Goal: Task Accomplishment & Management: Use online tool/utility

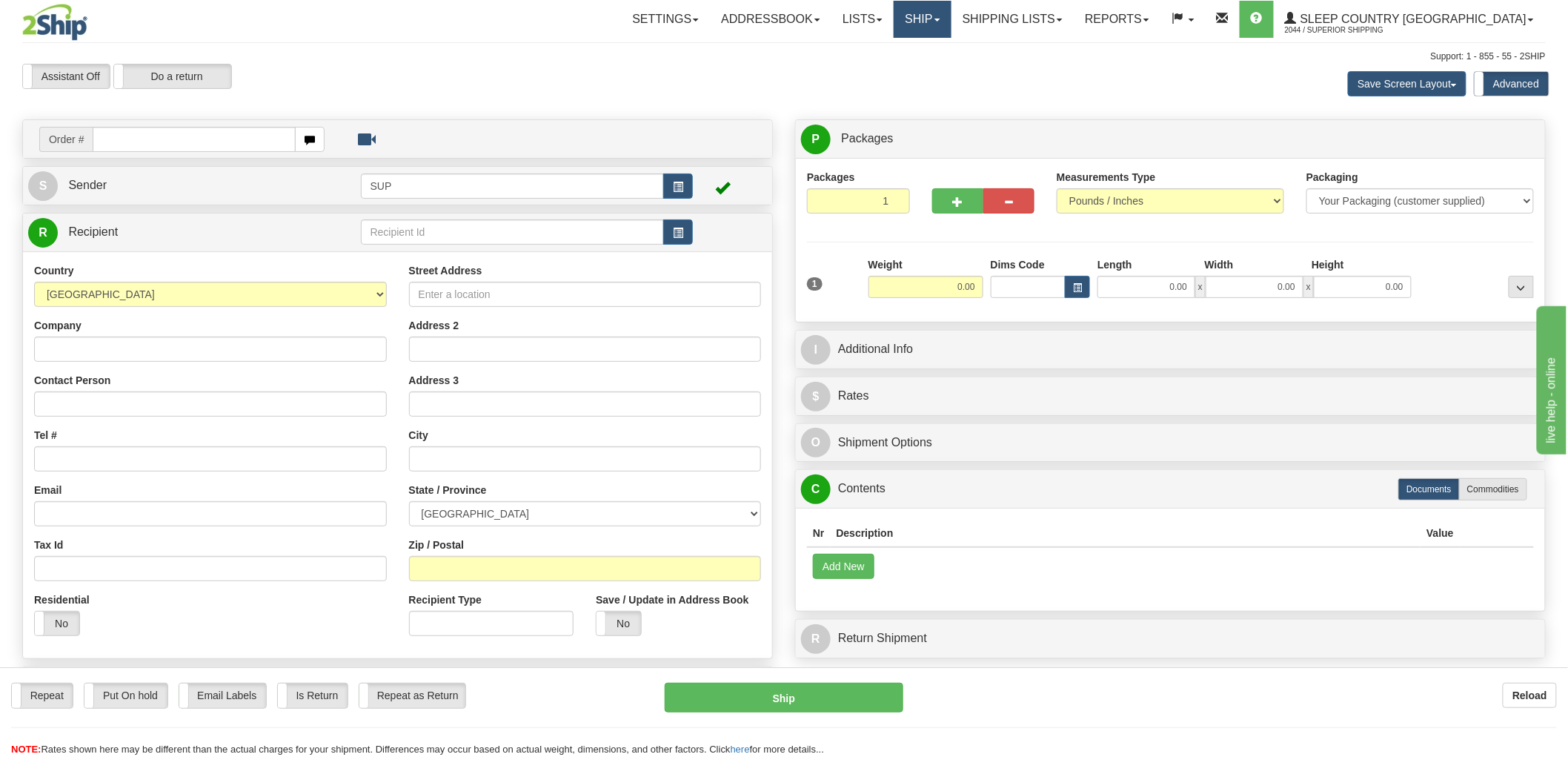
click at [951, 25] on link "Ship" at bounding box center [922, 19] width 57 height 37
click at [936, 68] on span "OnHold / Order Queue" at bounding box center [883, 71] width 105 height 12
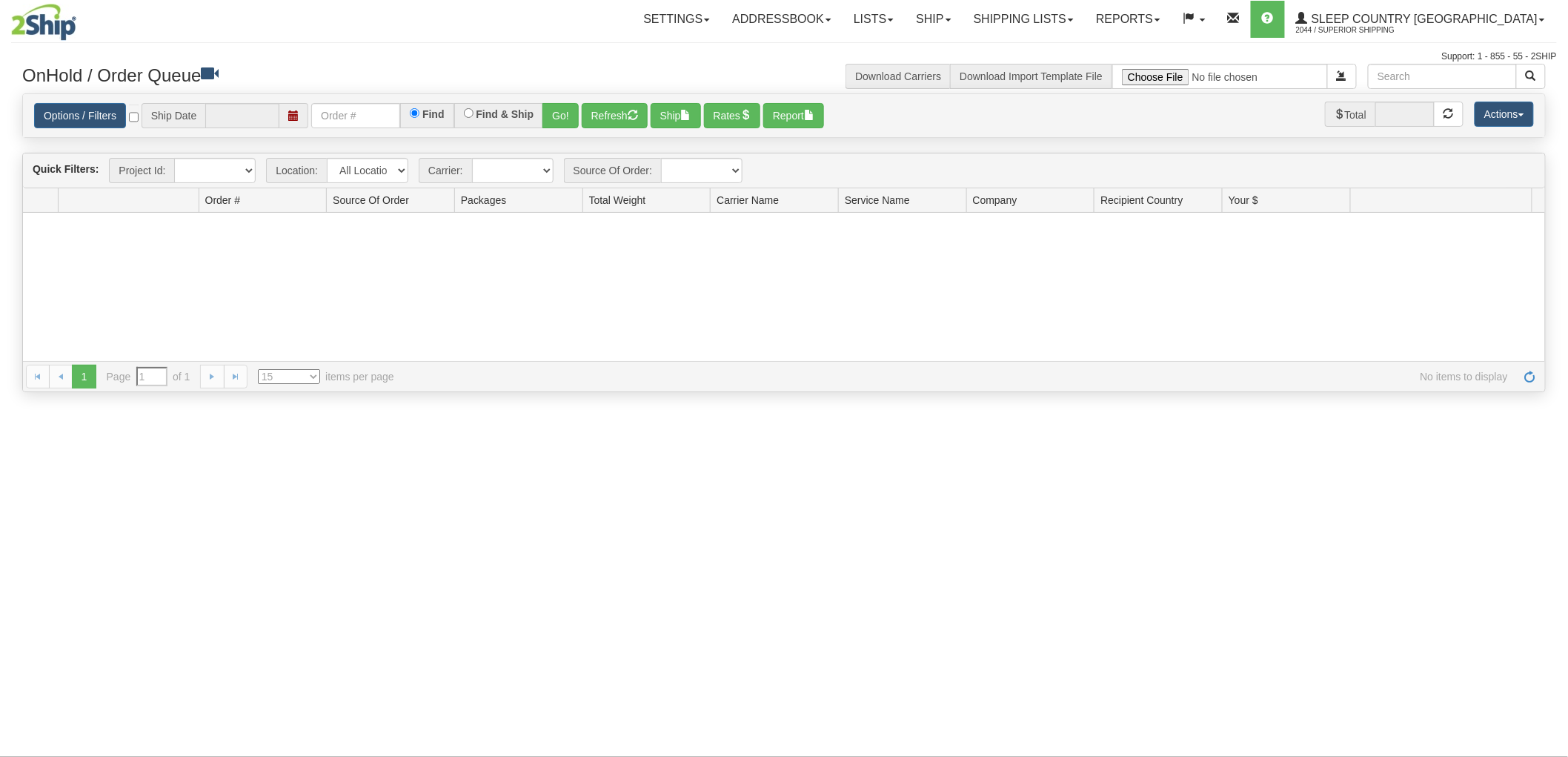
type input "[DATE]"
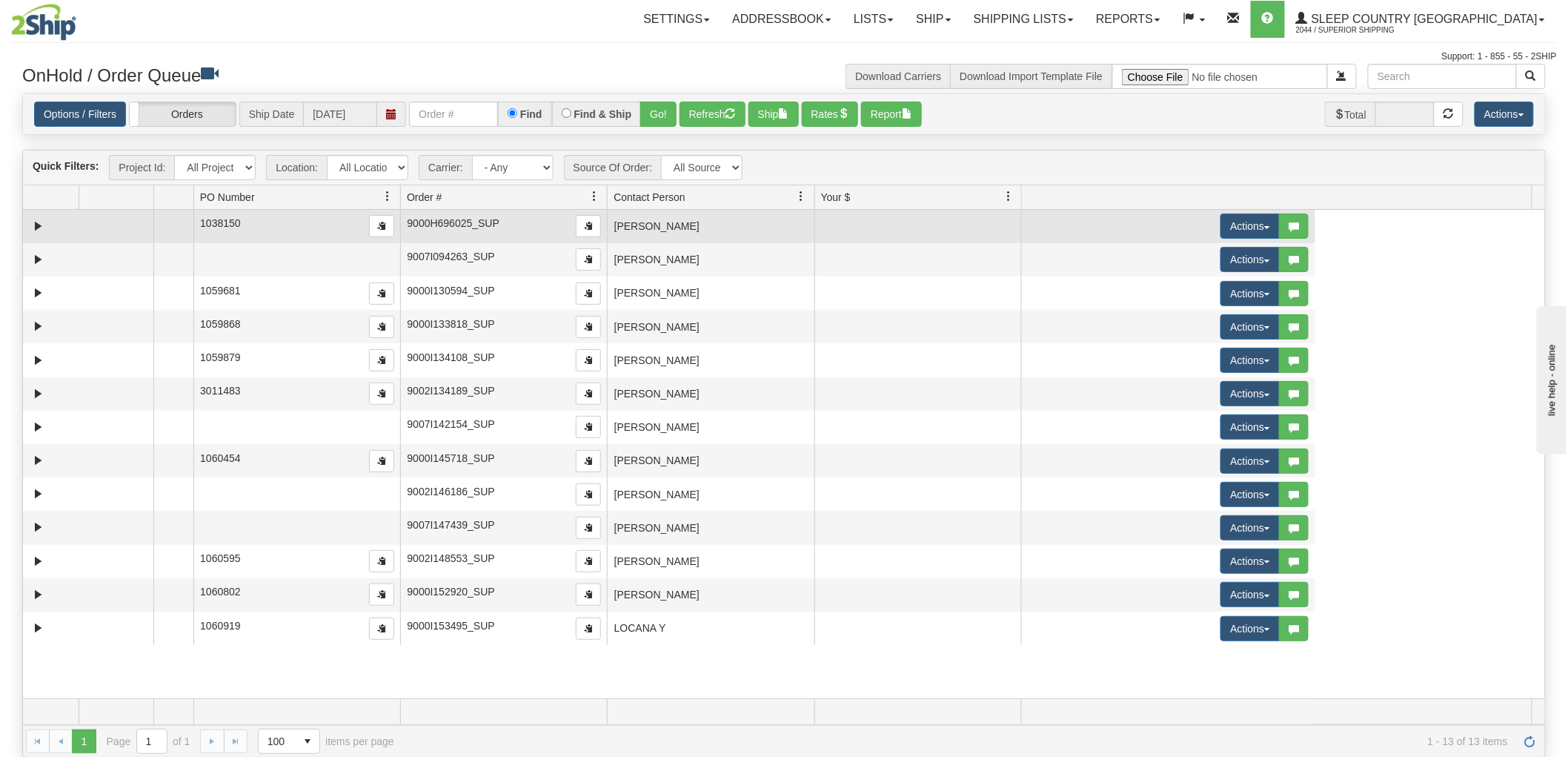
drag, startPoint x: 386, startPoint y: 193, endPoint x: 166, endPoint y: 213, distance: 220.9
click at [166, 213] on div "Quick Filters: Project Id: All Projects Location: All Locations SUP Carrier: - …" at bounding box center [784, 453] width 1523 height 608
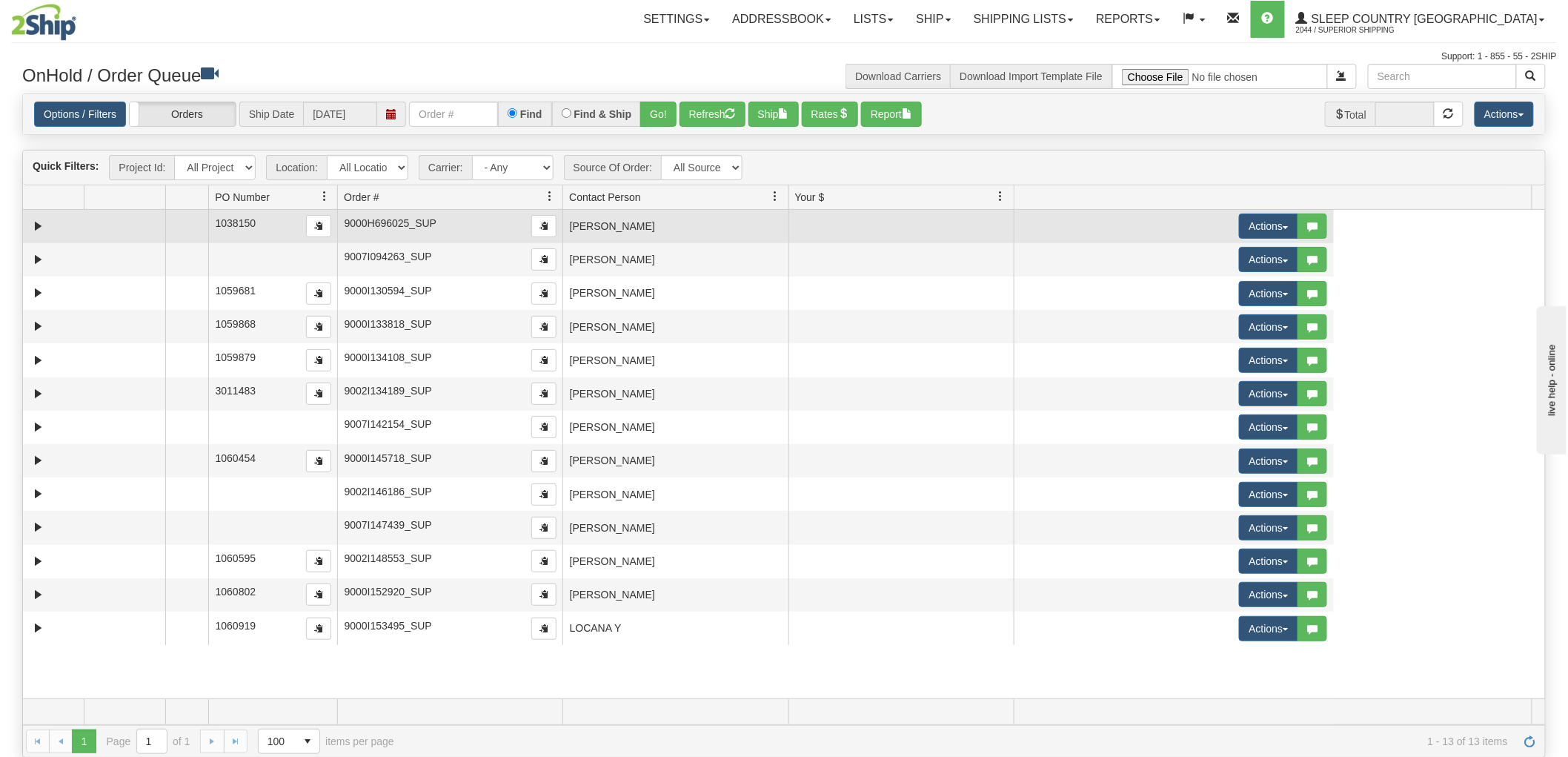
drag, startPoint x: 463, startPoint y: 192, endPoint x: 254, endPoint y: 223, distance: 211.3
click at [254, 223] on div "Quick Filters: Project Id: All Projects Location: All Locations SUP Carrier: - …" at bounding box center [784, 453] width 1523 height 608
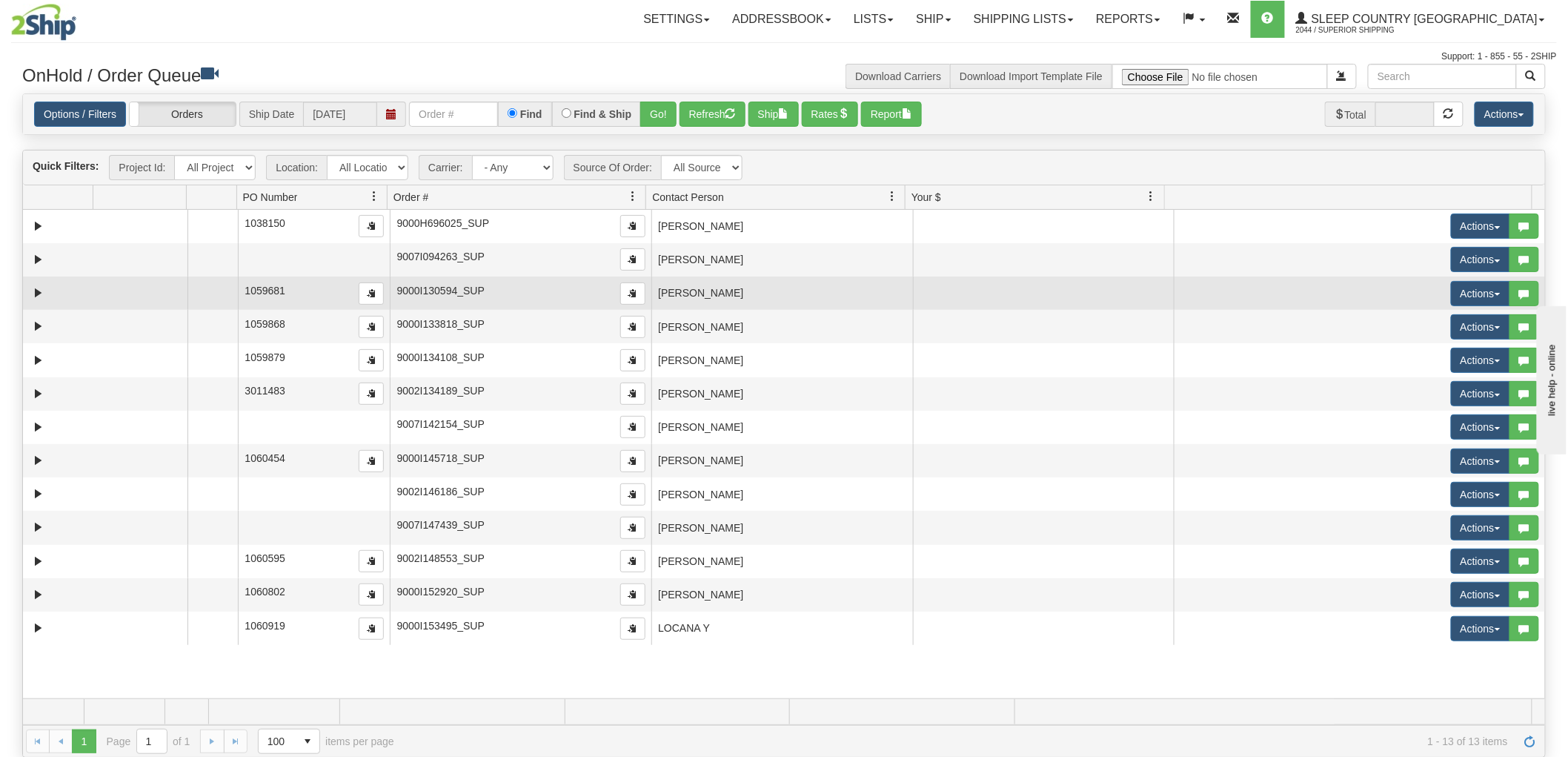
click at [712, 299] on td "[PERSON_NAME]" at bounding box center [782, 292] width 262 height 33
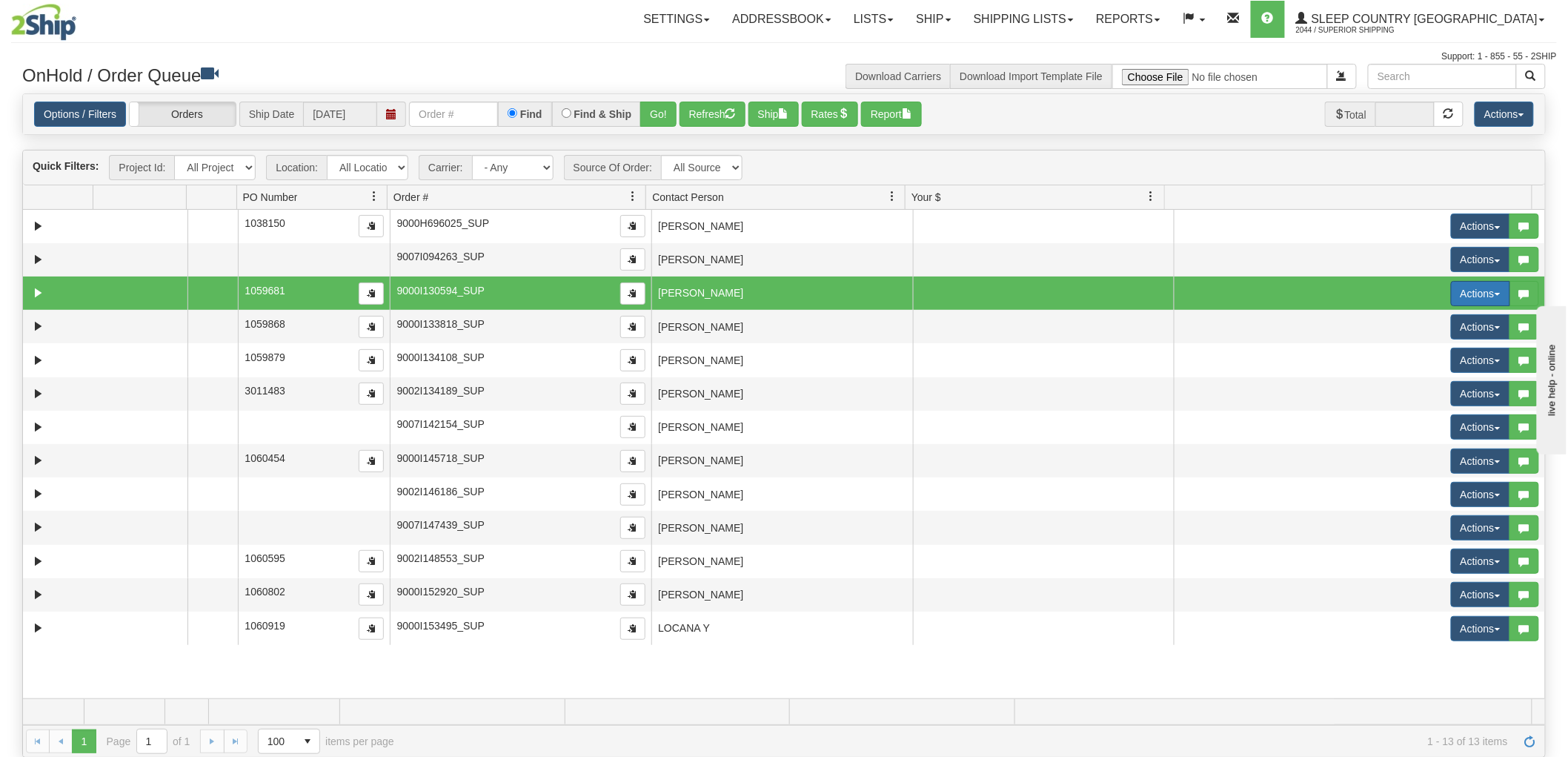
click at [1476, 290] on button "Actions" at bounding box center [1479, 293] width 59 height 25
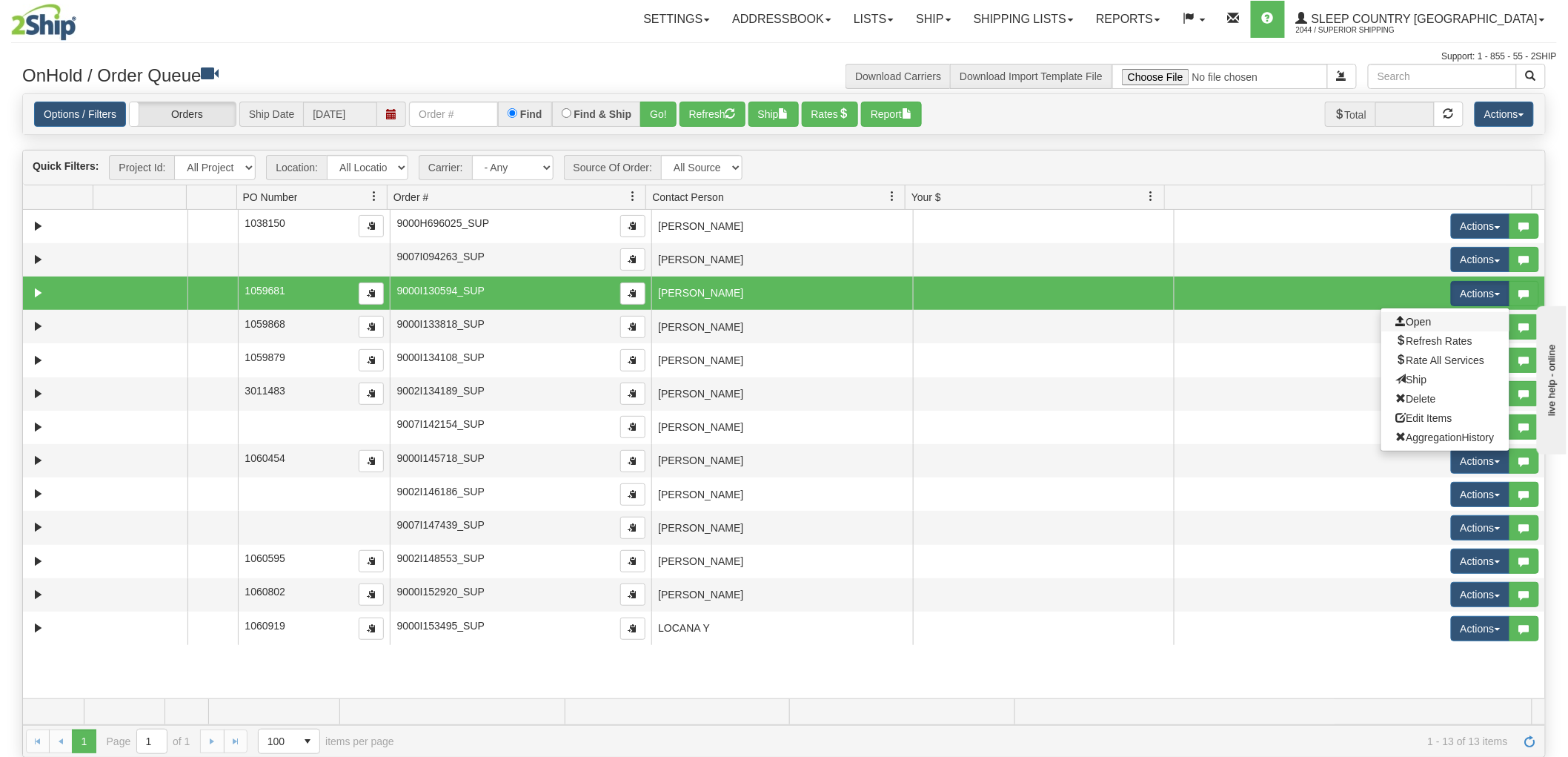
click at [1424, 321] on link "Open" at bounding box center [1445, 321] width 128 height 19
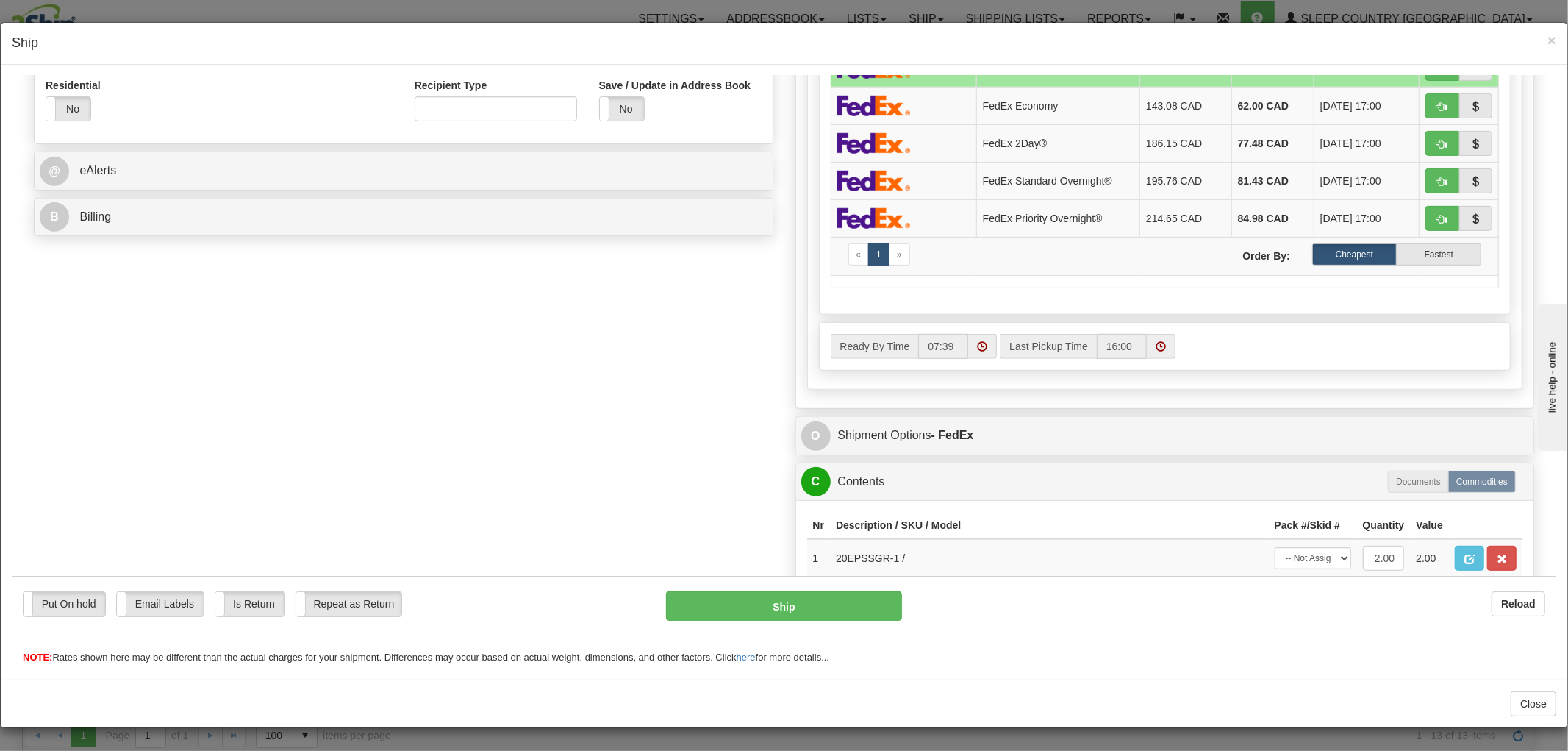
scroll to position [657, 0]
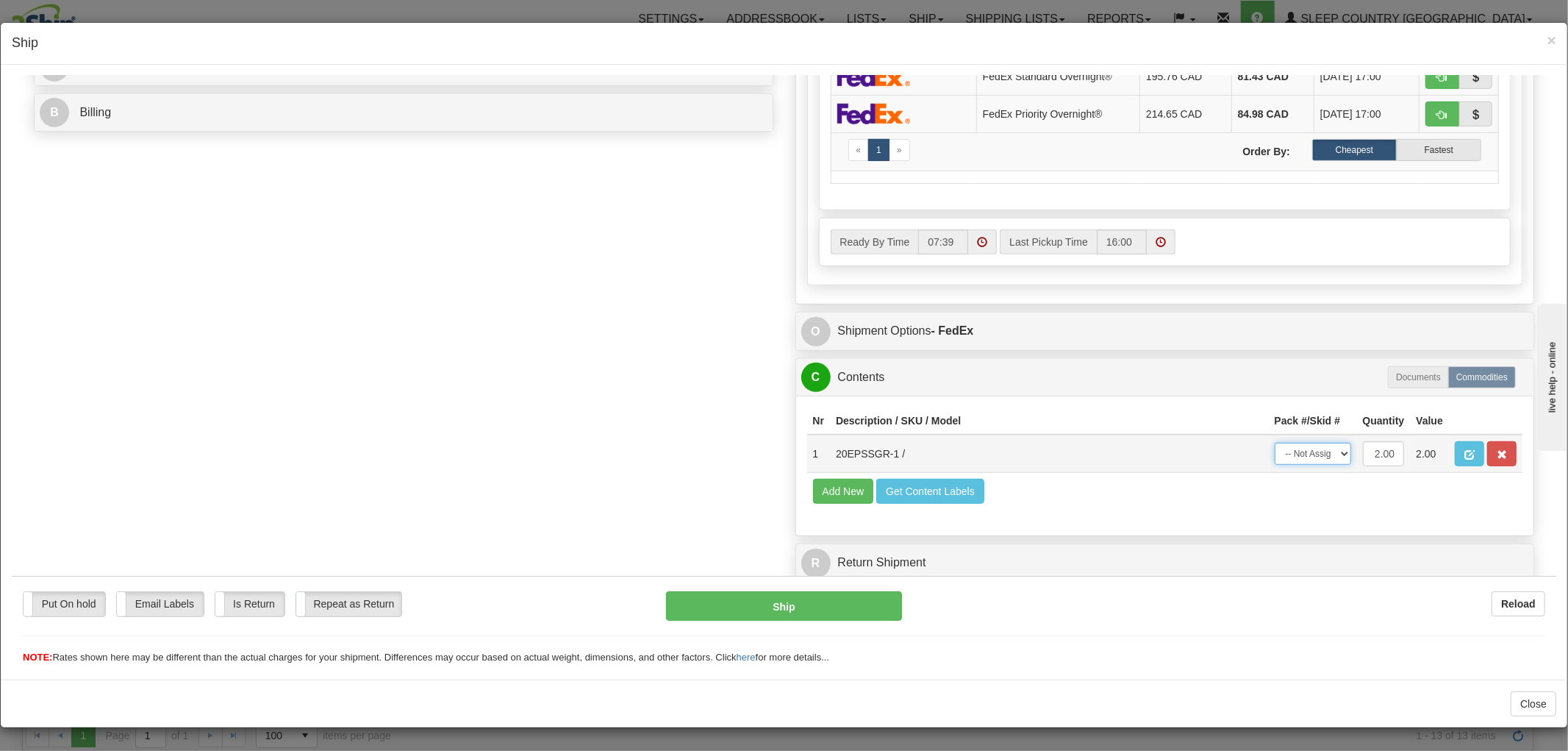
click at [1283, 442] on select "-- Not Assigned -- Package 1" at bounding box center [1313, 454] width 77 height 22
select select "0"
click at [1274, 442] on select "-- Not Assigned -- Package 1" at bounding box center [1313, 454] width 77 height 22
click at [798, 597] on button "Ship" at bounding box center [784, 604] width 236 height 29
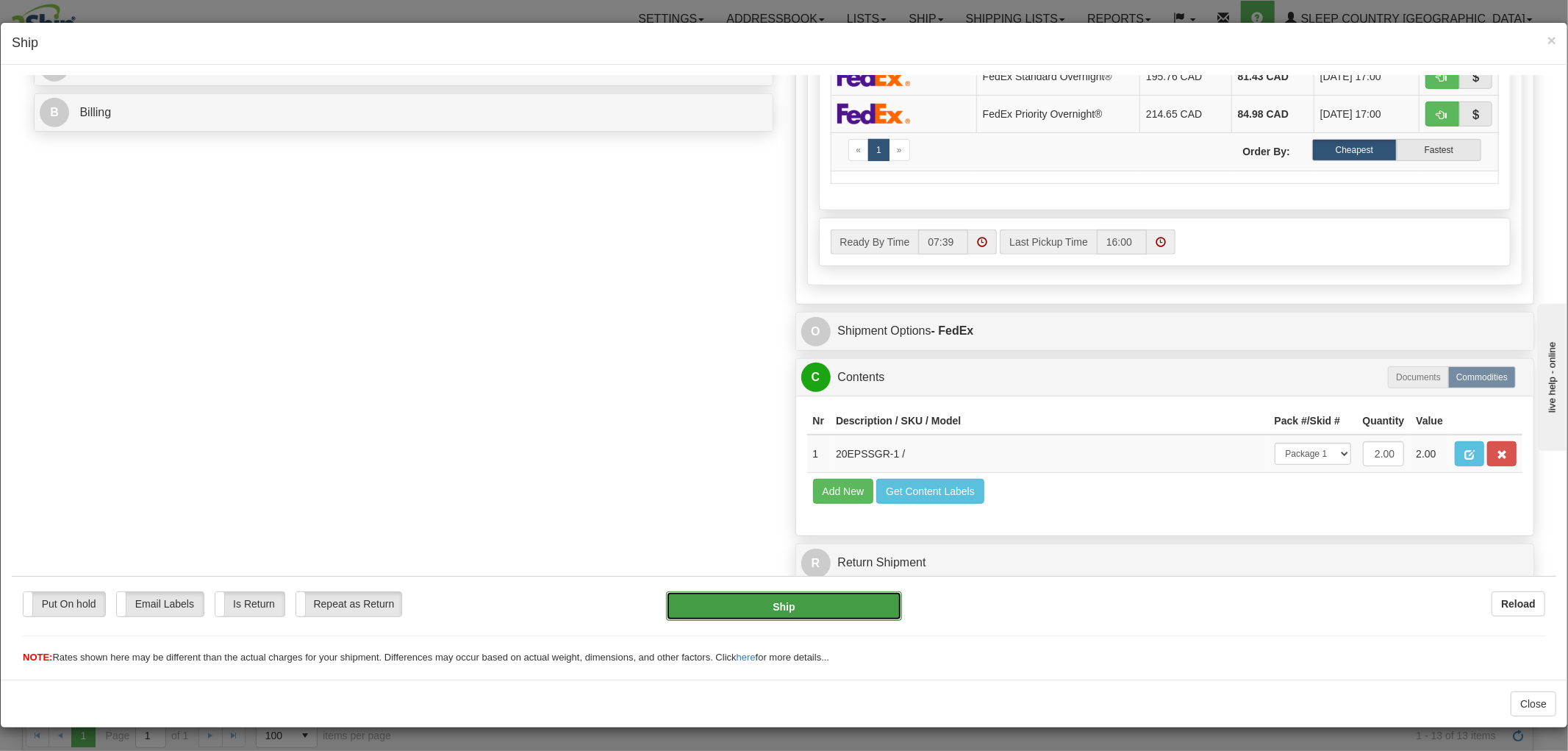
type input "92"
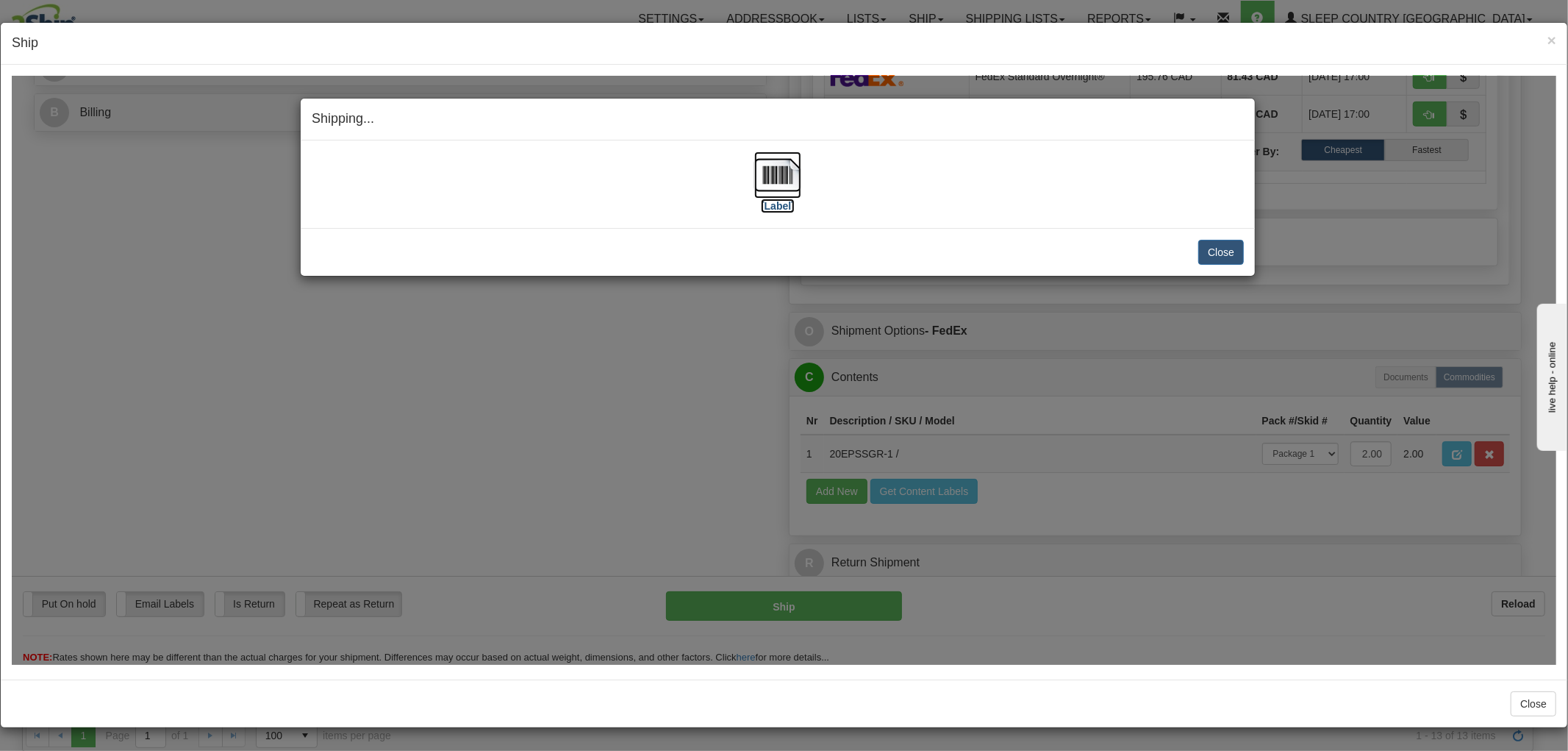
click at [776, 172] on img at bounding box center [778, 174] width 47 height 47
click at [1217, 260] on button "Close" at bounding box center [1221, 252] width 46 height 25
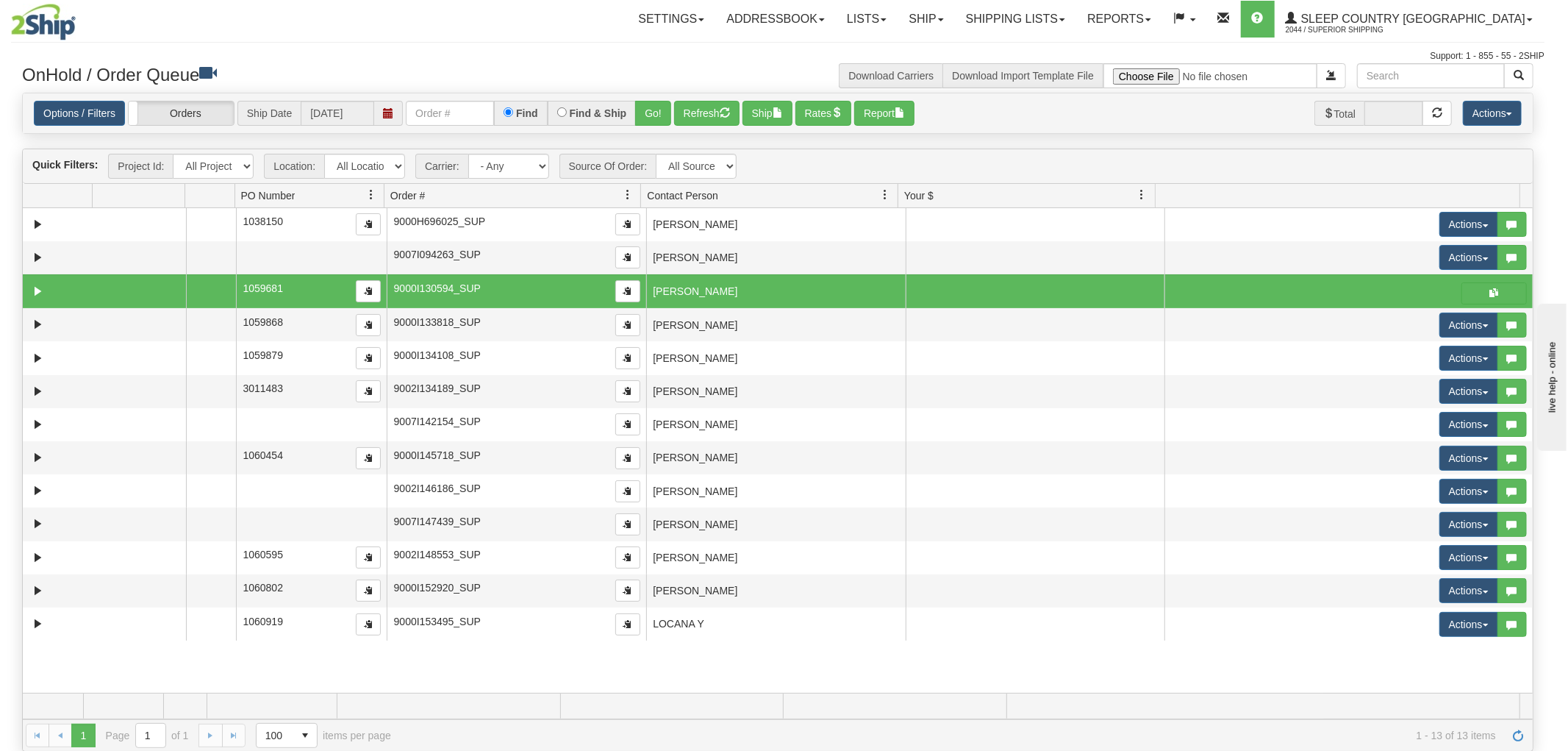
scroll to position [0, 0]
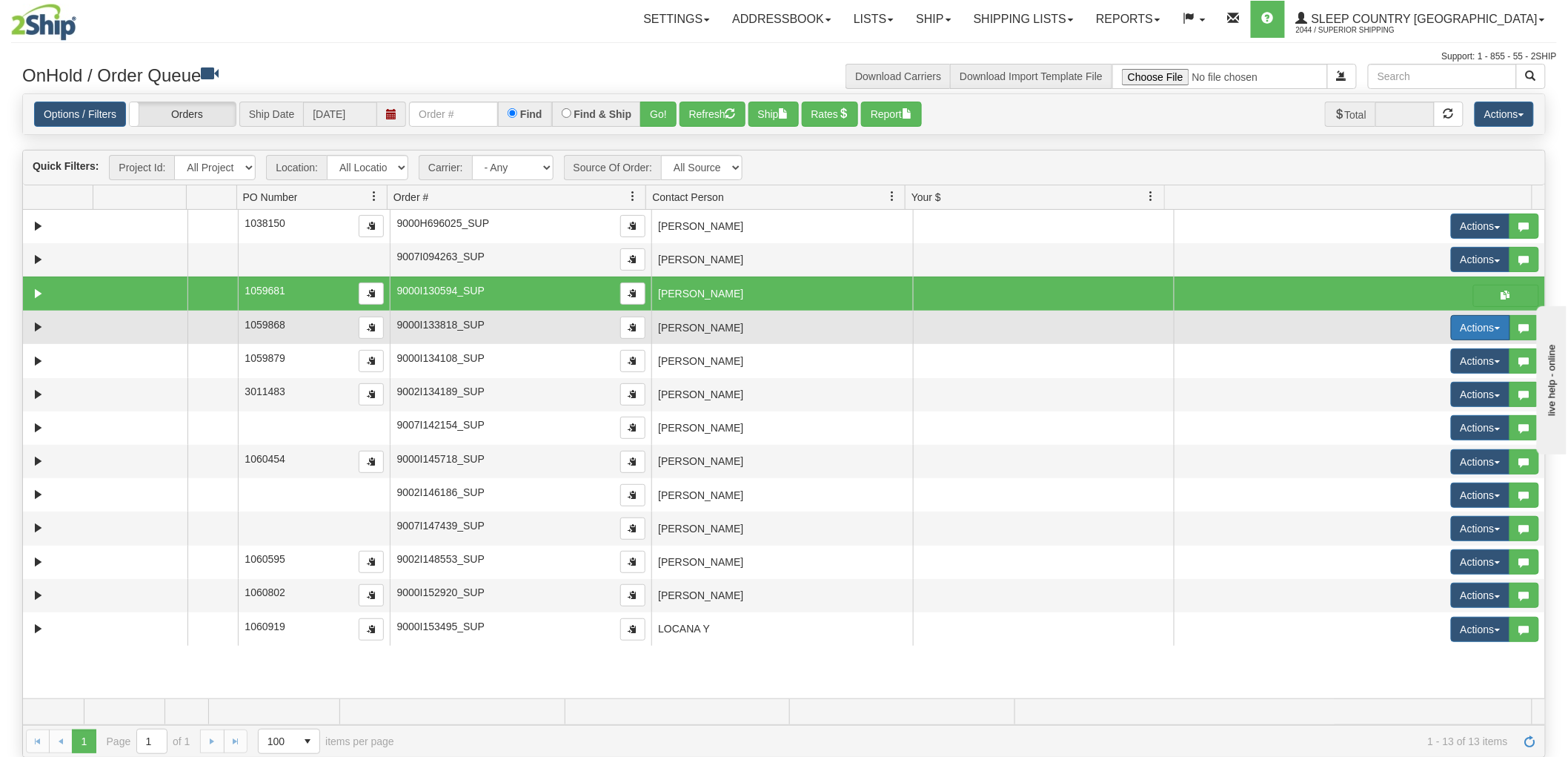
click at [1460, 331] on button "Actions" at bounding box center [1479, 327] width 59 height 25
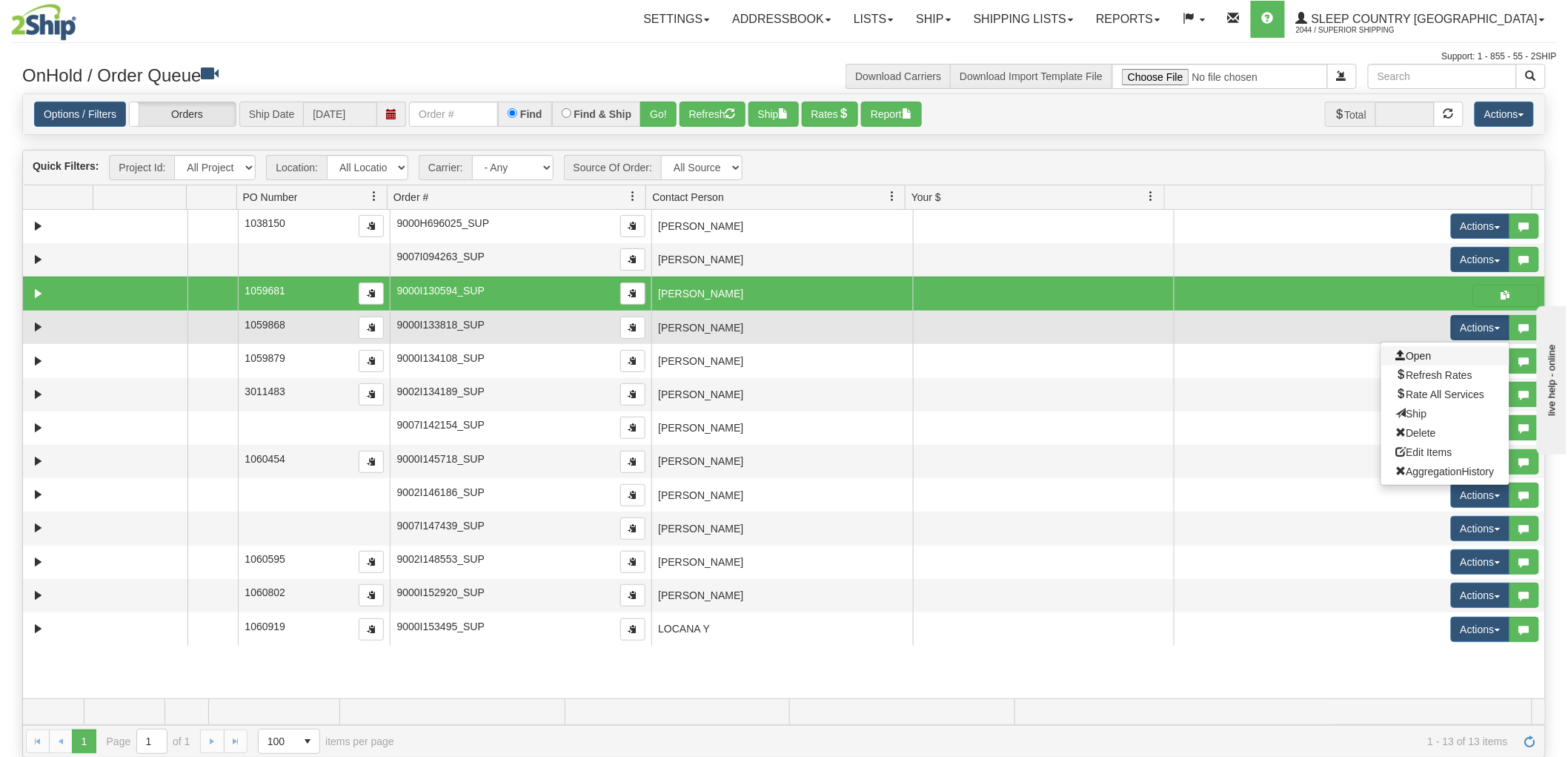
click at [1425, 354] on link "Open" at bounding box center [1445, 355] width 128 height 19
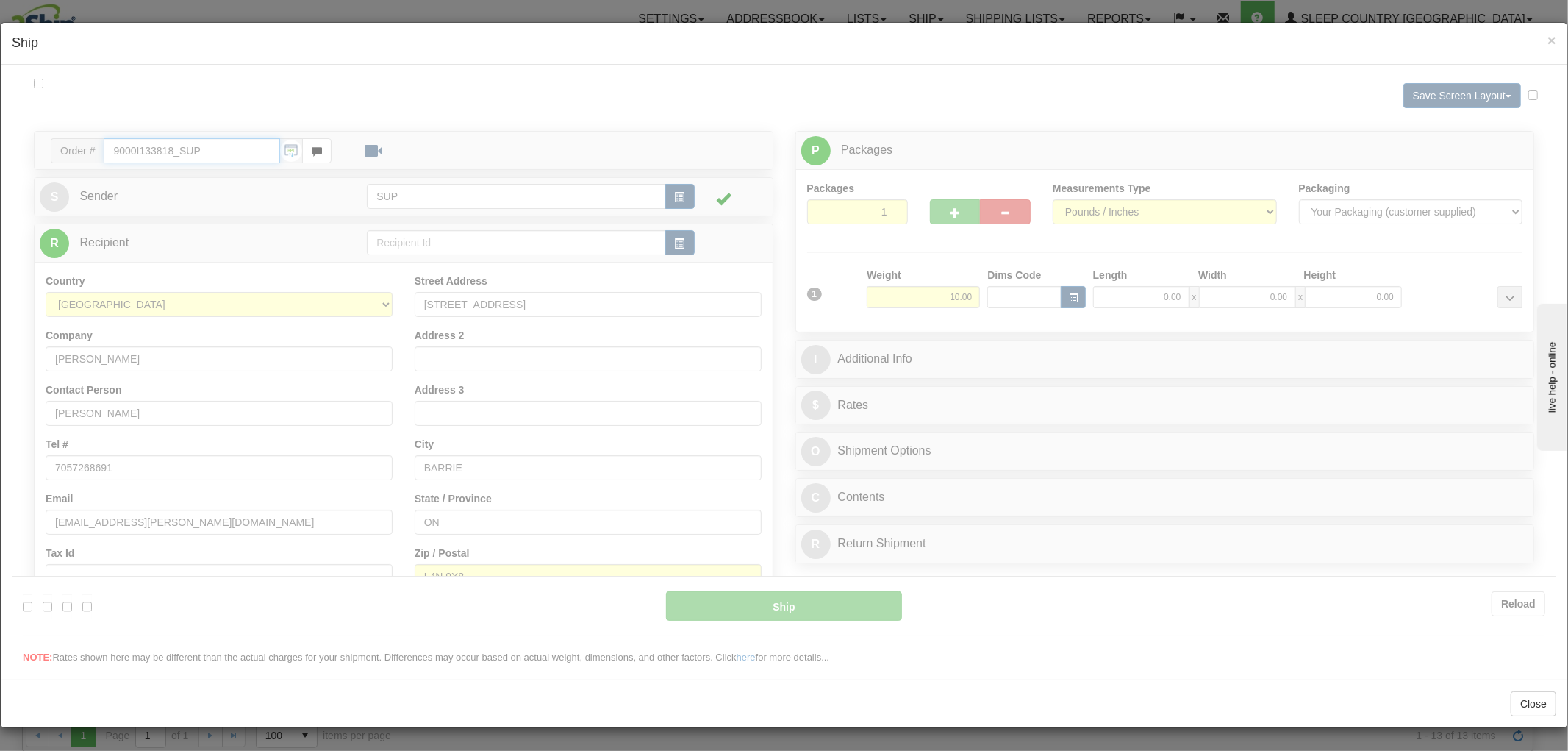
type input "07:39"
type input "16:00"
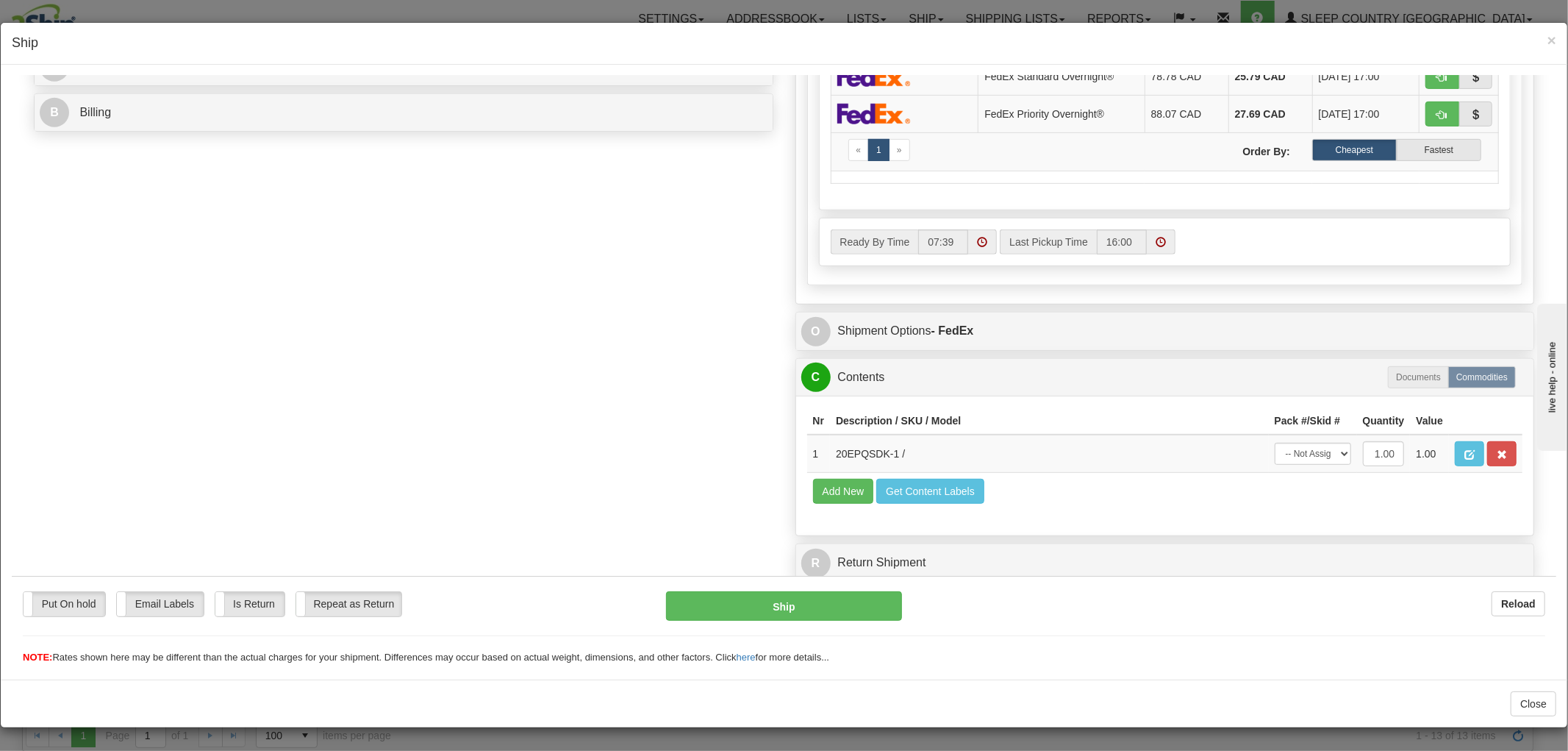
scroll to position [1, 0]
click at [1311, 442] on select "-- Not Assigned -- Package 1" at bounding box center [1313, 454] width 77 height 22
select select "0"
click at [1274, 442] on select "-- Not Assigned -- Package 1" at bounding box center [1313, 454] width 77 height 22
click at [829, 604] on button "Ship" at bounding box center [784, 604] width 236 height 29
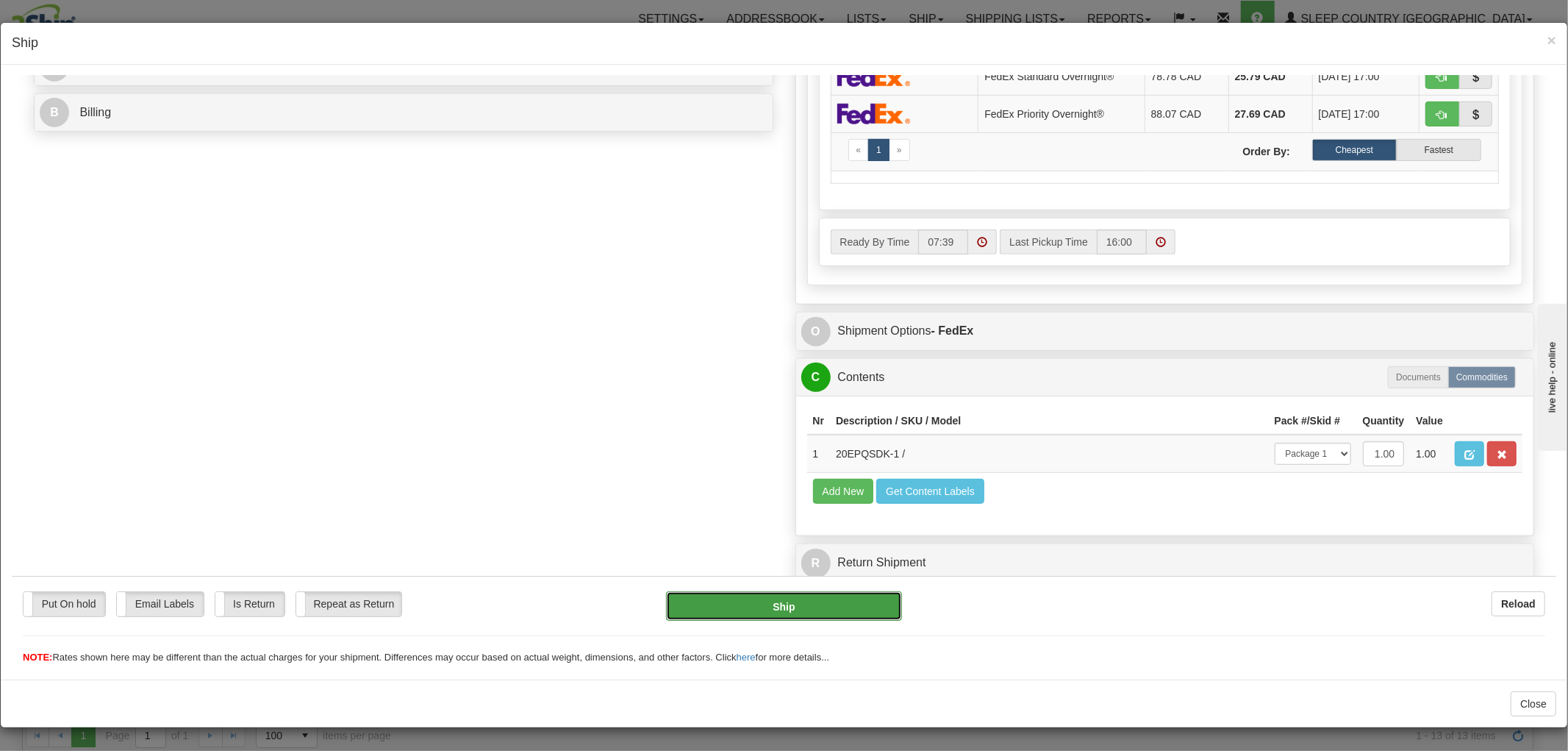
type input "92"
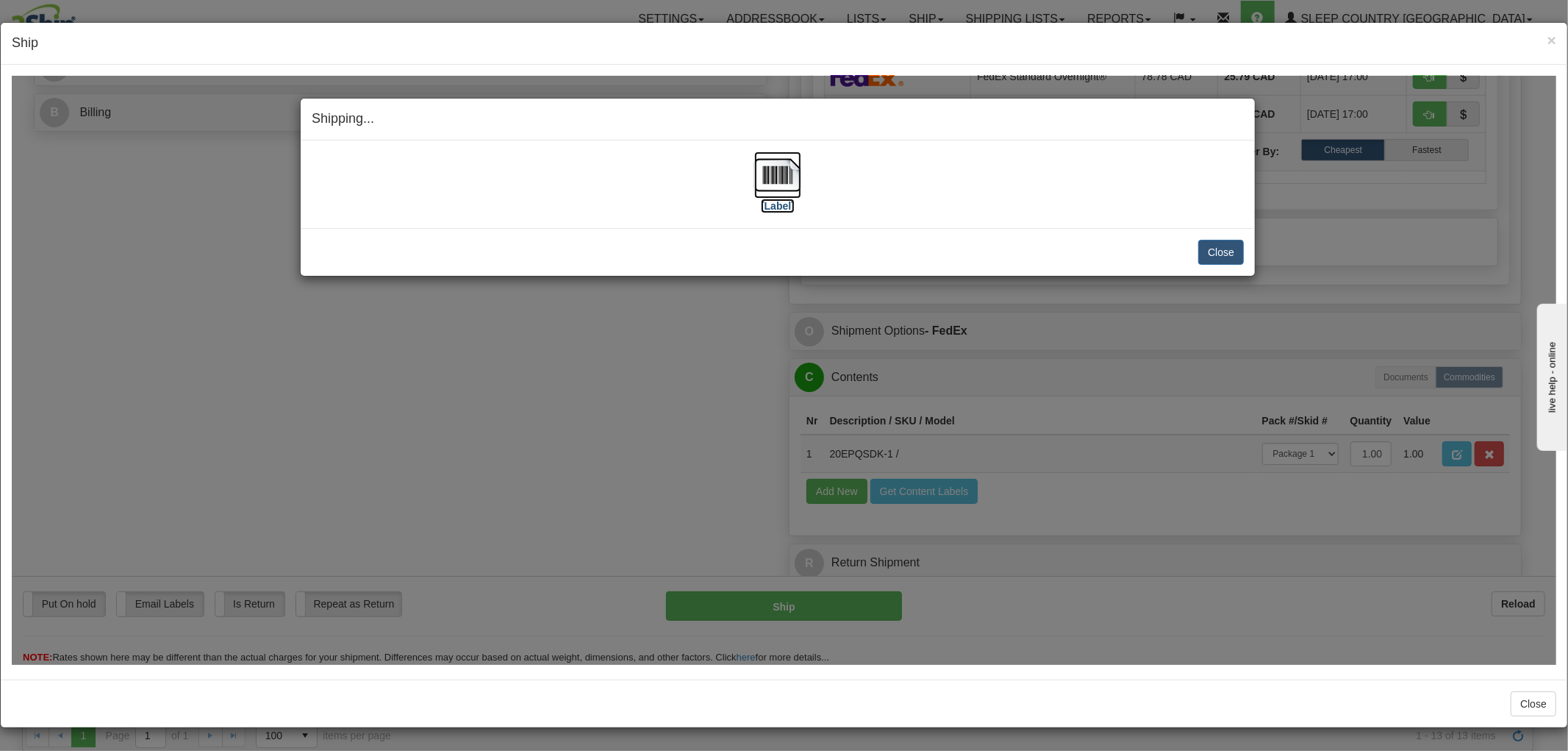
click at [761, 164] on img at bounding box center [778, 174] width 47 height 47
click at [1204, 247] on button "Close" at bounding box center [1221, 252] width 46 height 25
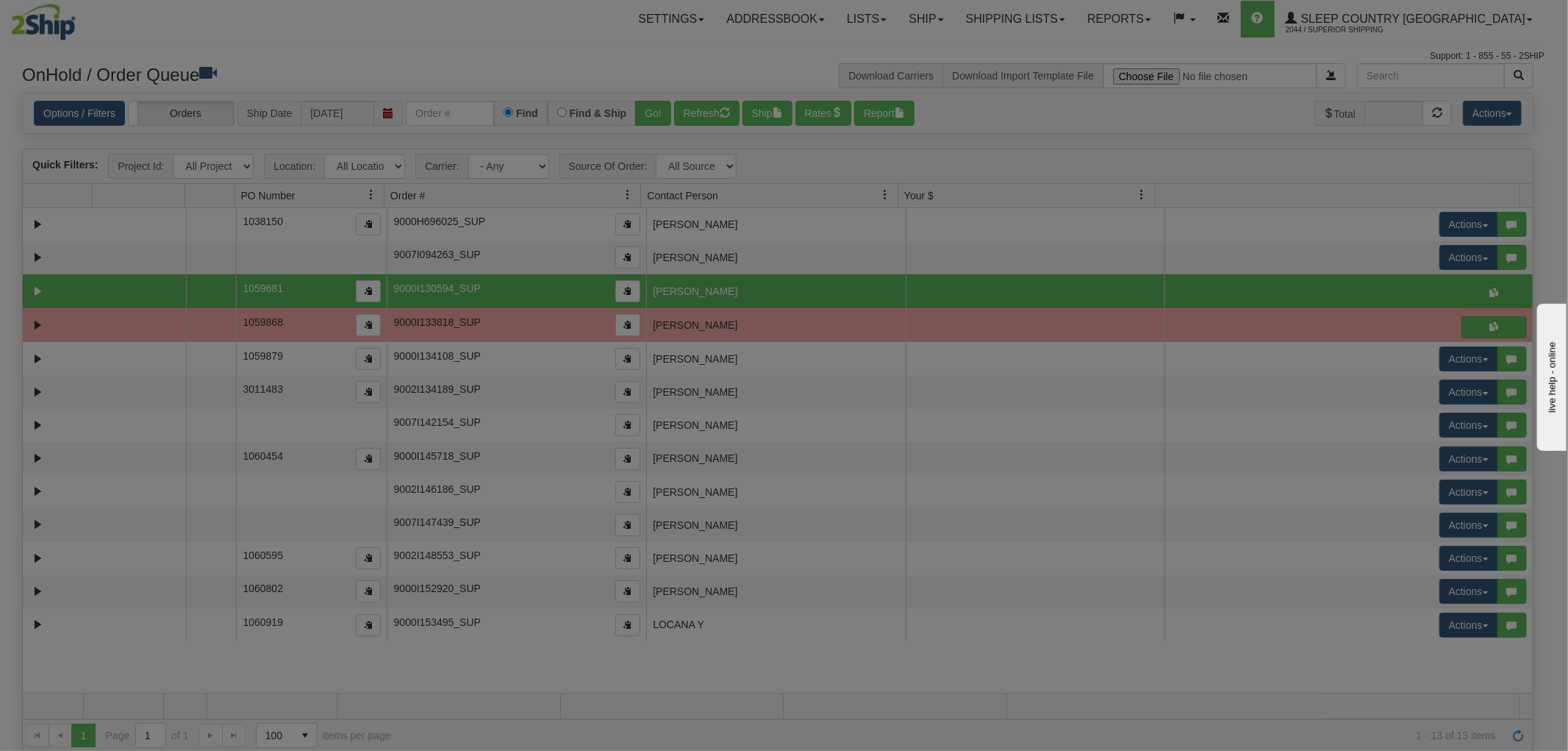
scroll to position [0, 0]
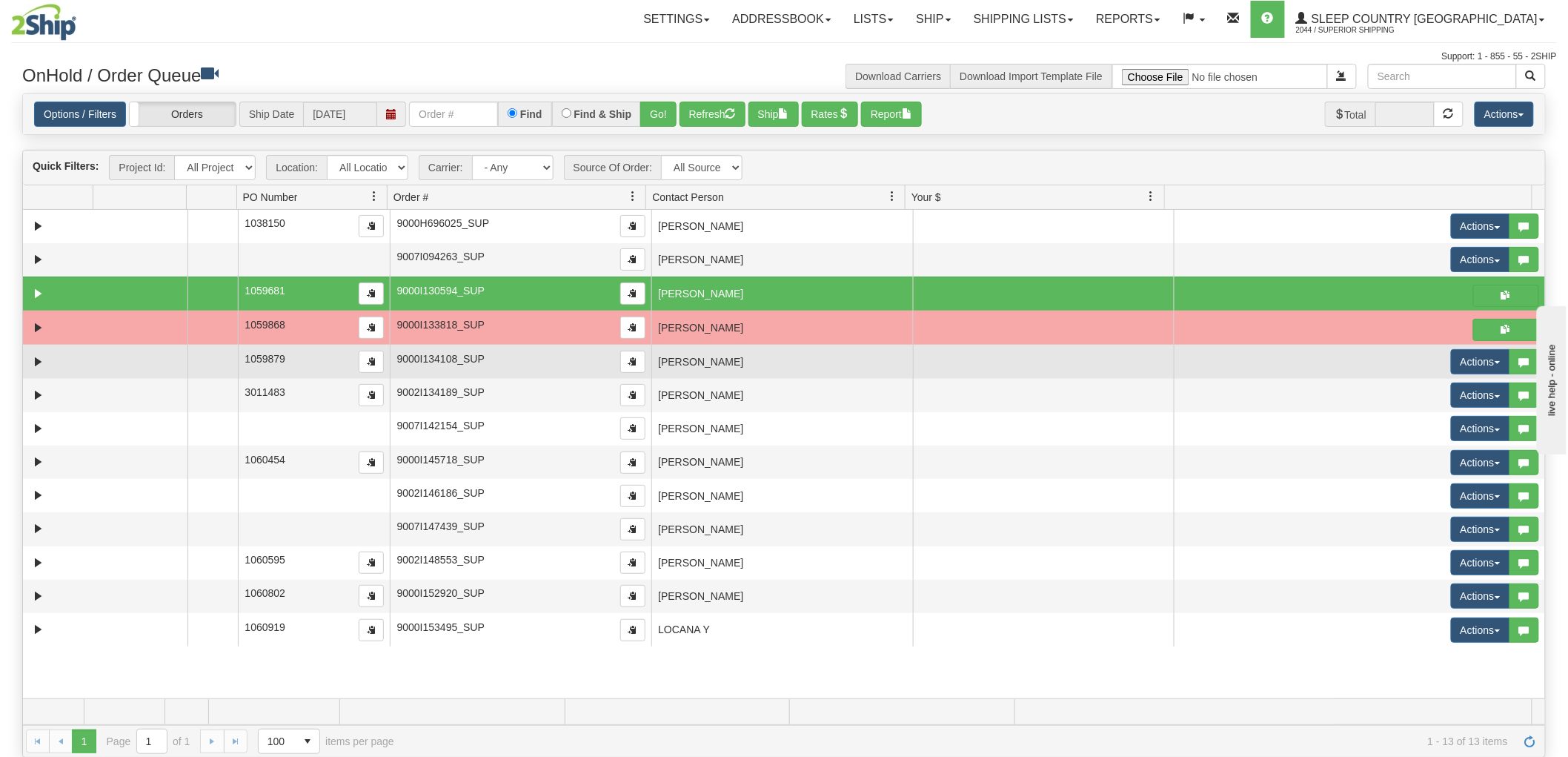
click at [934, 363] on td at bounding box center [1044, 361] width 262 height 33
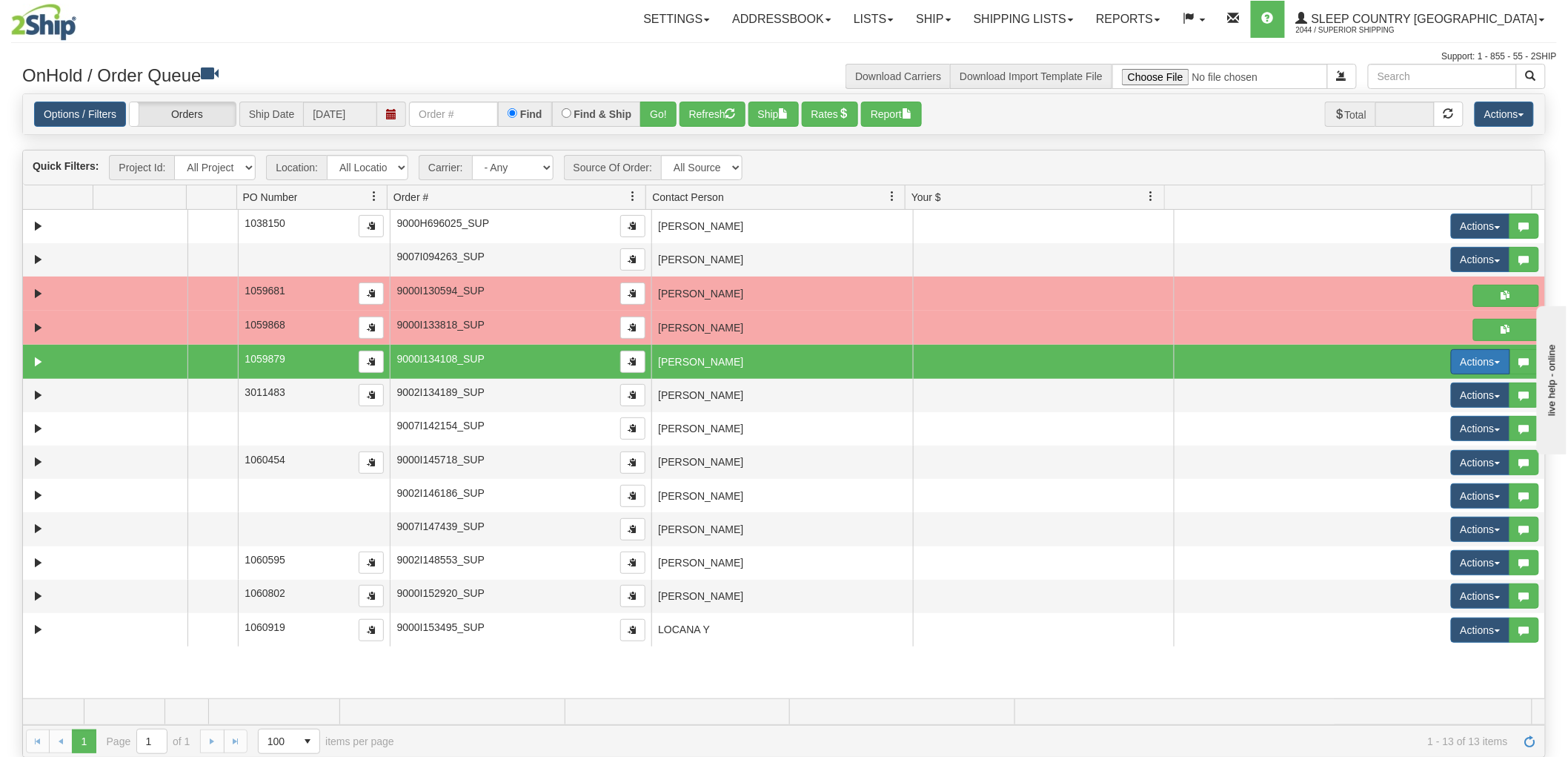
click at [1470, 366] on button "Actions" at bounding box center [1479, 361] width 59 height 25
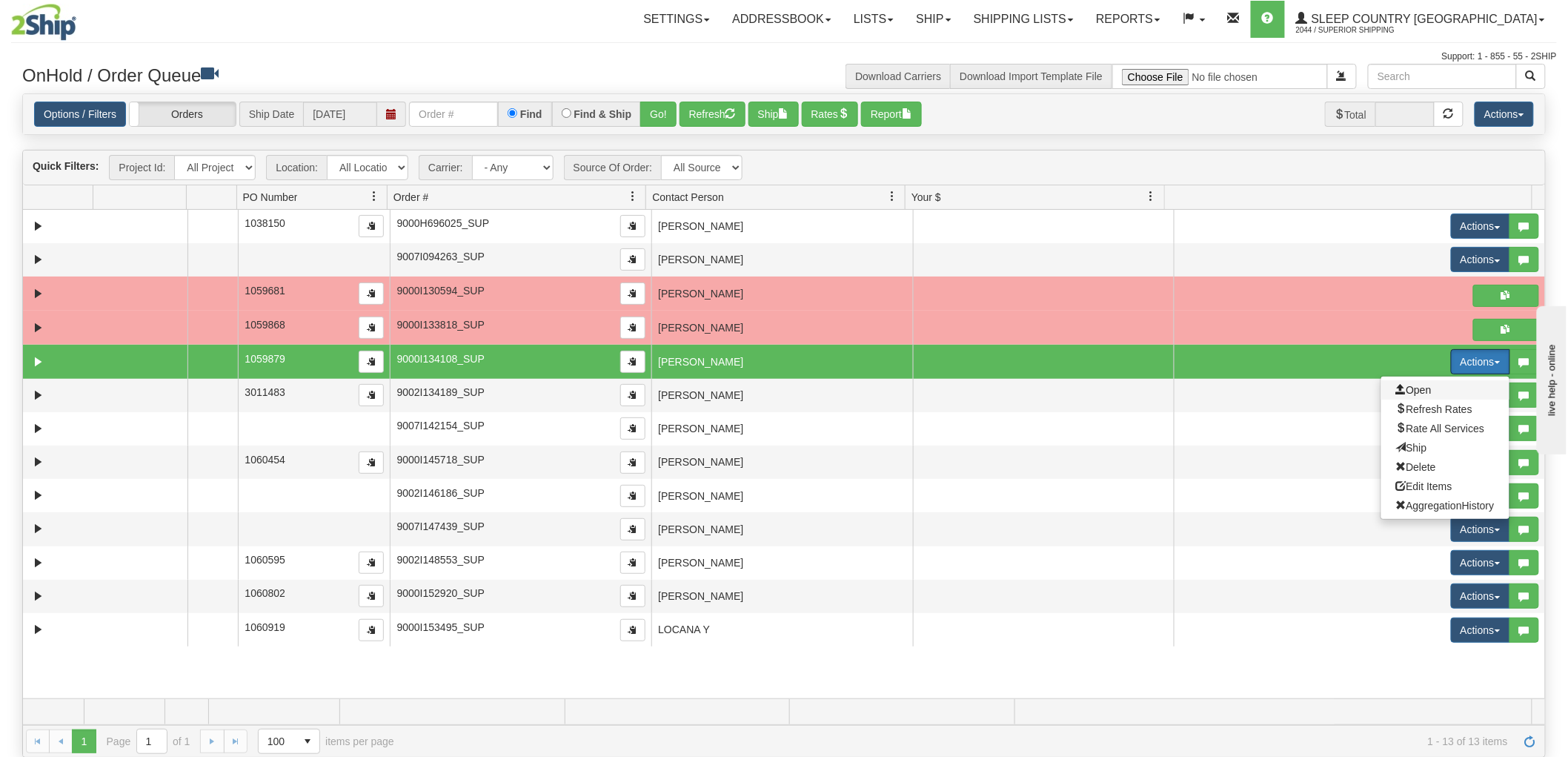
click at [1415, 389] on span "Open" at bounding box center [1413, 389] width 36 height 12
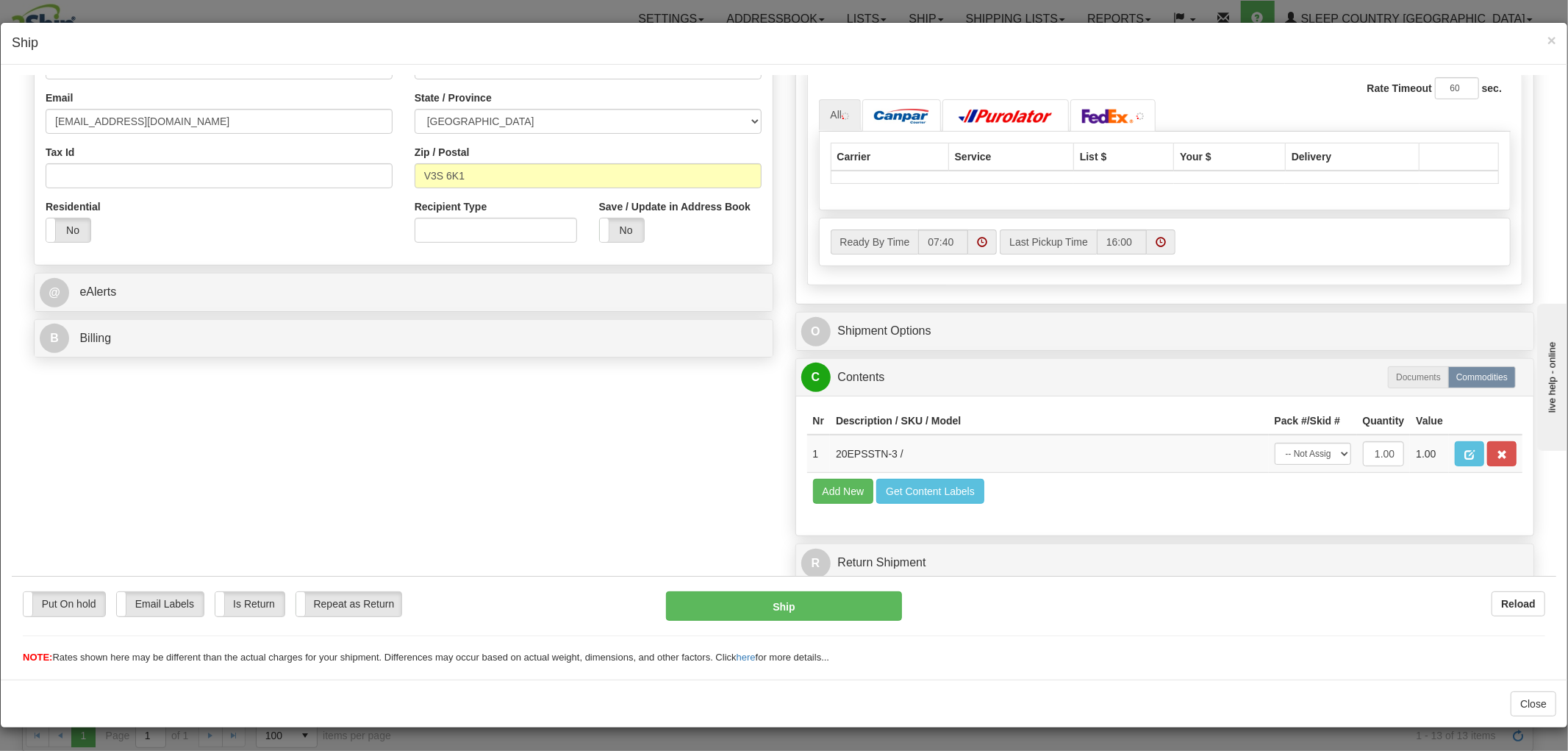
scroll to position [428, 0]
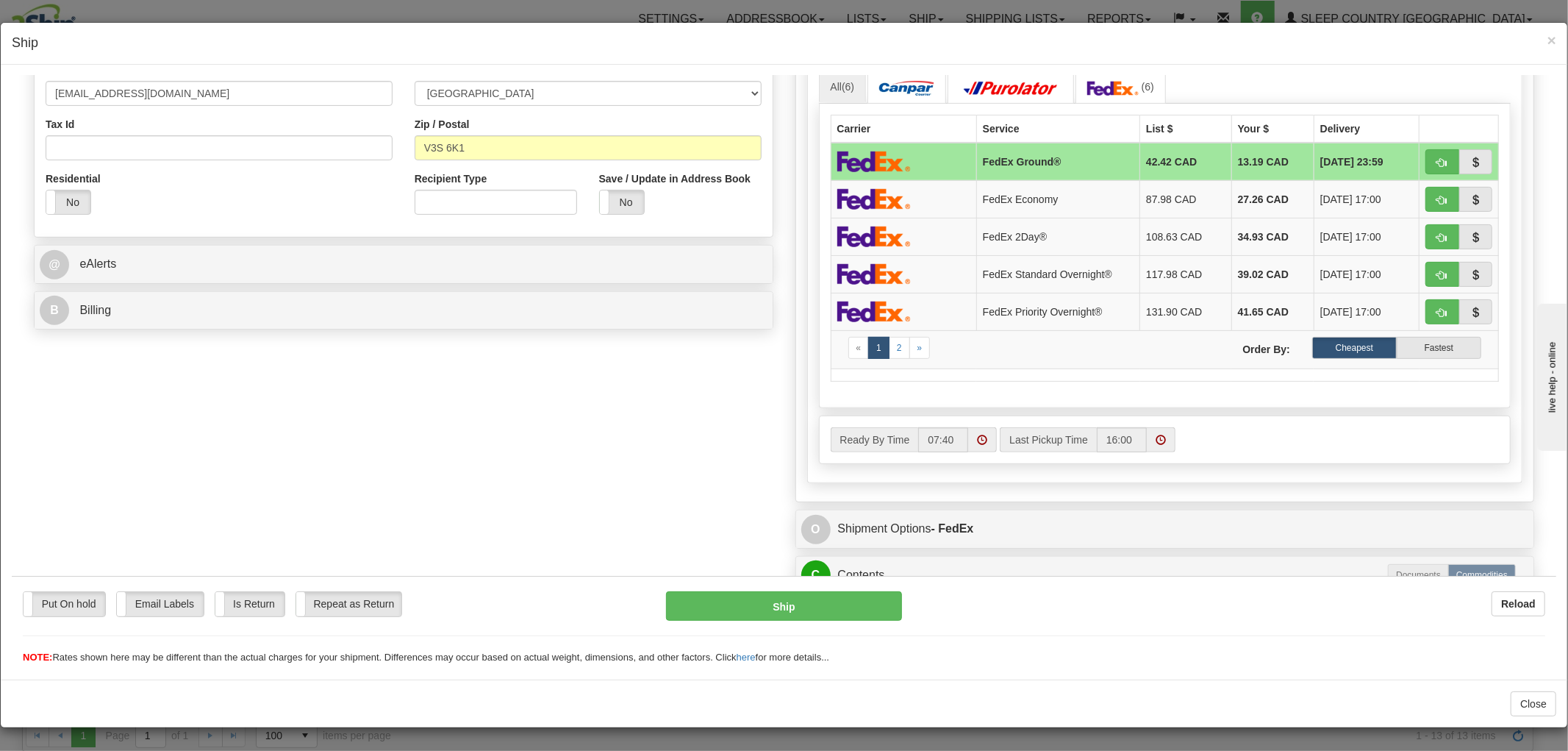
click at [1283, 436] on div "Ready By Time 07:40 Last Pickup Time 16:00" at bounding box center [1165, 439] width 691 height 25
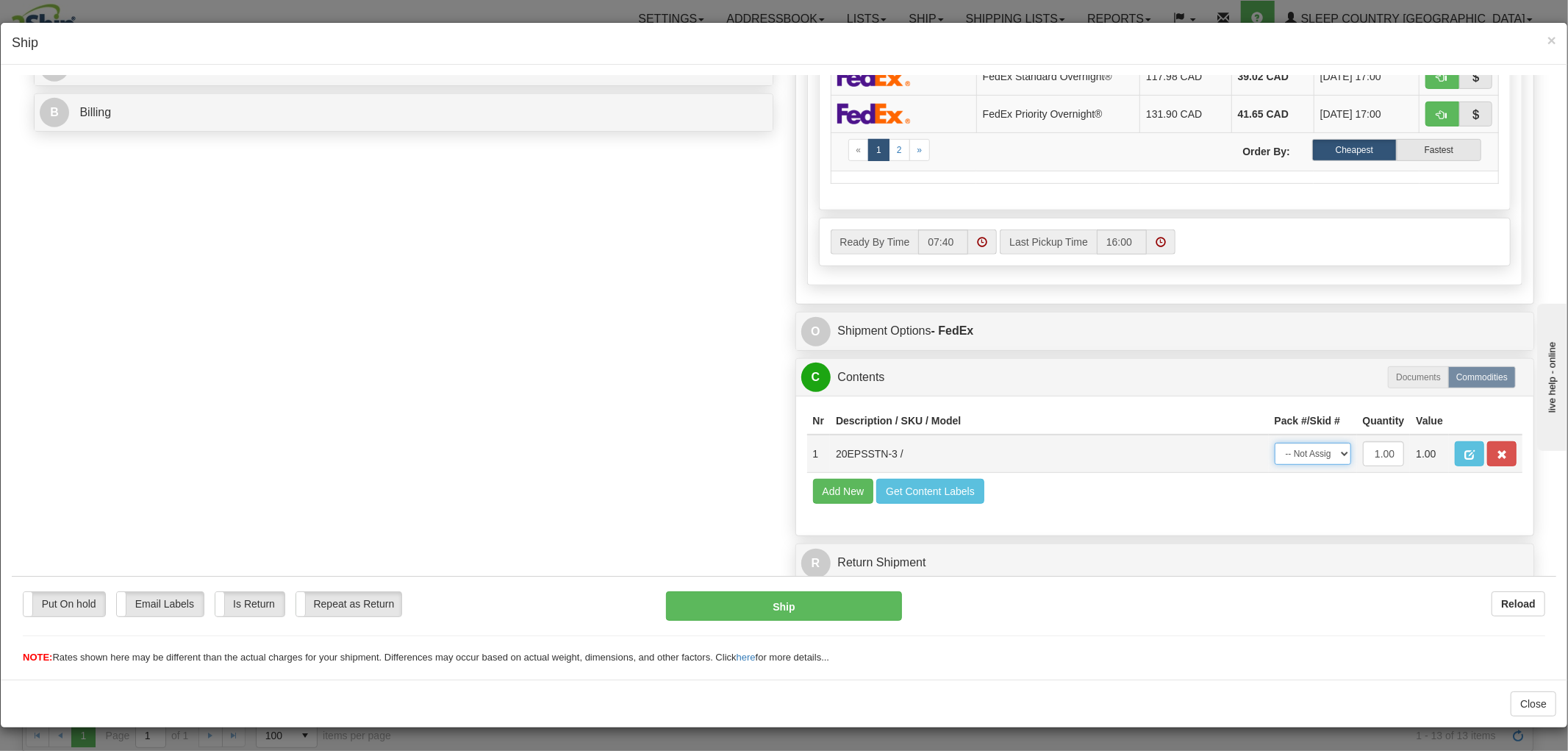
click at [1283, 442] on select "-- Not Assigned -- Package 1" at bounding box center [1313, 454] width 77 height 22
select select "0"
click at [1274, 442] on select "-- Not Assigned -- Package 1" at bounding box center [1313, 454] width 77 height 22
click at [840, 607] on button "Ship" at bounding box center [784, 604] width 236 height 29
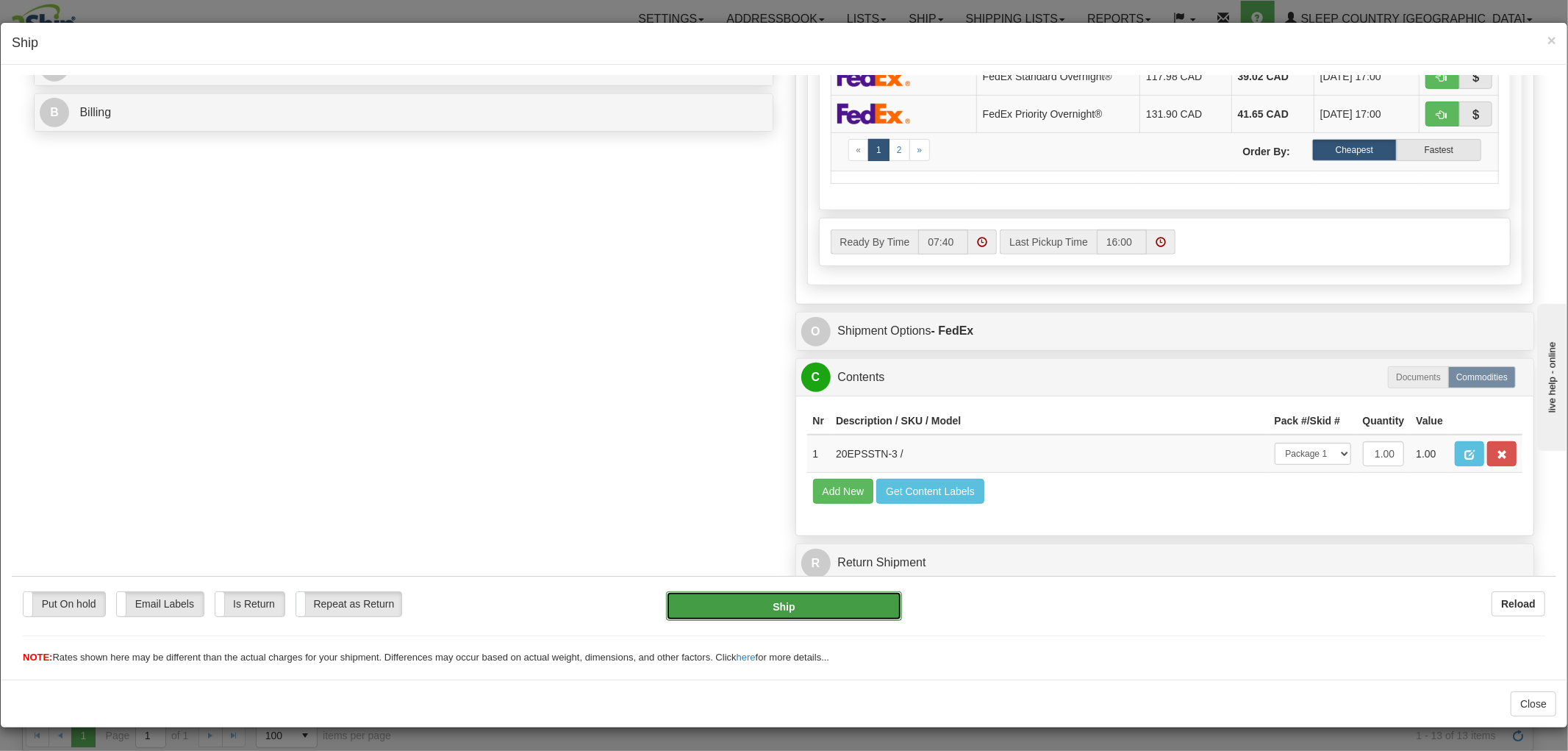
type input "92"
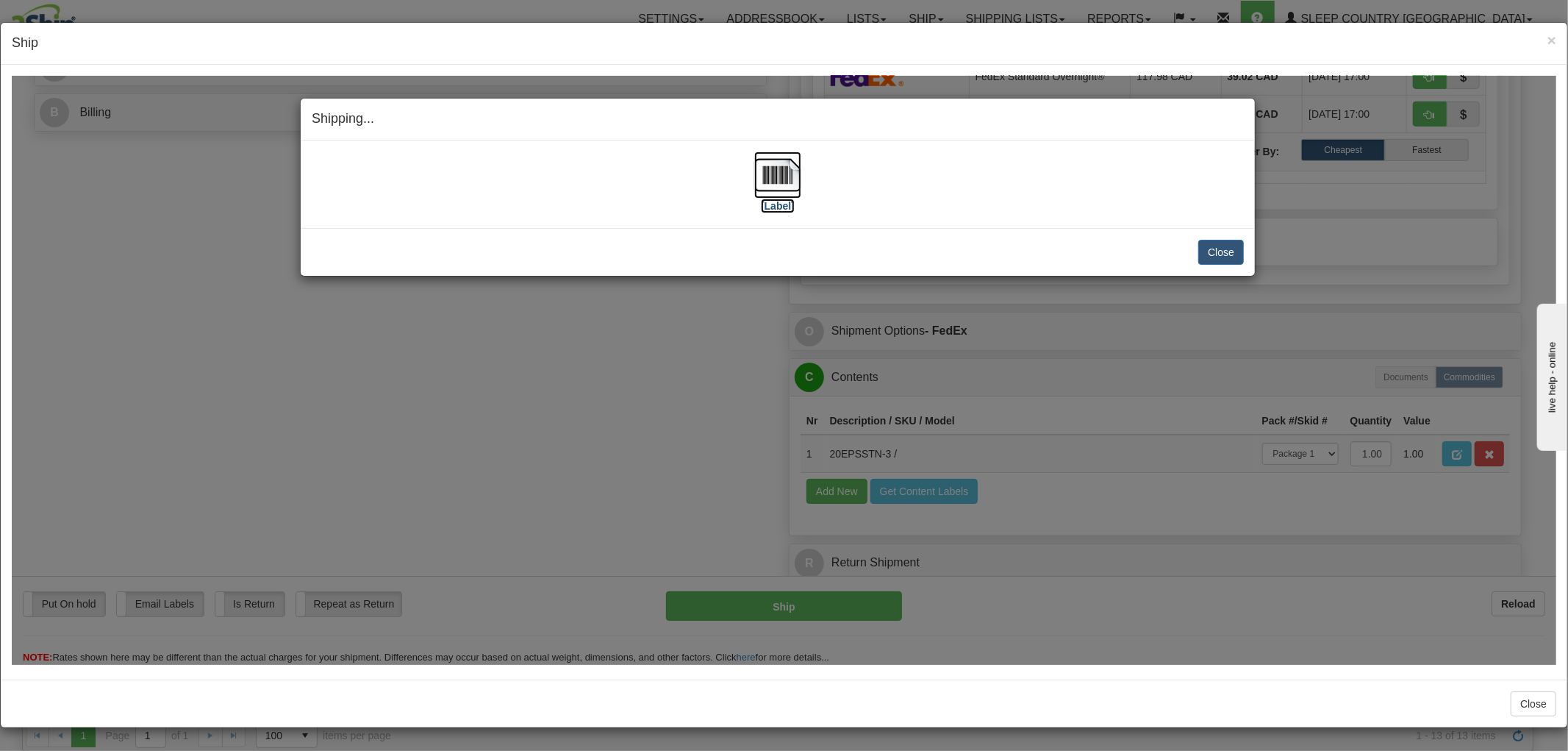
click at [770, 177] on img at bounding box center [778, 174] width 47 height 47
click at [1217, 248] on button "Close" at bounding box center [1221, 252] width 46 height 25
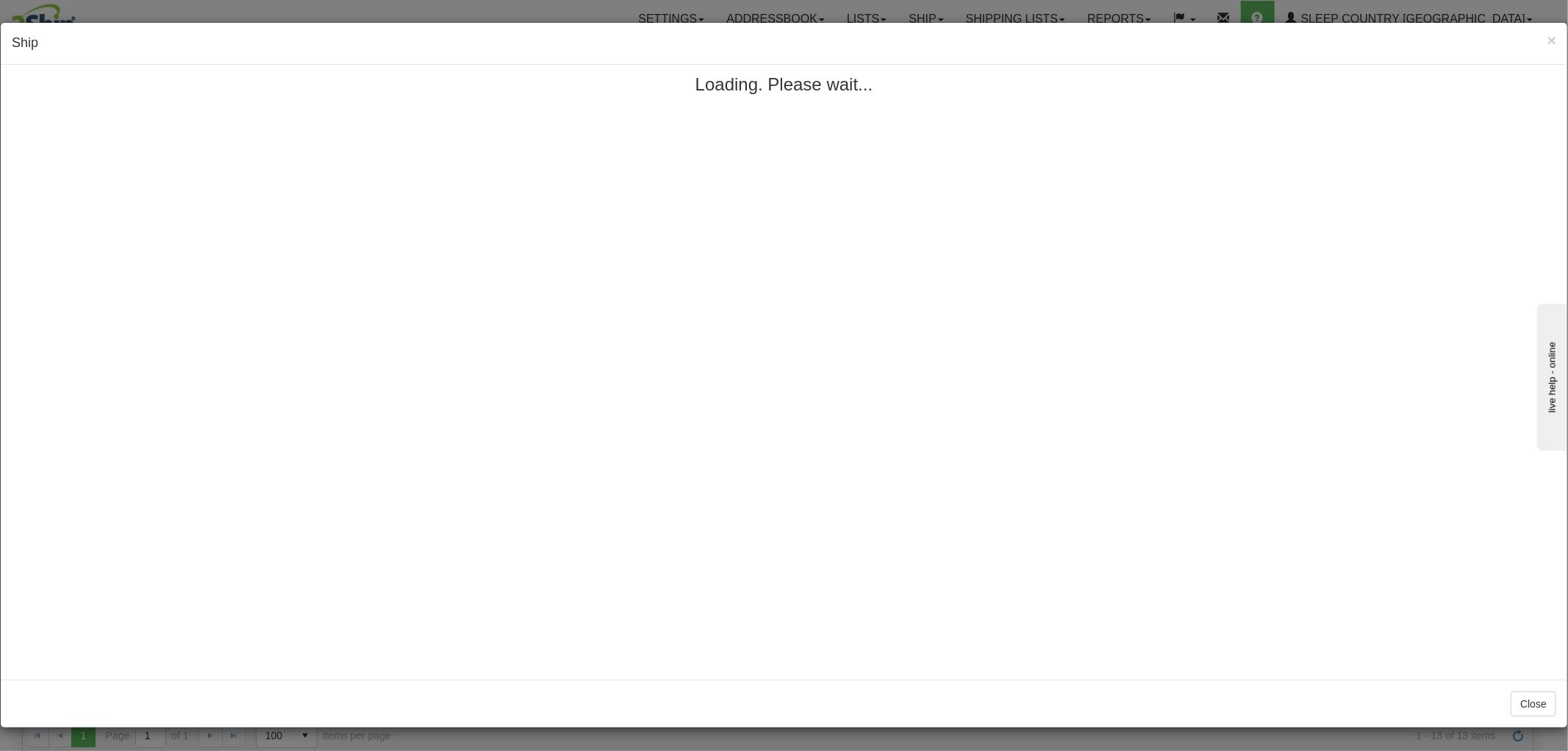
scroll to position [0, 0]
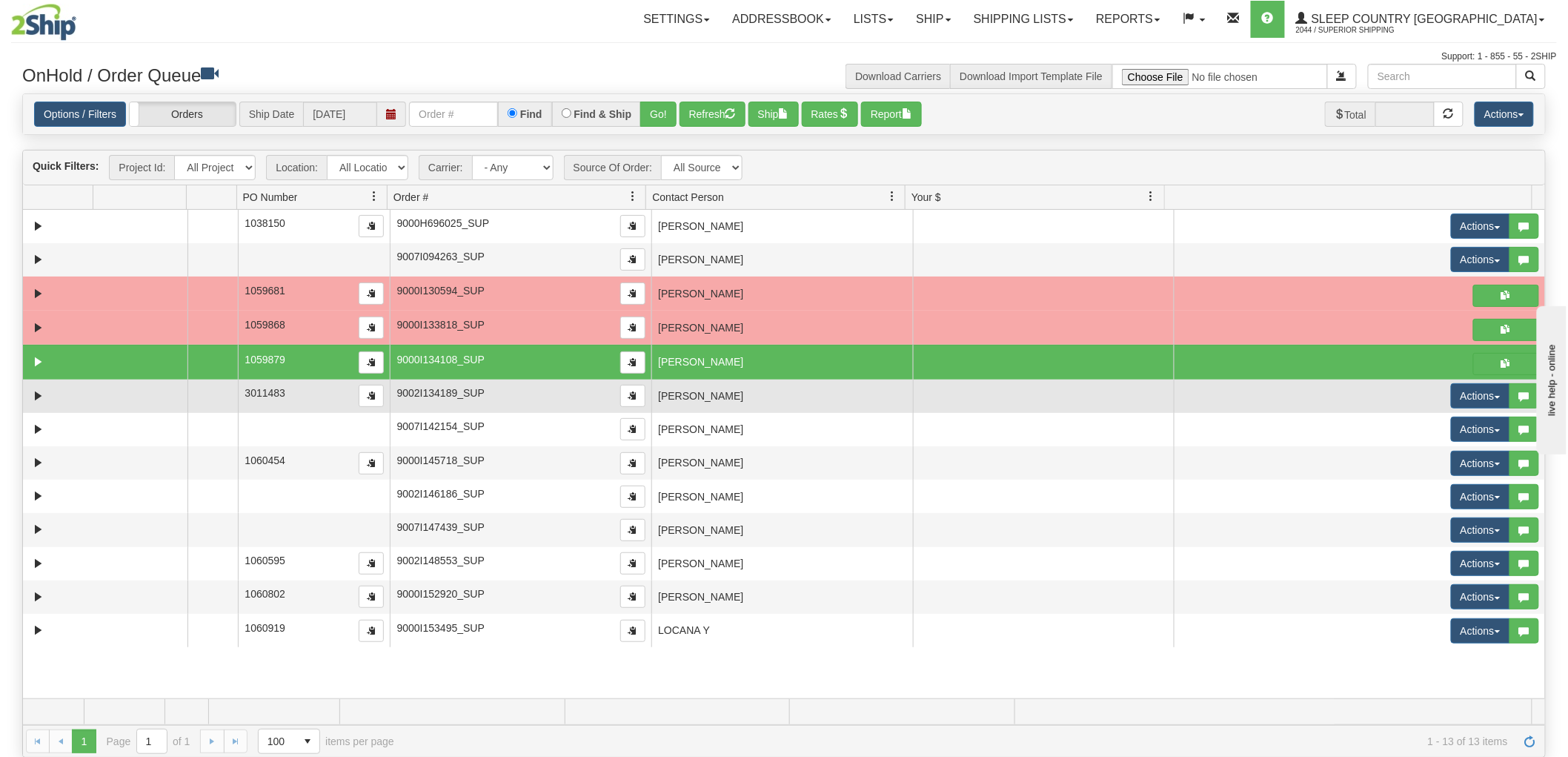
click at [746, 397] on td "[PERSON_NAME]" at bounding box center [782, 396] width 262 height 33
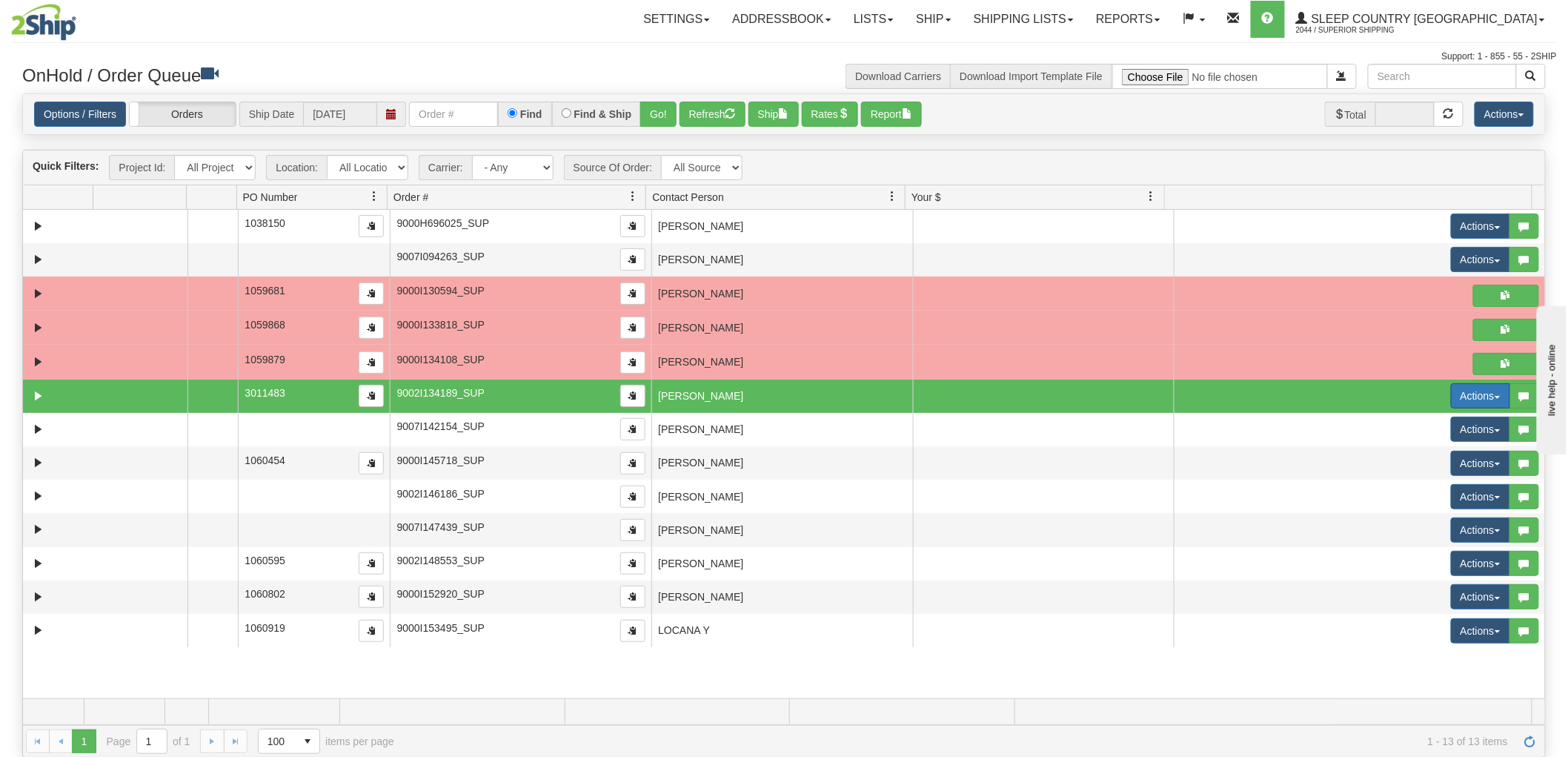
click at [1450, 397] on button "Actions" at bounding box center [1479, 395] width 59 height 25
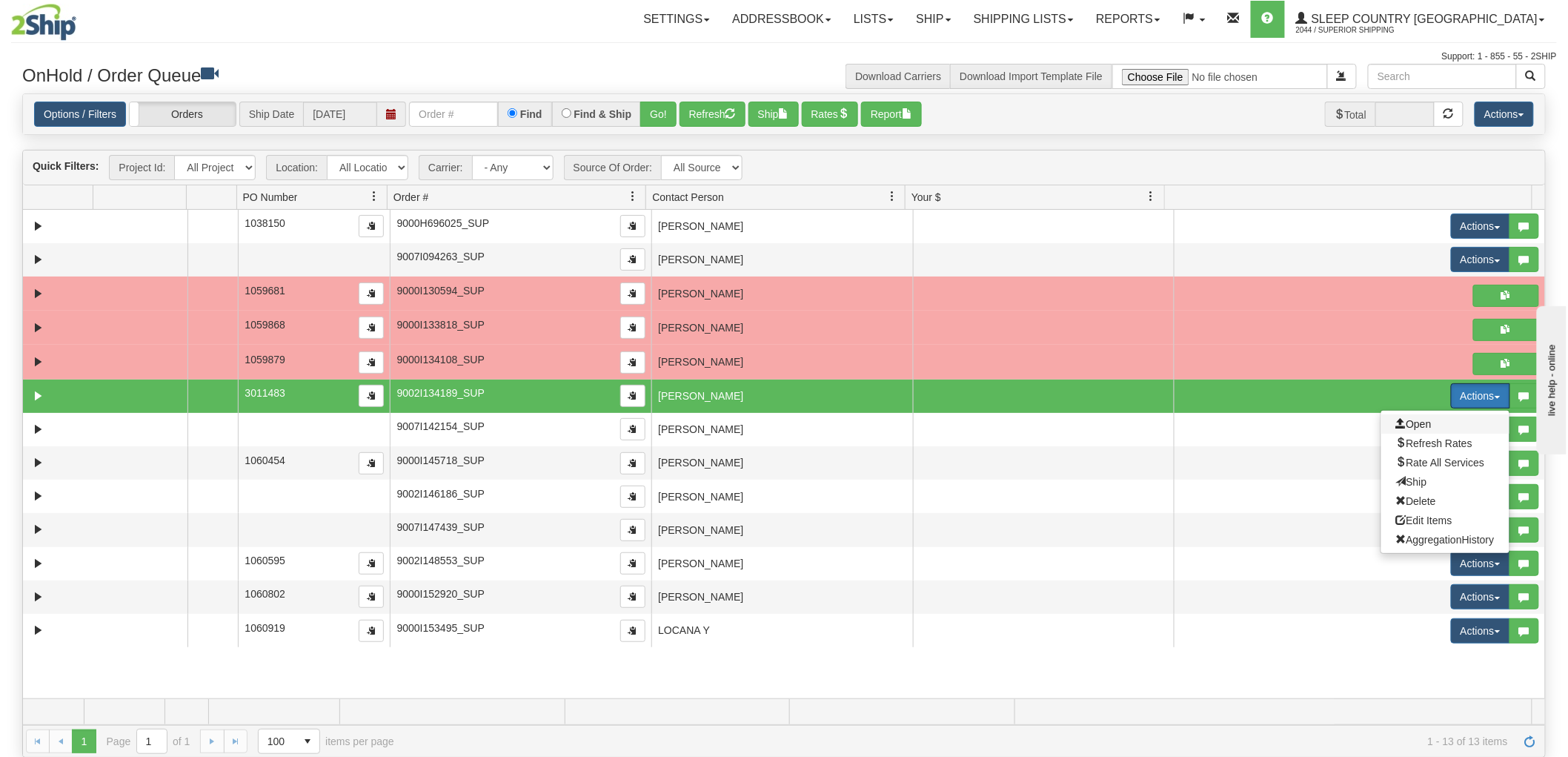
click at [1415, 424] on span "Open" at bounding box center [1413, 423] width 36 height 12
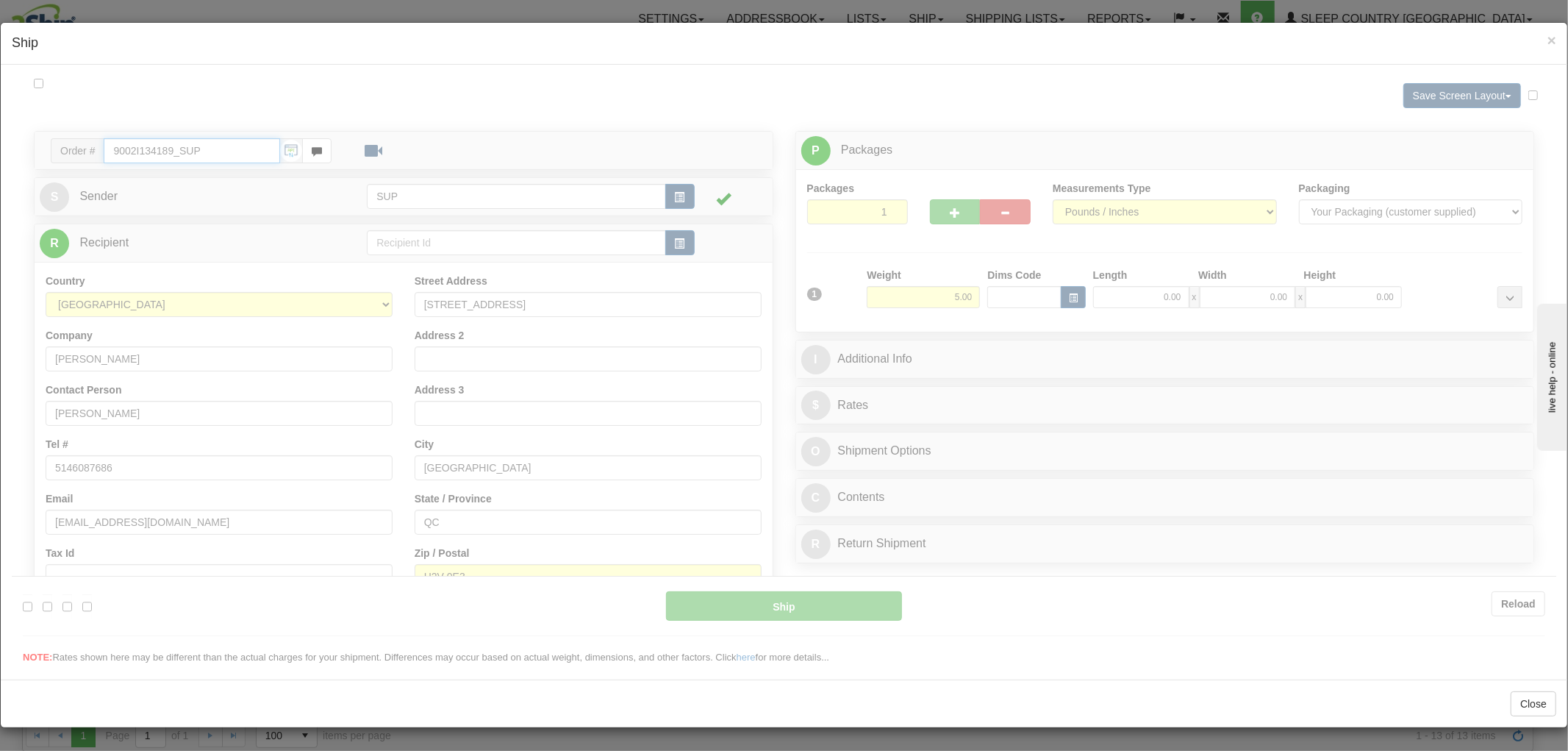
type input "07:40"
type input "16:00"
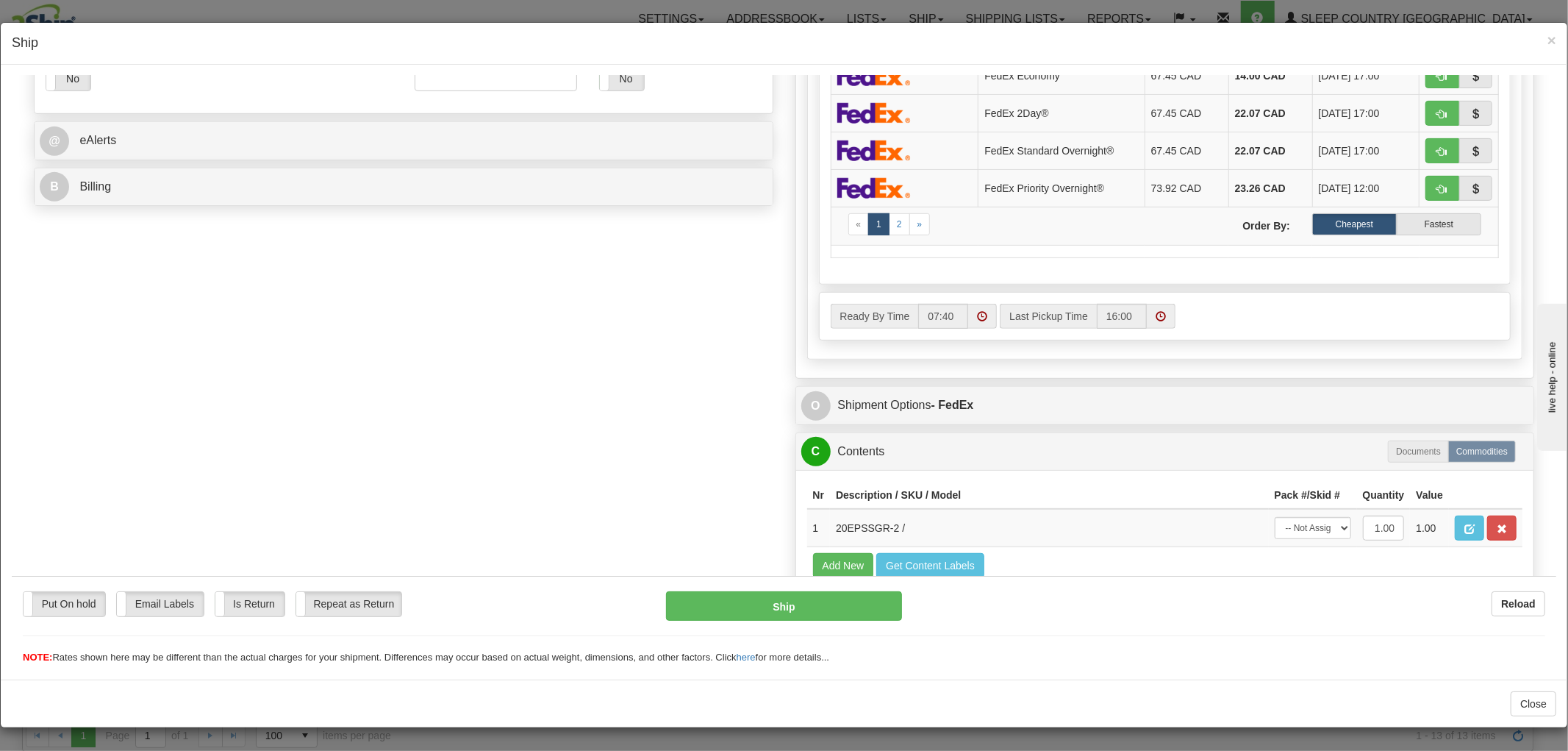
scroll to position [657, 0]
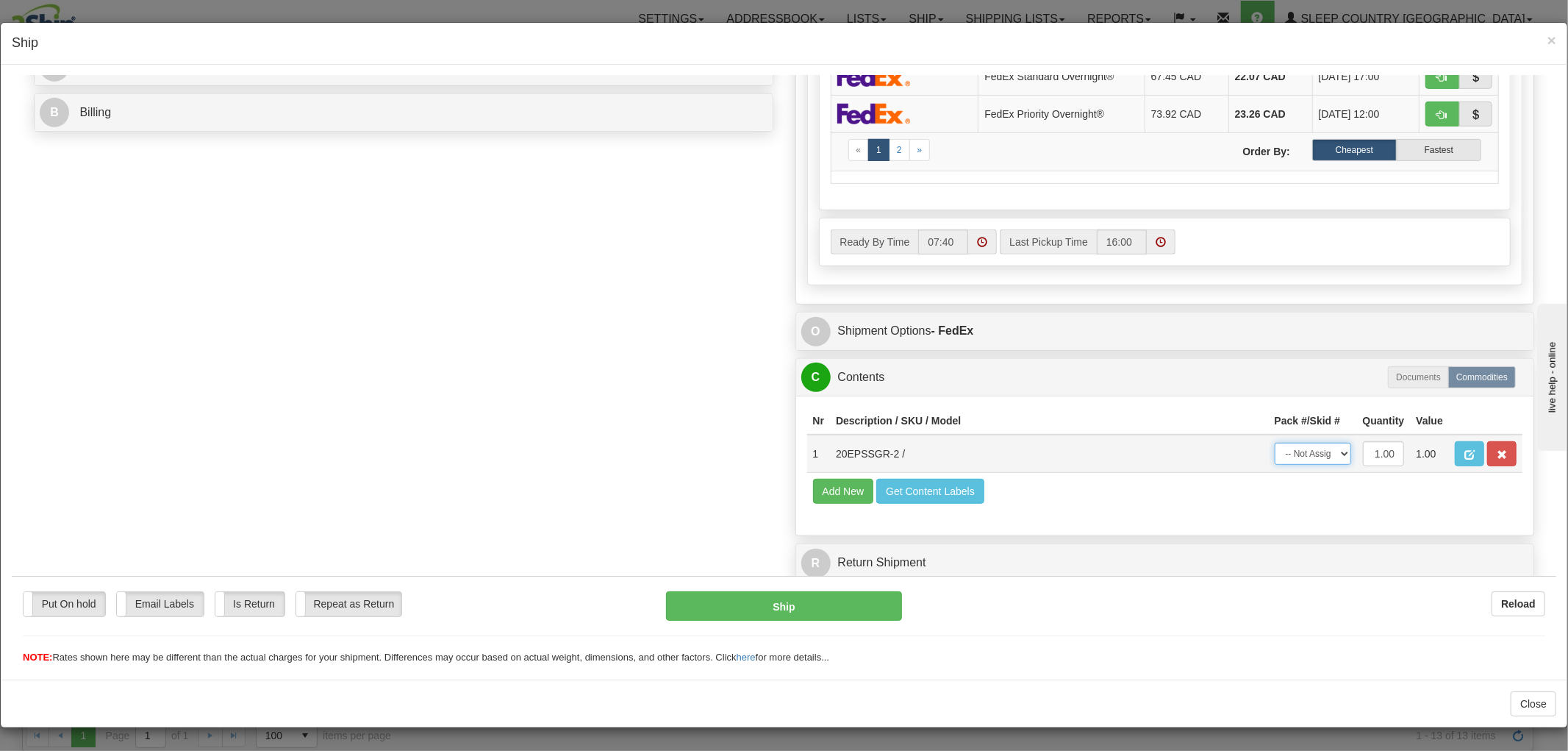
click at [1306, 442] on select "-- Not Assigned -- Package 1" at bounding box center [1313, 454] width 77 height 22
select select "0"
click at [1274, 442] on select "-- Not Assigned -- Package 1" at bounding box center [1313, 454] width 77 height 22
click at [731, 607] on button "Ship" at bounding box center [784, 604] width 236 height 29
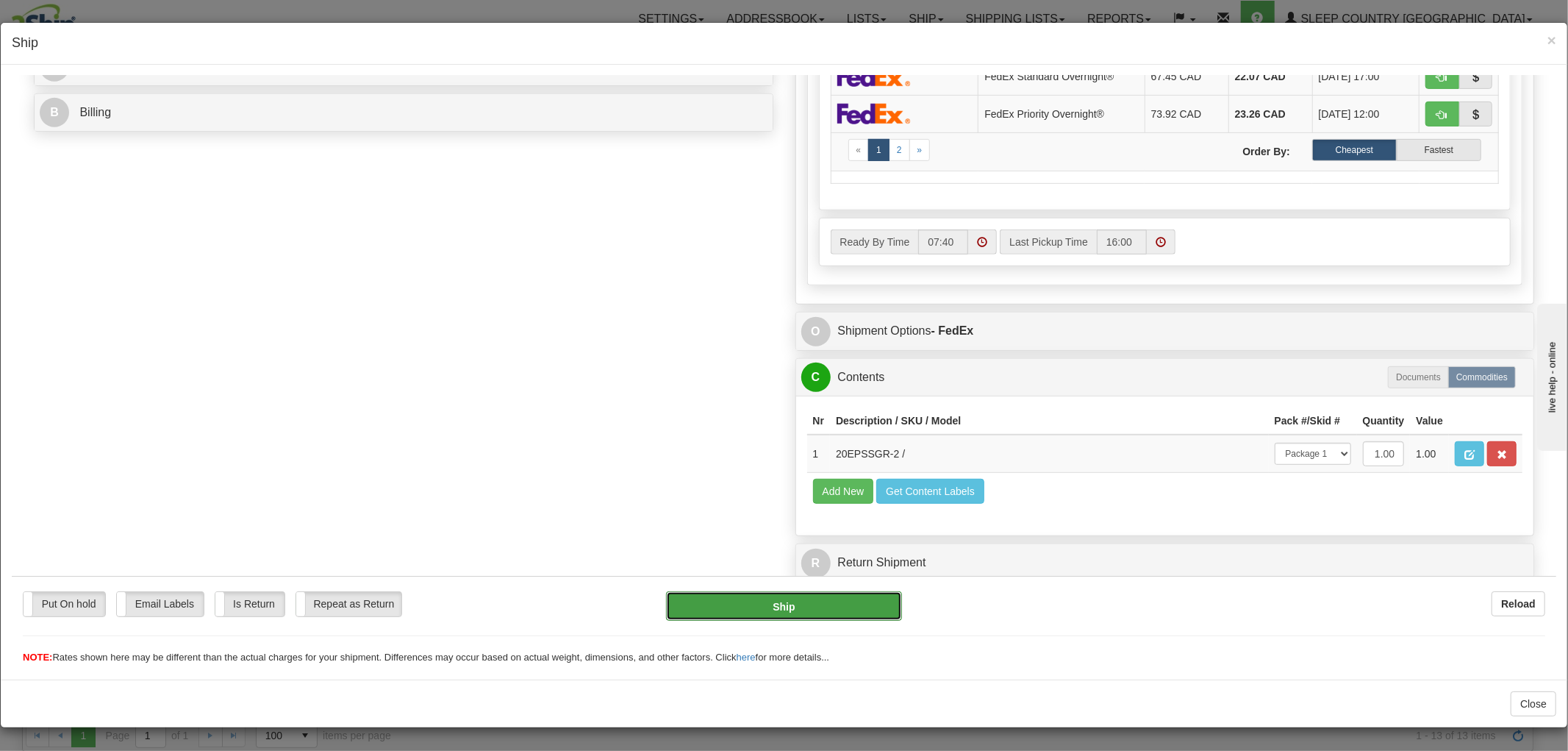
type input "92"
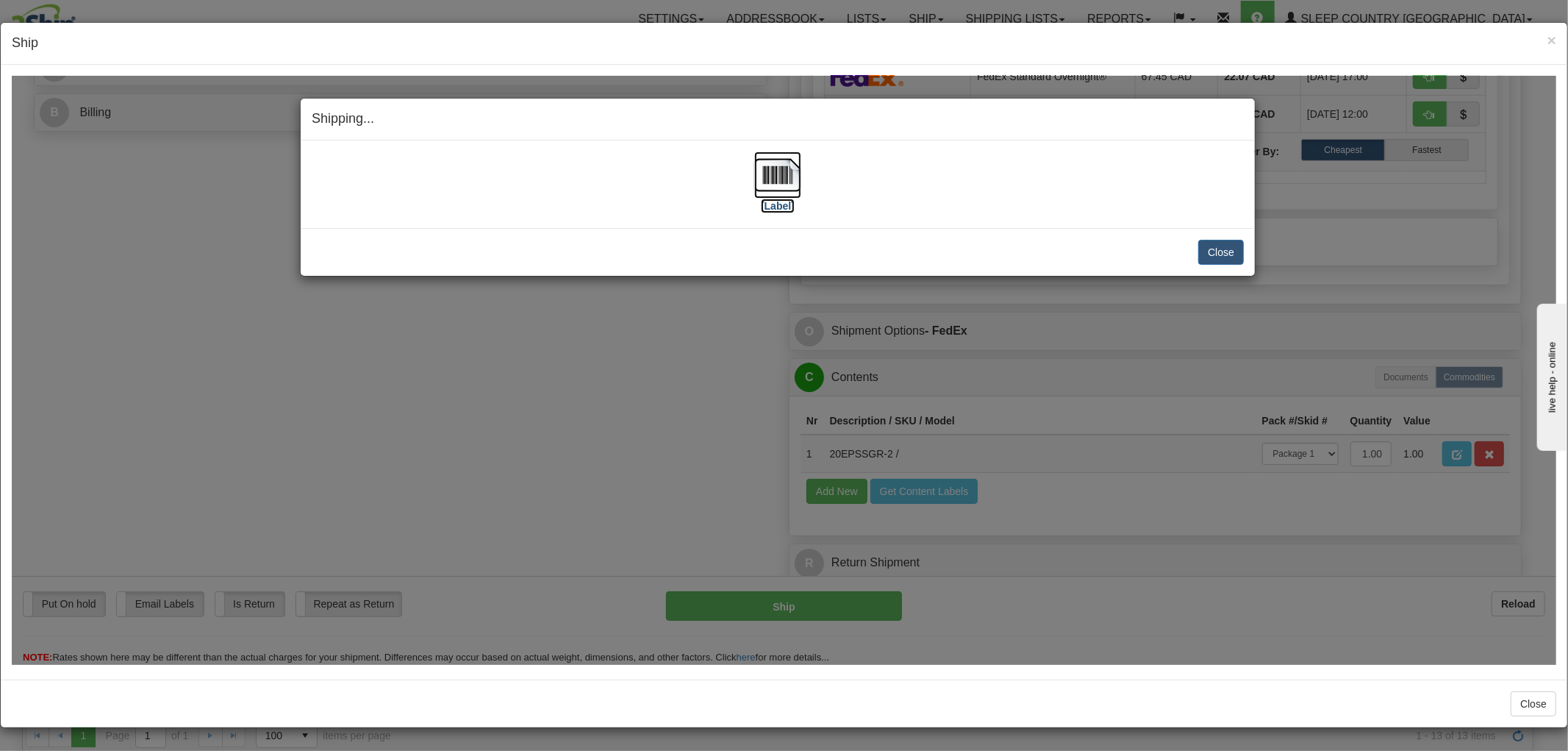
click at [765, 181] on img at bounding box center [778, 174] width 47 height 47
click at [1209, 247] on button "Close" at bounding box center [1221, 252] width 46 height 25
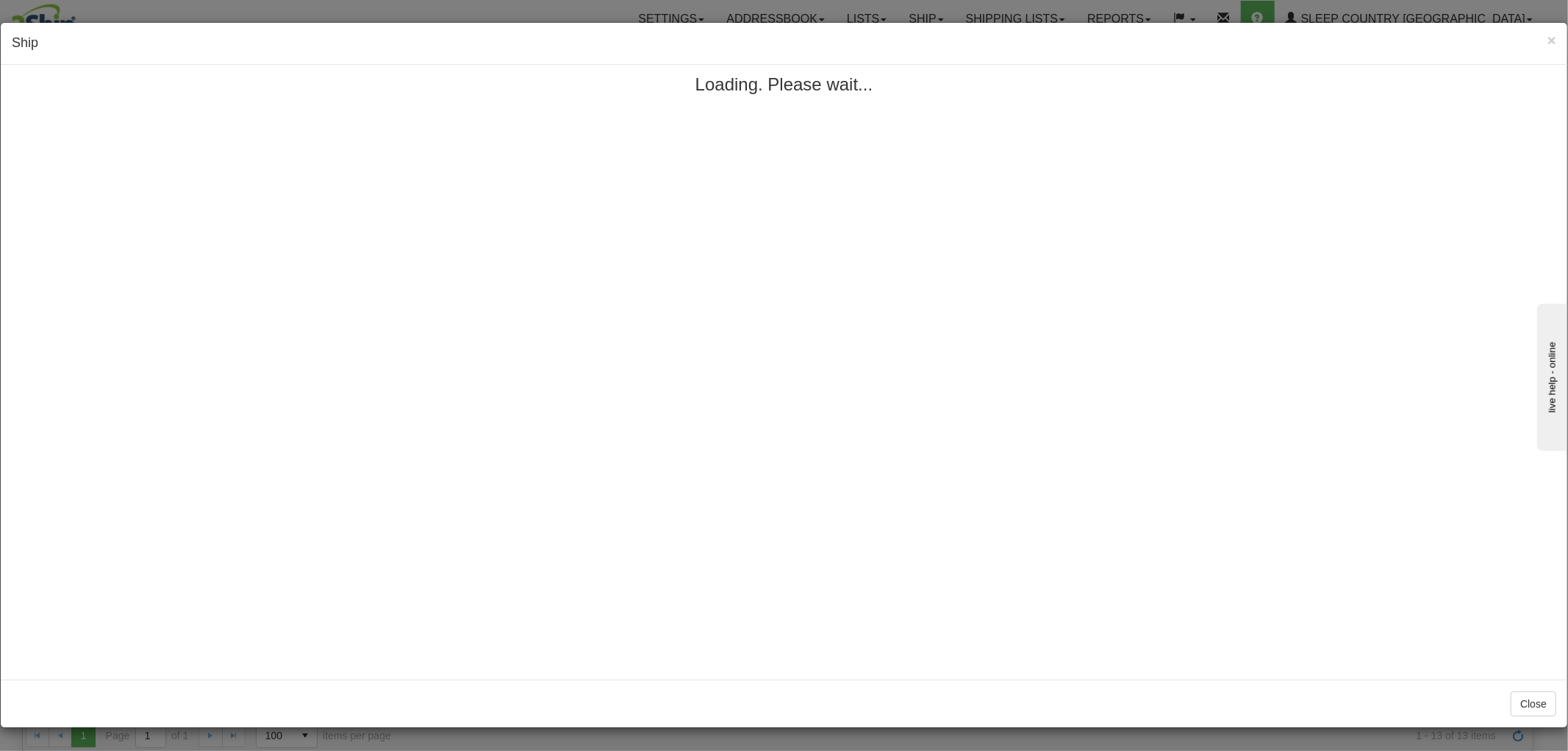
scroll to position [0, 0]
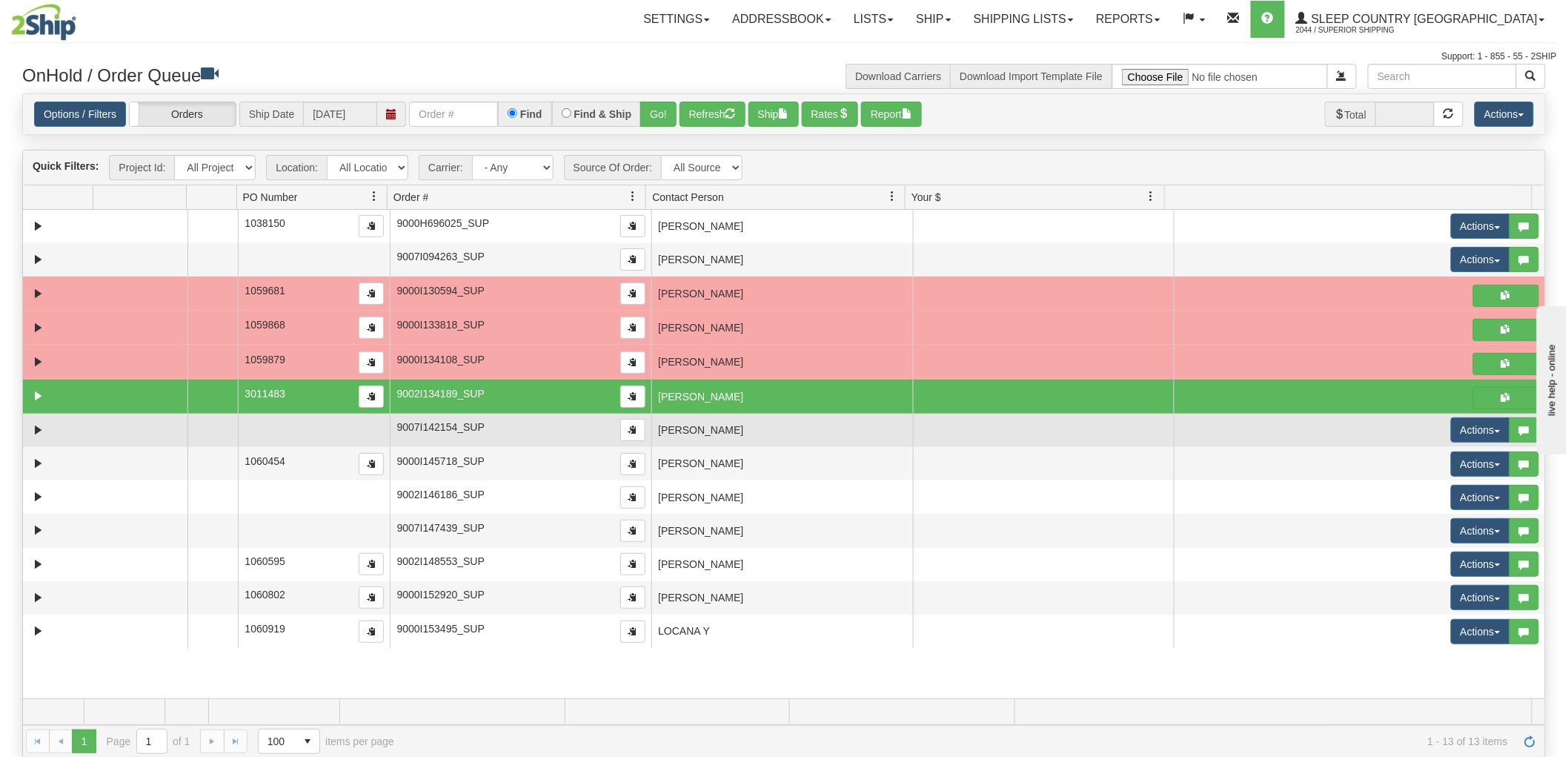
click at [734, 436] on td "[PERSON_NAME]" at bounding box center [782, 430] width 262 height 33
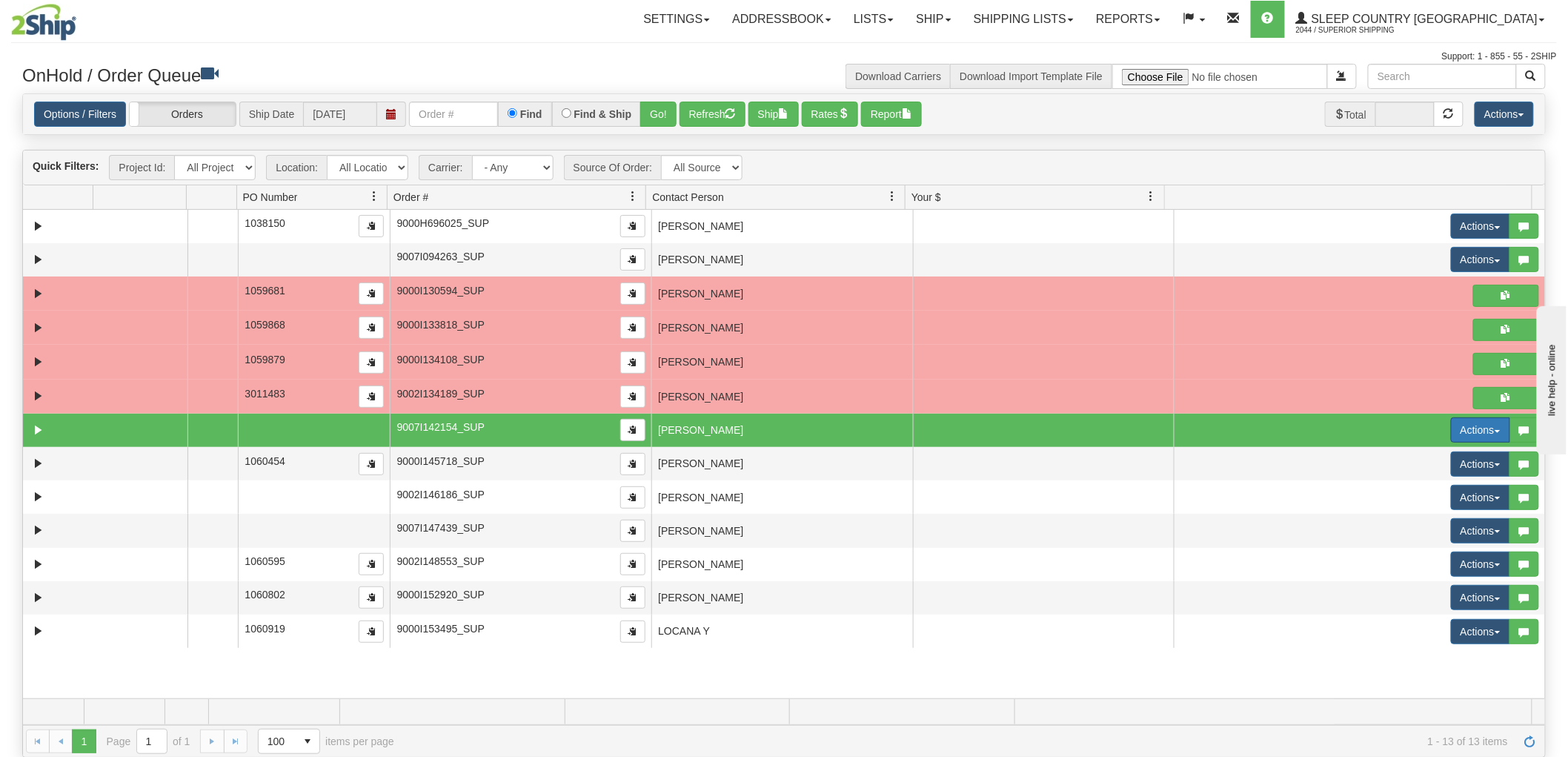
click at [1486, 422] on button "Actions" at bounding box center [1479, 430] width 59 height 25
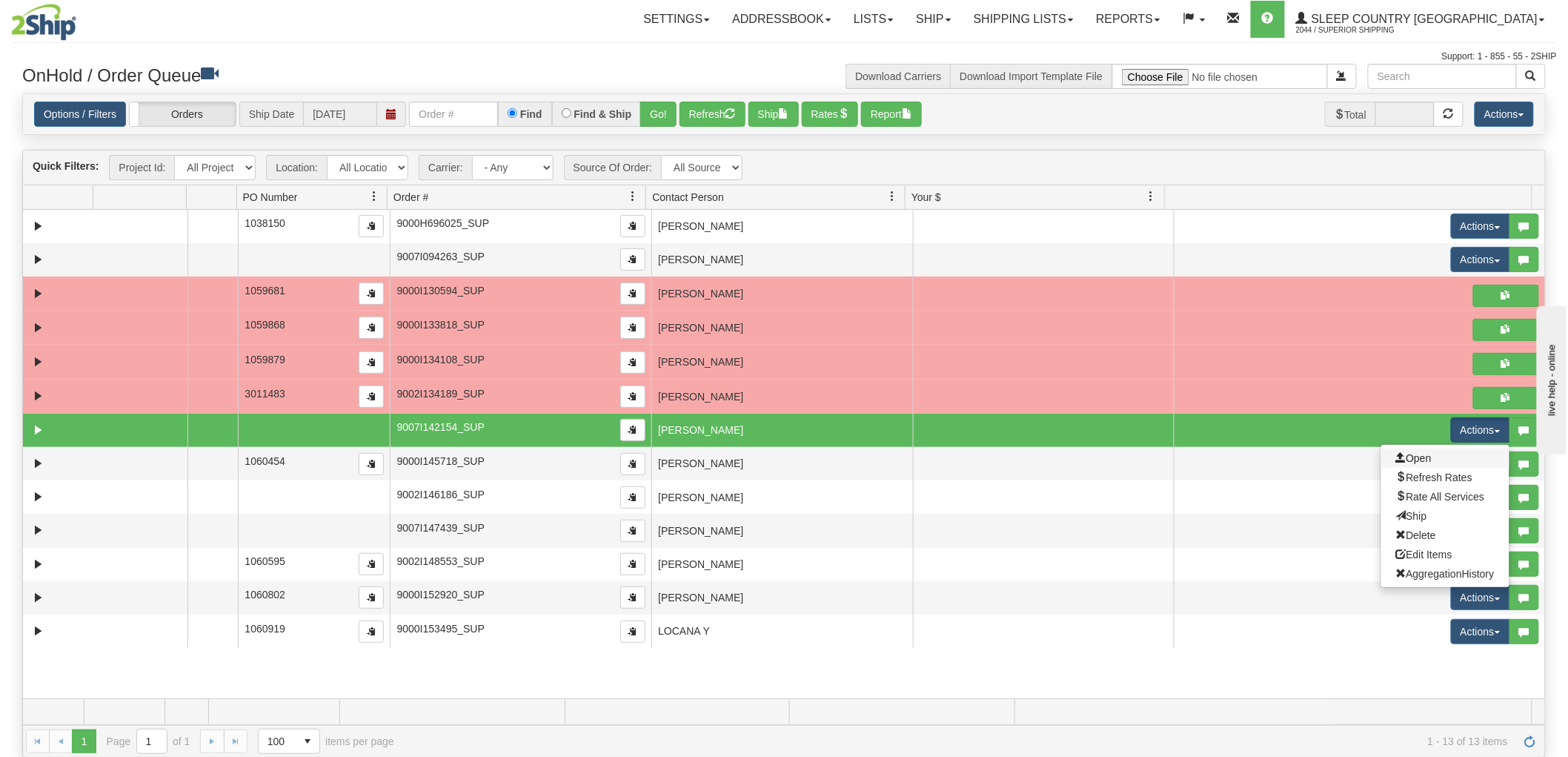
click at [1425, 461] on link "Open" at bounding box center [1445, 458] width 128 height 19
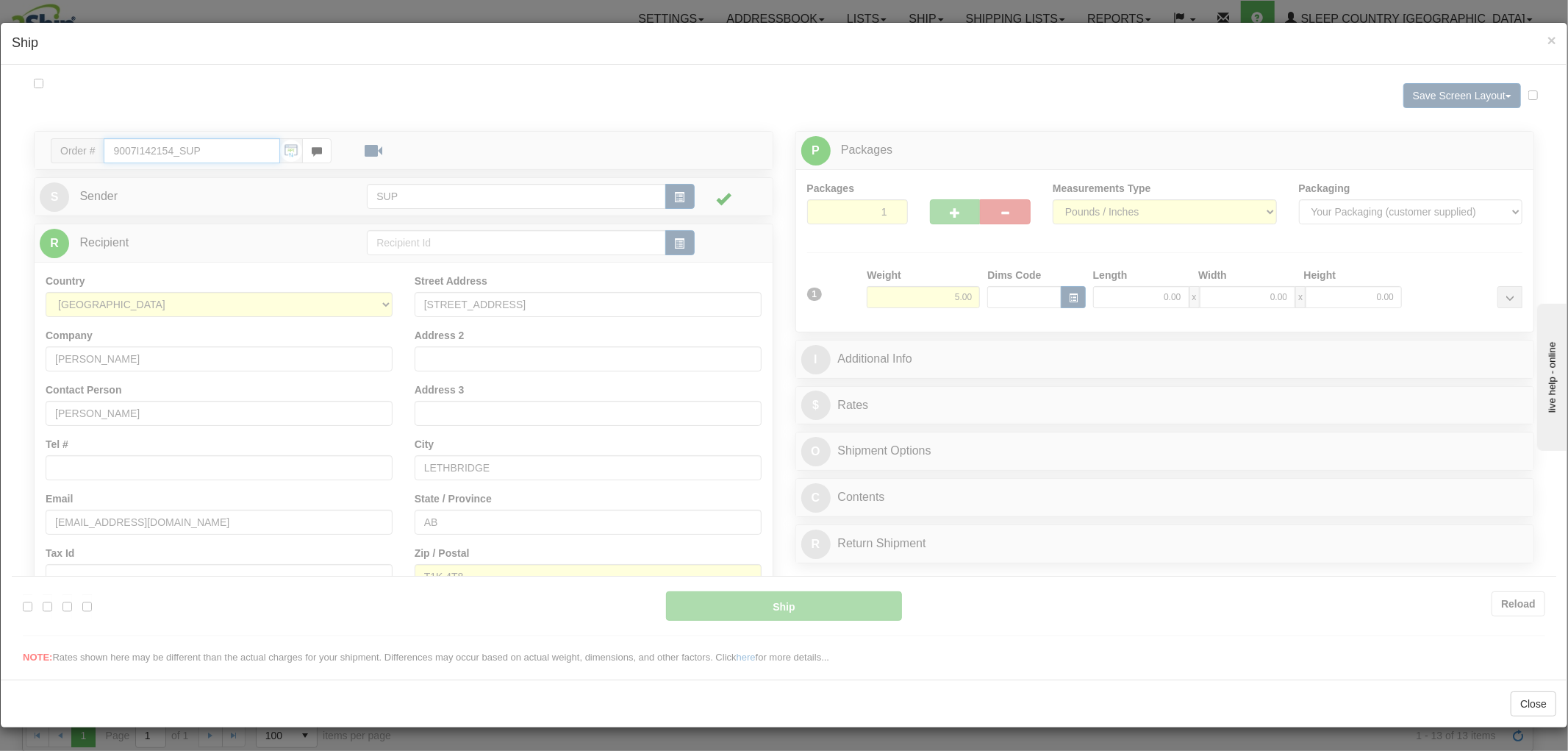
type input "07:57"
type input "16:00"
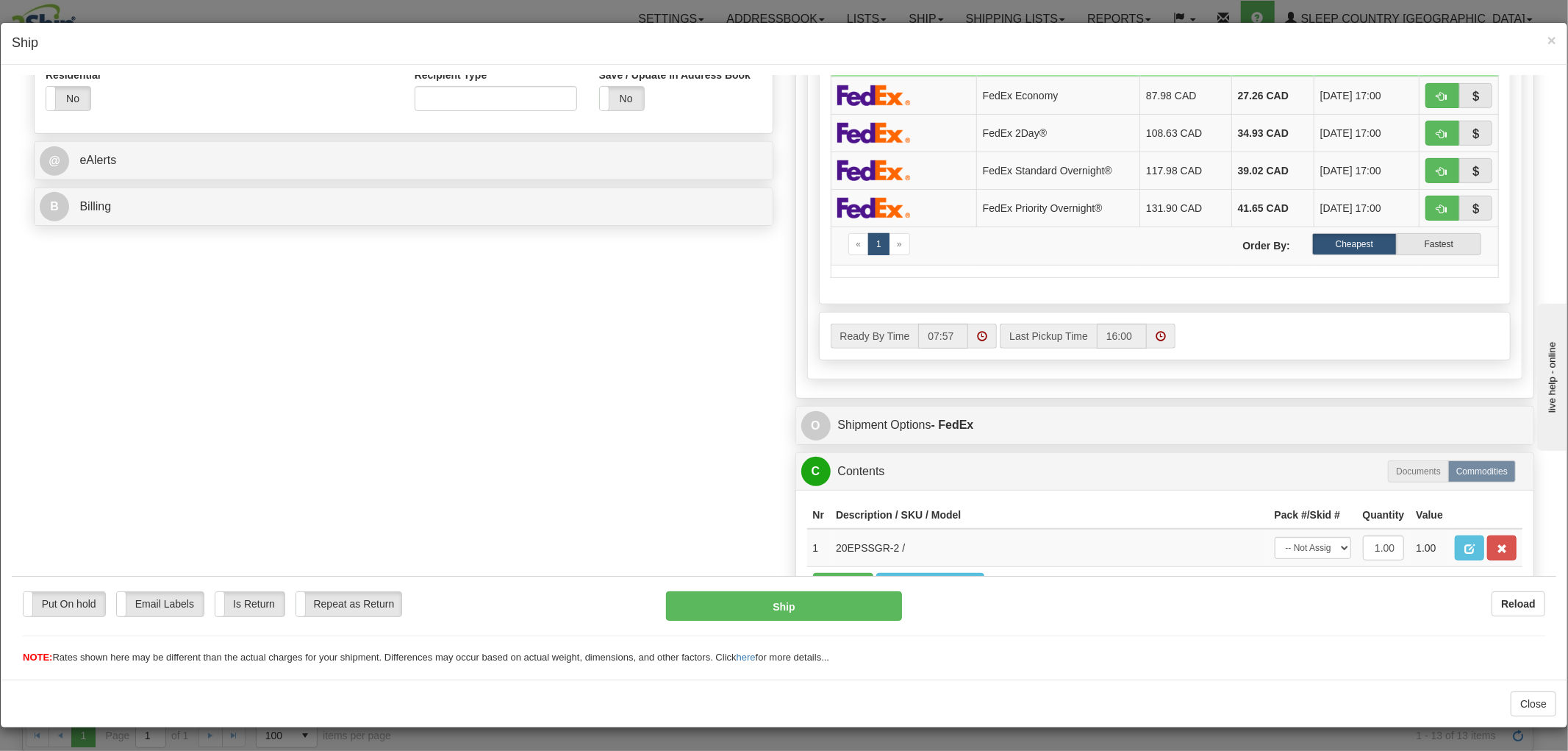
scroll to position [657, 0]
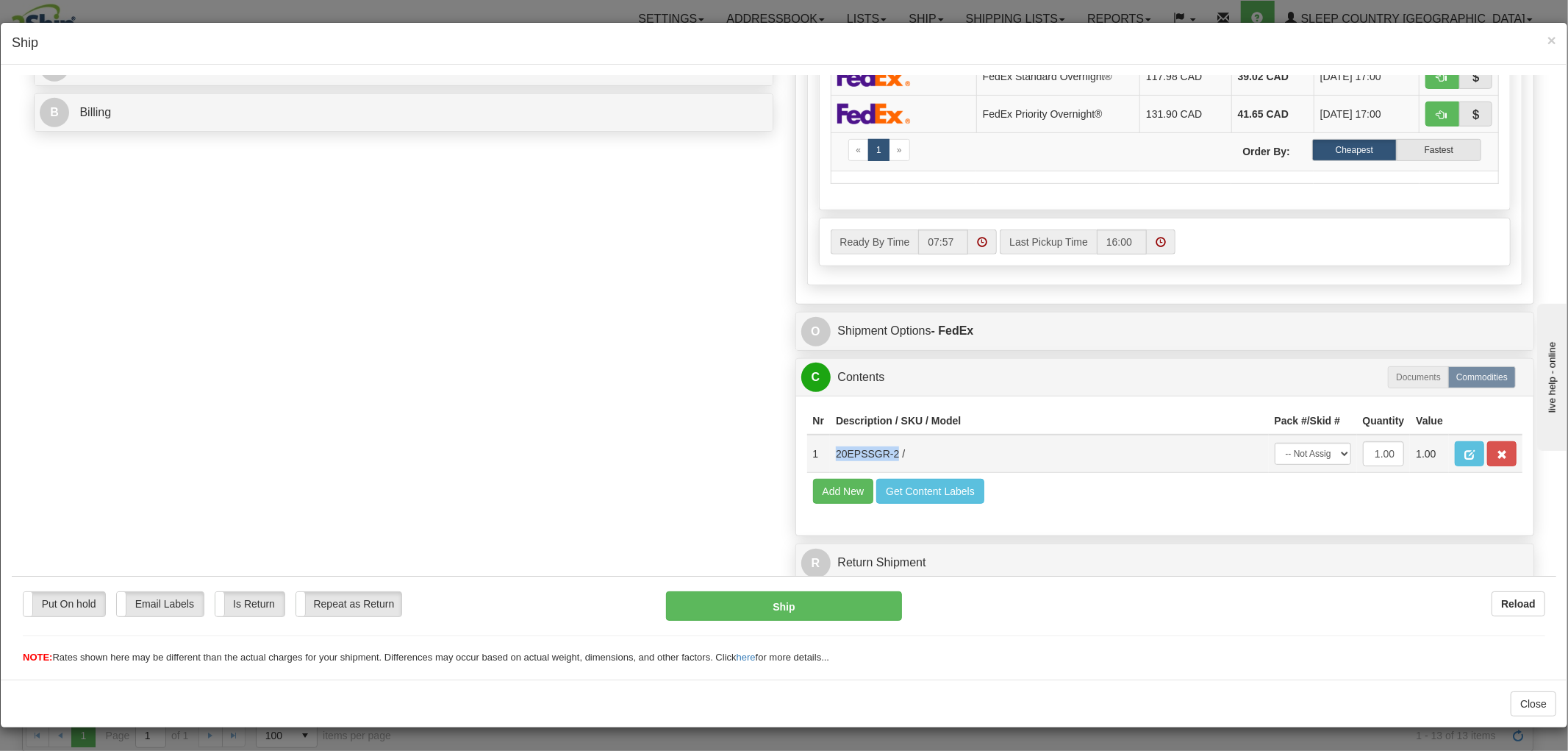
drag, startPoint x: 885, startPoint y: 439, endPoint x: 818, endPoint y: 442, distance: 67.1
click at [830, 442] on td "20EPSSGR-2 /" at bounding box center [1049, 453] width 439 height 38
copy td "20EPSSGR-2"
click at [712, 299] on div "Order # 9007I142154_SUP S Sender" at bounding box center [784, 46] width 1522 height 1085
drag, startPoint x: 1542, startPoint y: 37, endPoint x: 1504, endPoint y: 93, distance: 67.7
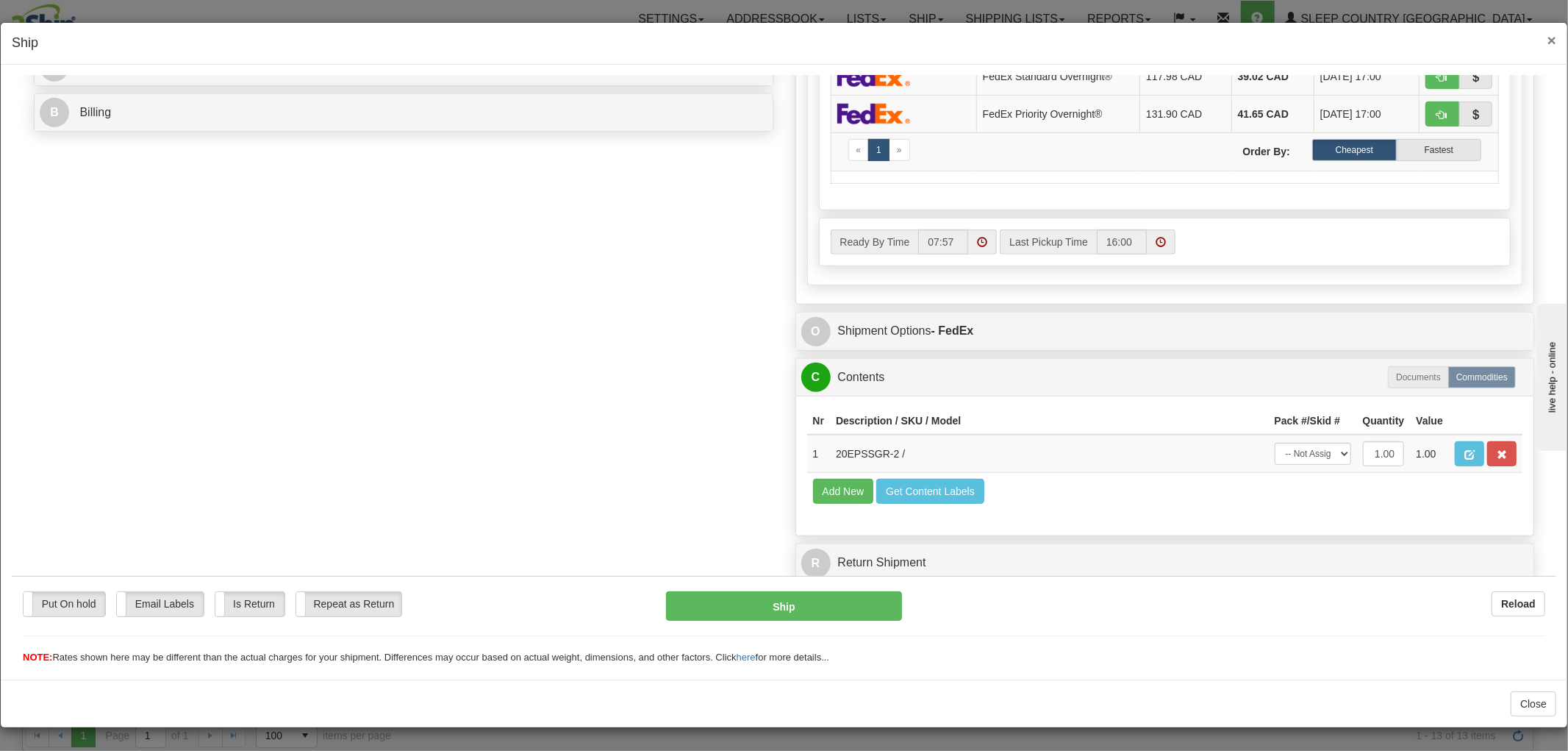
click at [1547, 37] on span "×" at bounding box center [1551, 40] width 8 height 17
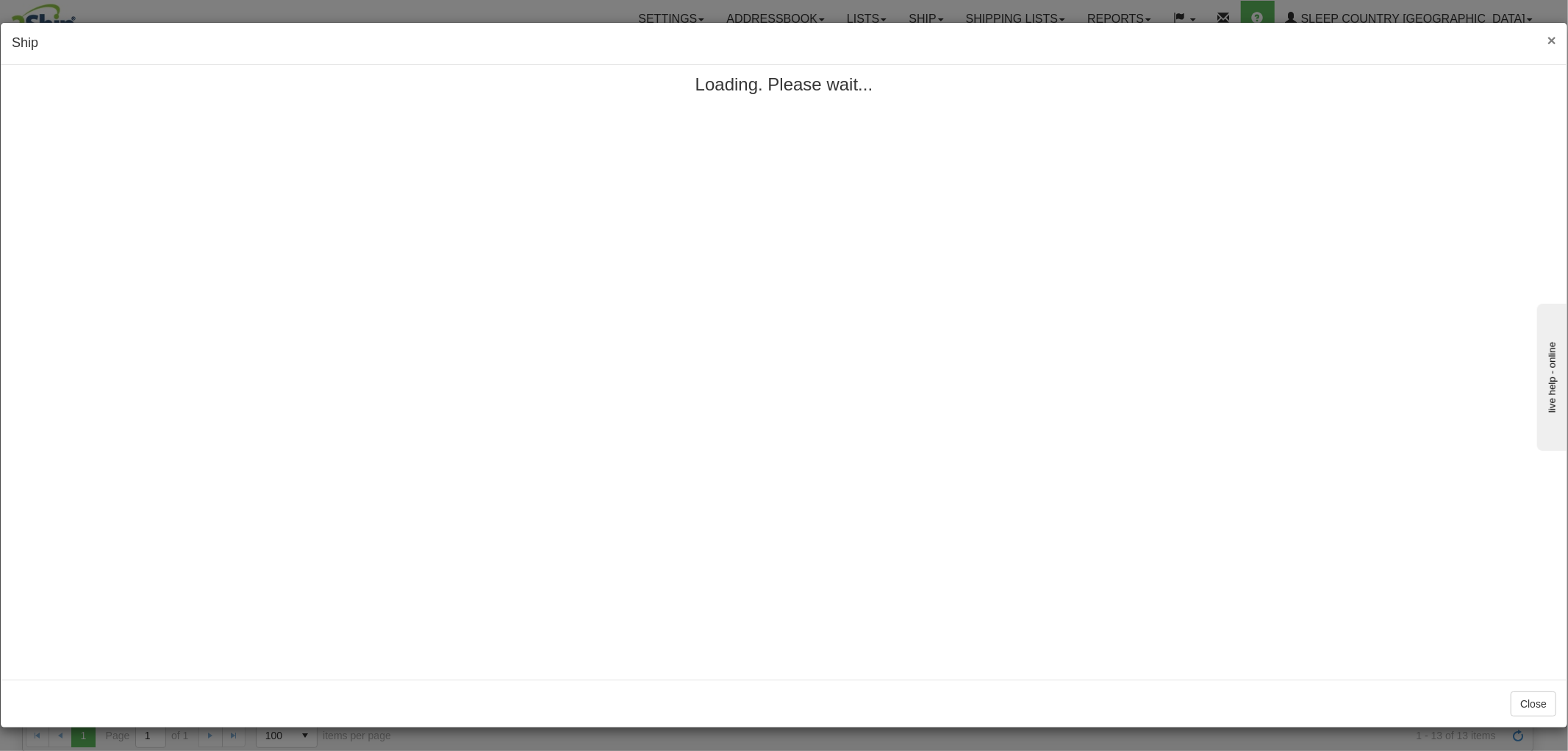
scroll to position [0, 0]
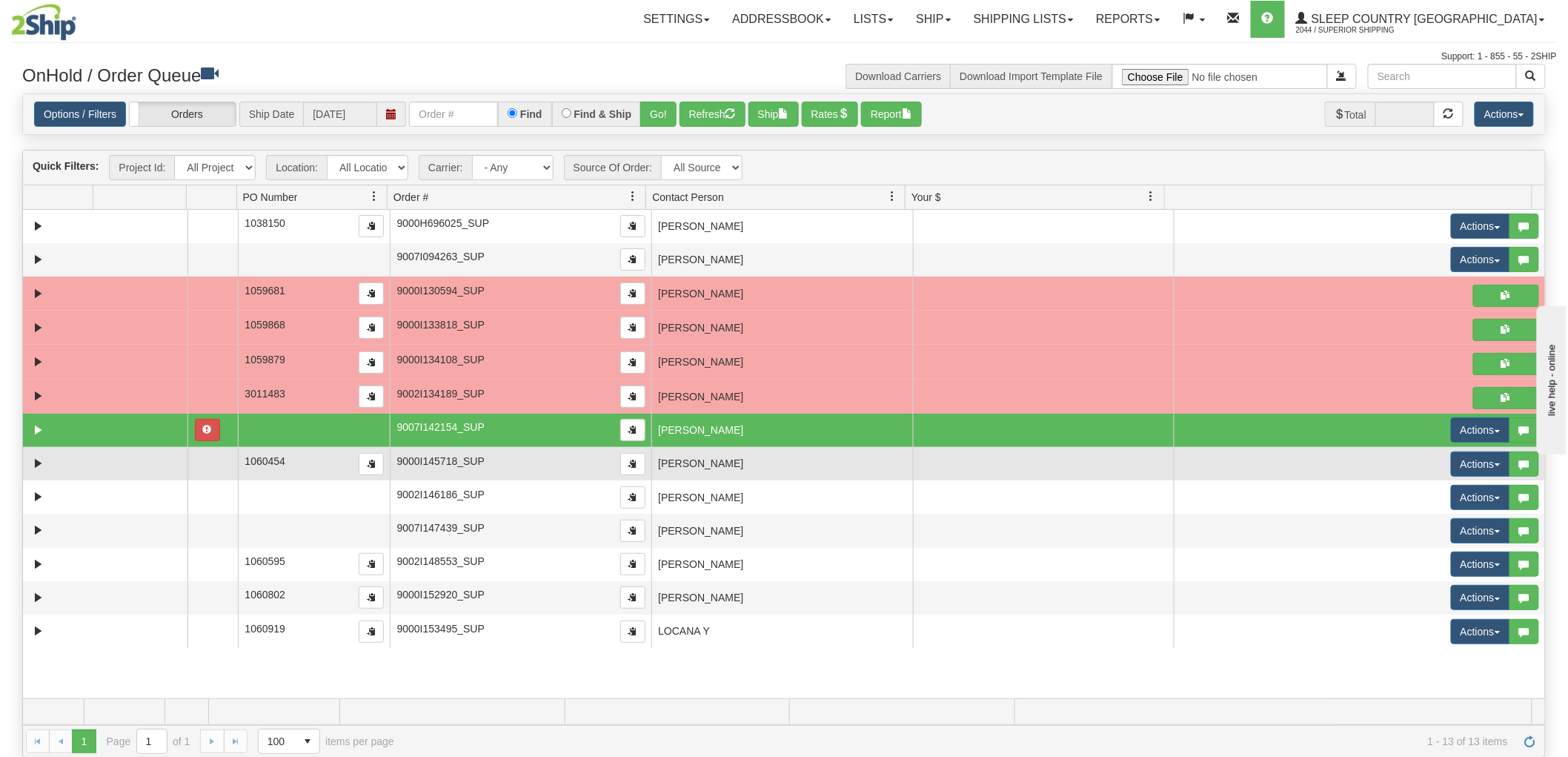
click at [848, 453] on td "[PERSON_NAME]" at bounding box center [782, 463] width 262 height 33
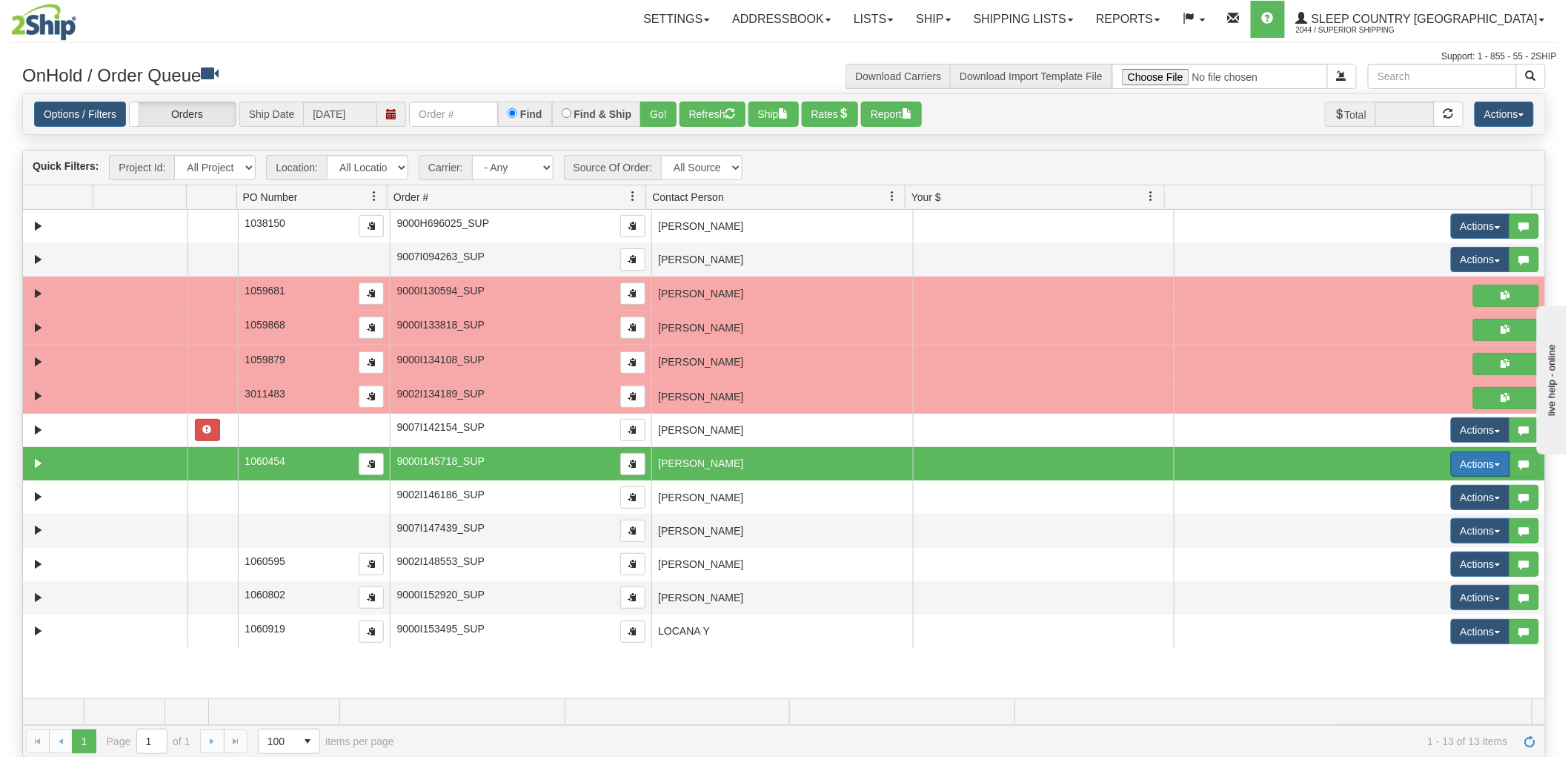
click at [1450, 460] on button "Actions" at bounding box center [1479, 464] width 59 height 25
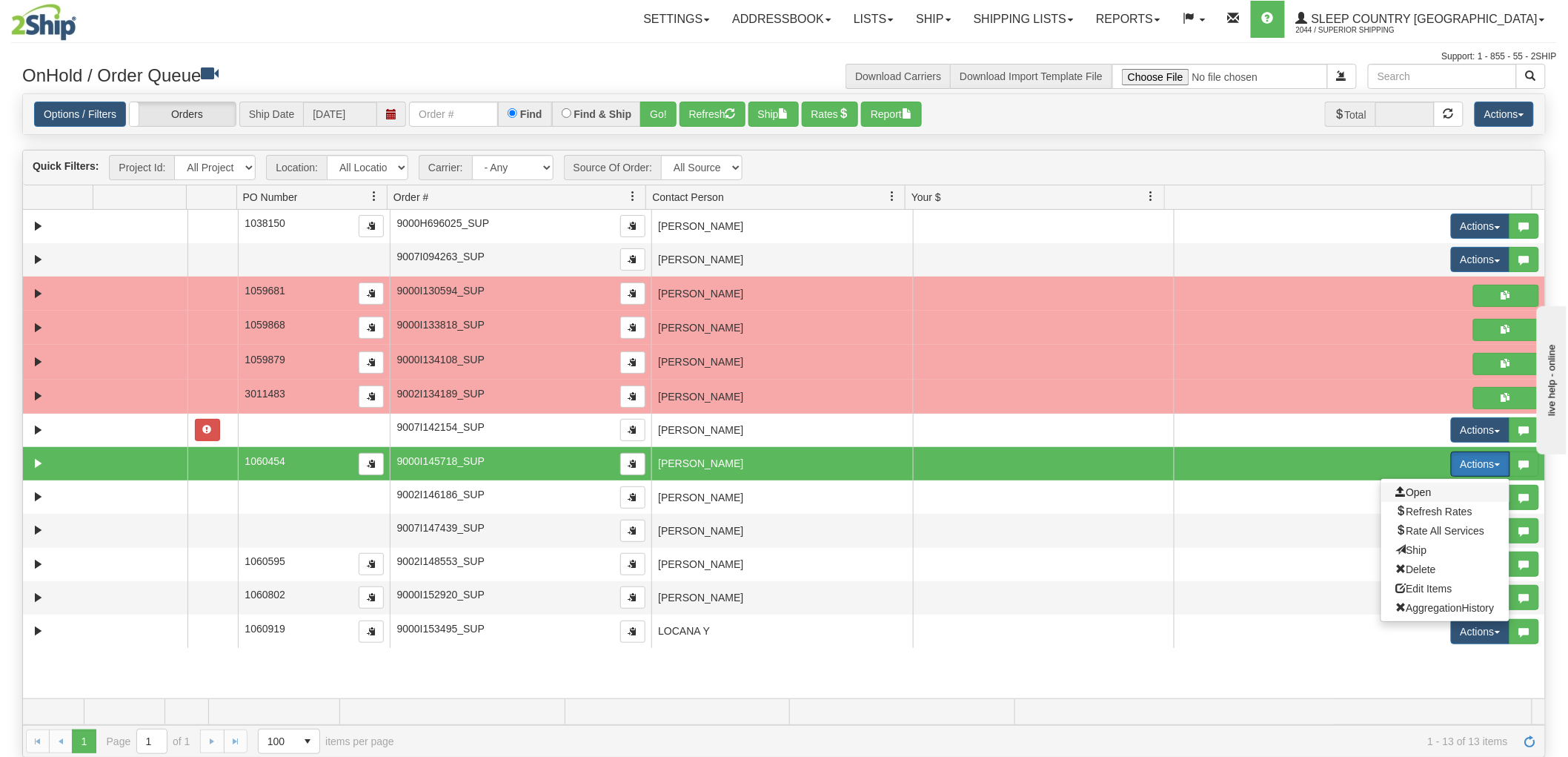
click at [1411, 492] on span "Open" at bounding box center [1413, 492] width 36 height 12
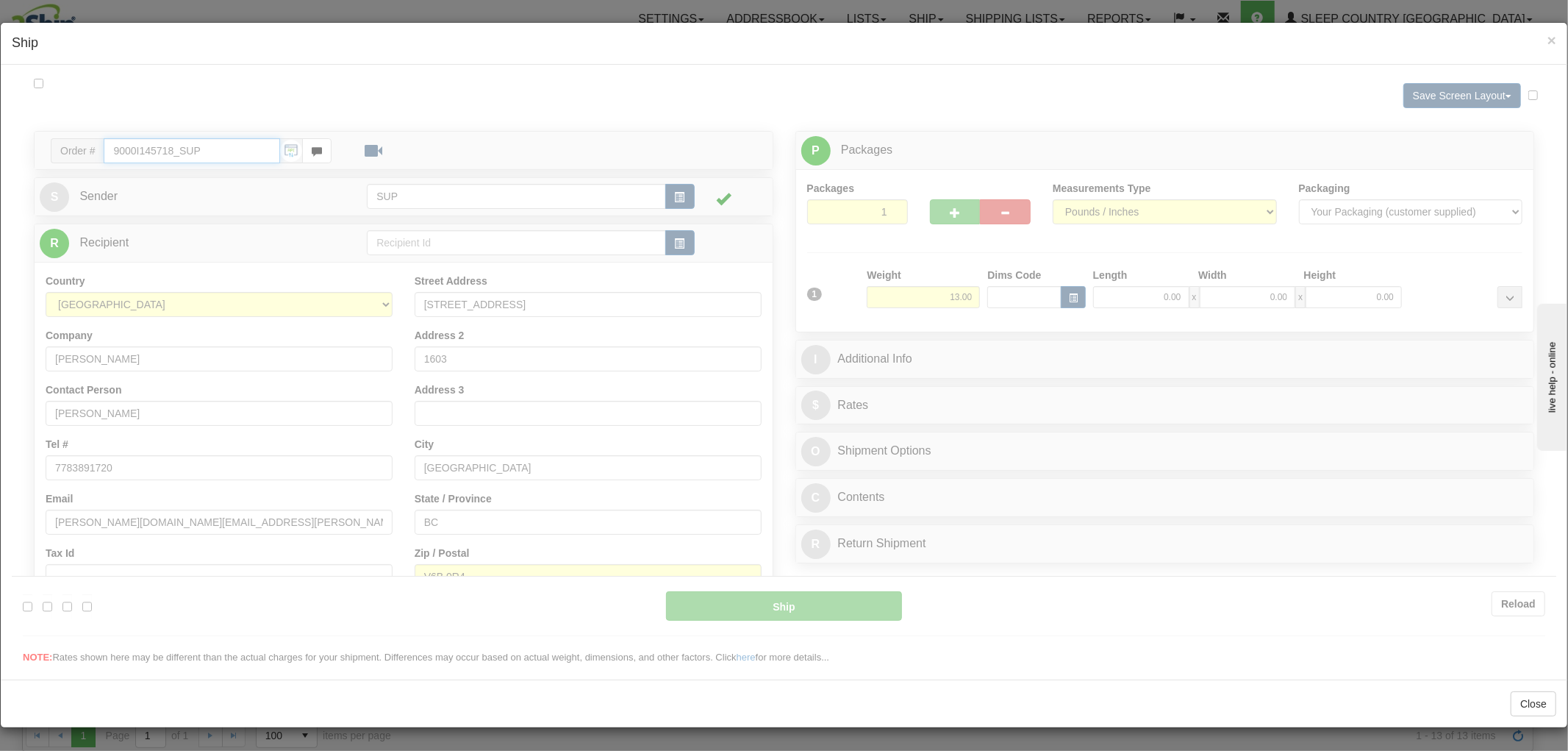
type input "07:57"
type input "16:00"
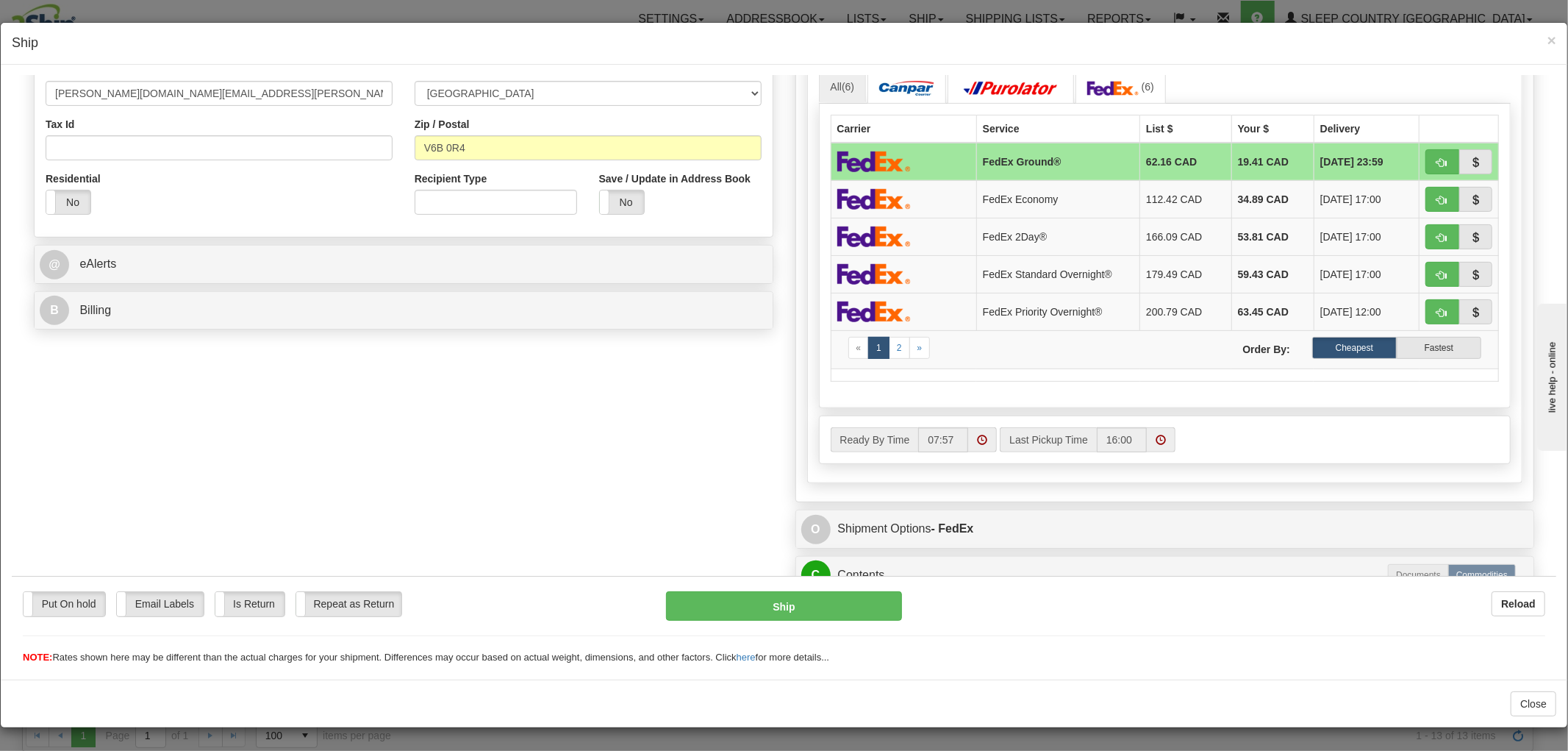
scroll to position [657, 0]
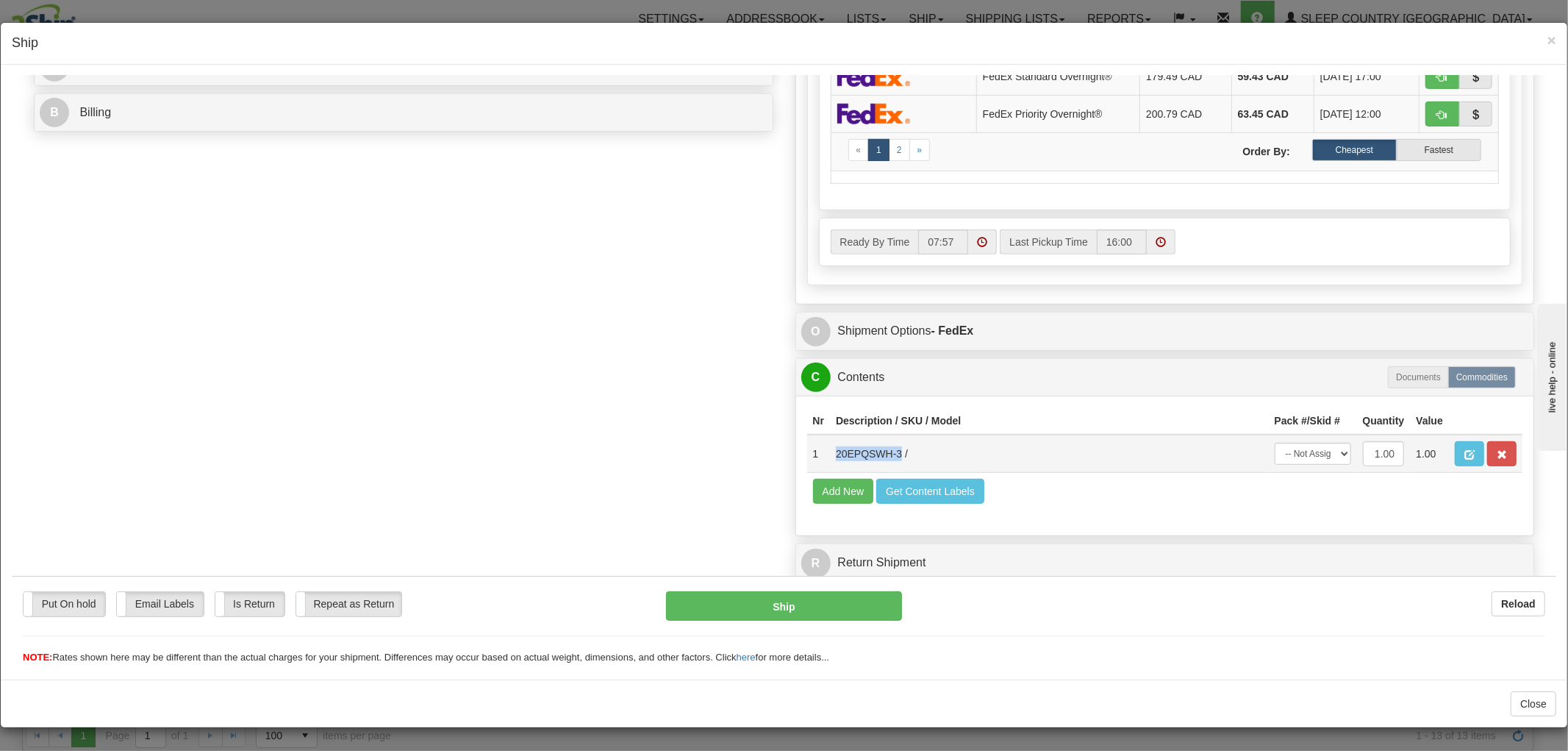
drag, startPoint x: 888, startPoint y: 440, endPoint x: 824, endPoint y: 442, distance: 64.0
click at [830, 442] on td "20EPQSWH-3 /" at bounding box center [1049, 453] width 439 height 38
copy td "20EPQSWH-3"
click at [725, 284] on div "Order # 9000I145718_SUP S Sender" at bounding box center [784, 46] width 1522 height 1085
click at [1547, 44] on span "×" at bounding box center [1551, 40] width 8 height 17
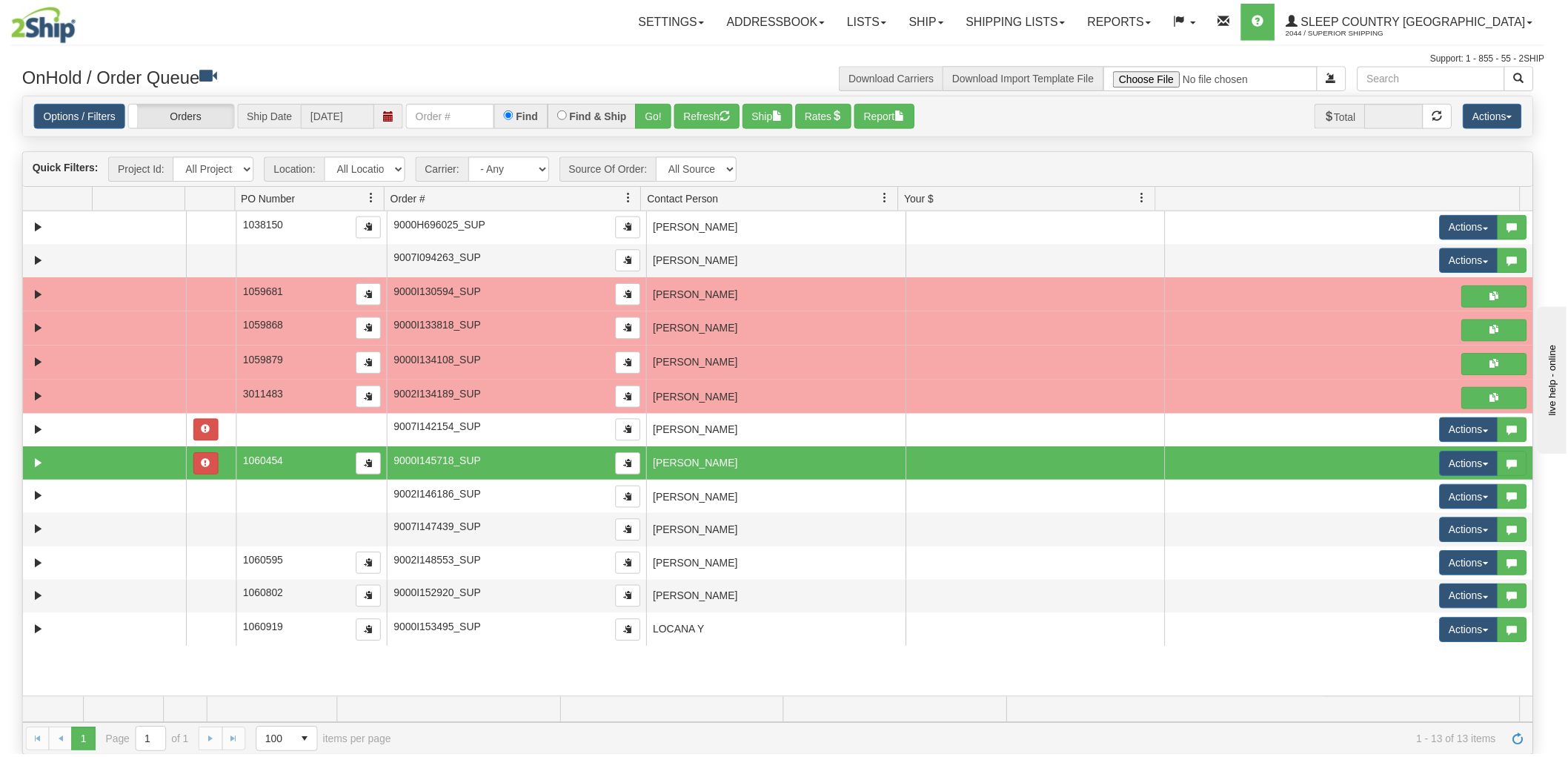
scroll to position [0, 0]
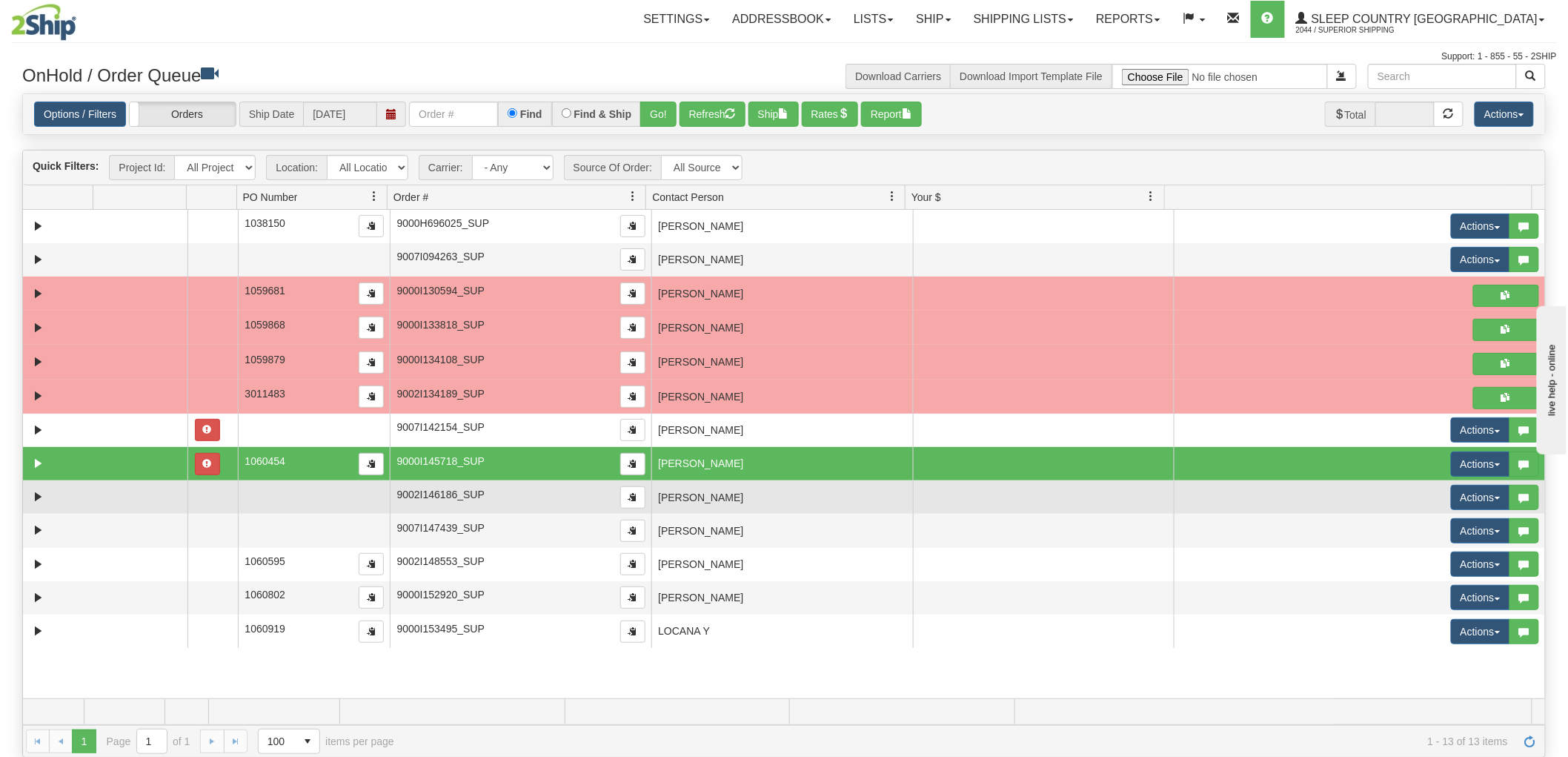
click at [799, 487] on td "[PERSON_NAME]" at bounding box center [782, 496] width 262 height 33
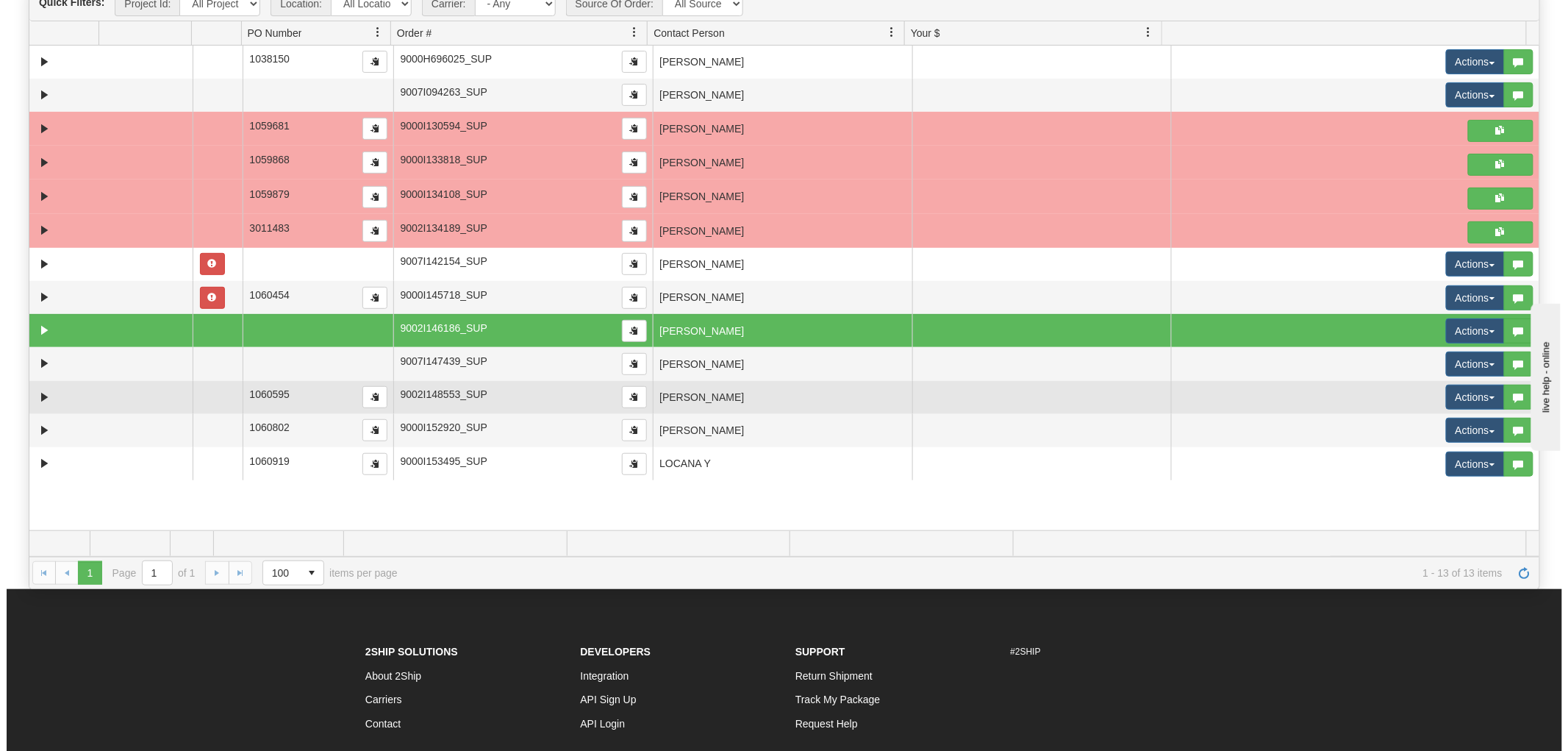
scroll to position [164, 0]
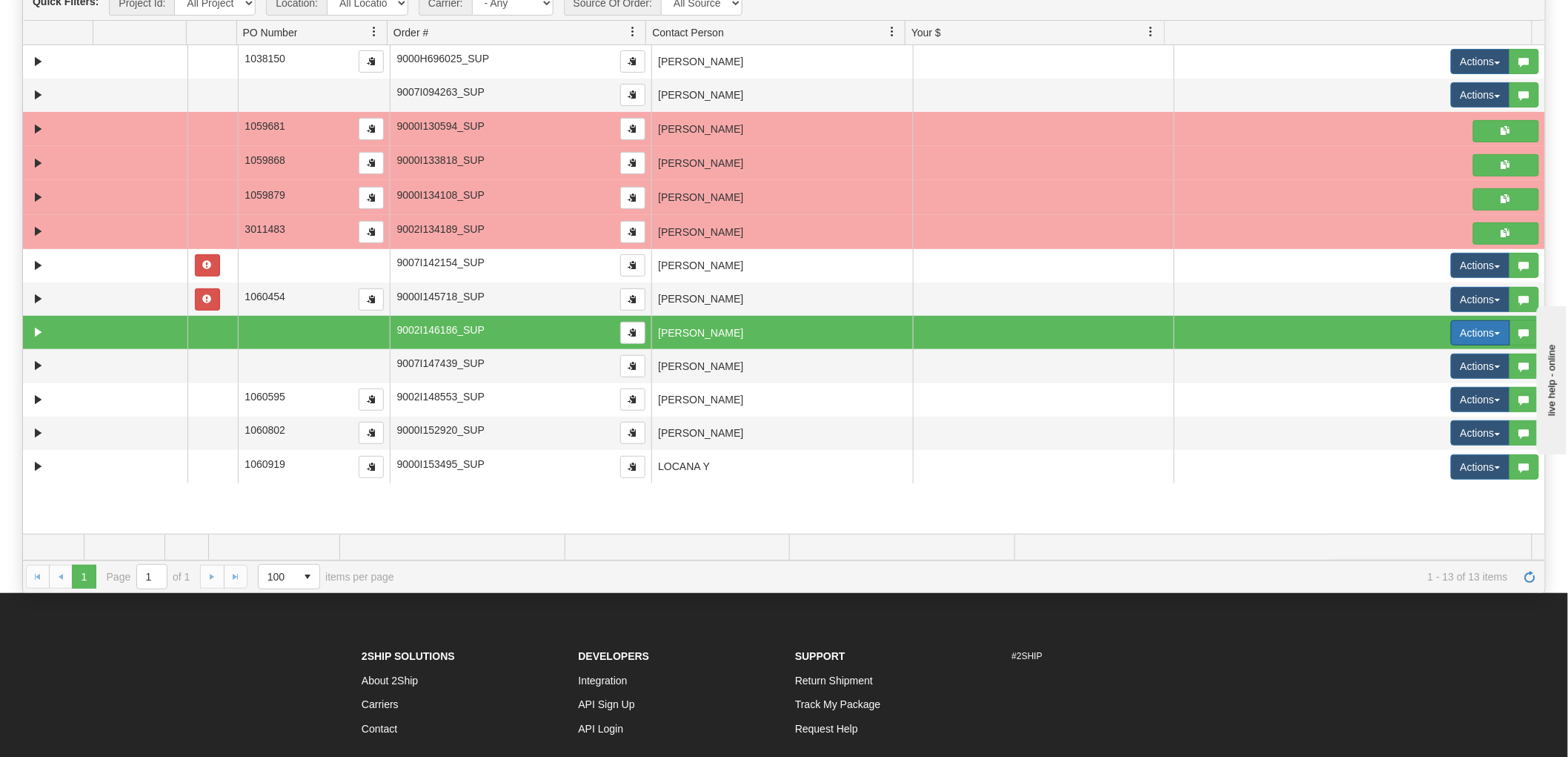
click at [1470, 327] on button "Actions" at bounding box center [1479, 333] width 59 height 25
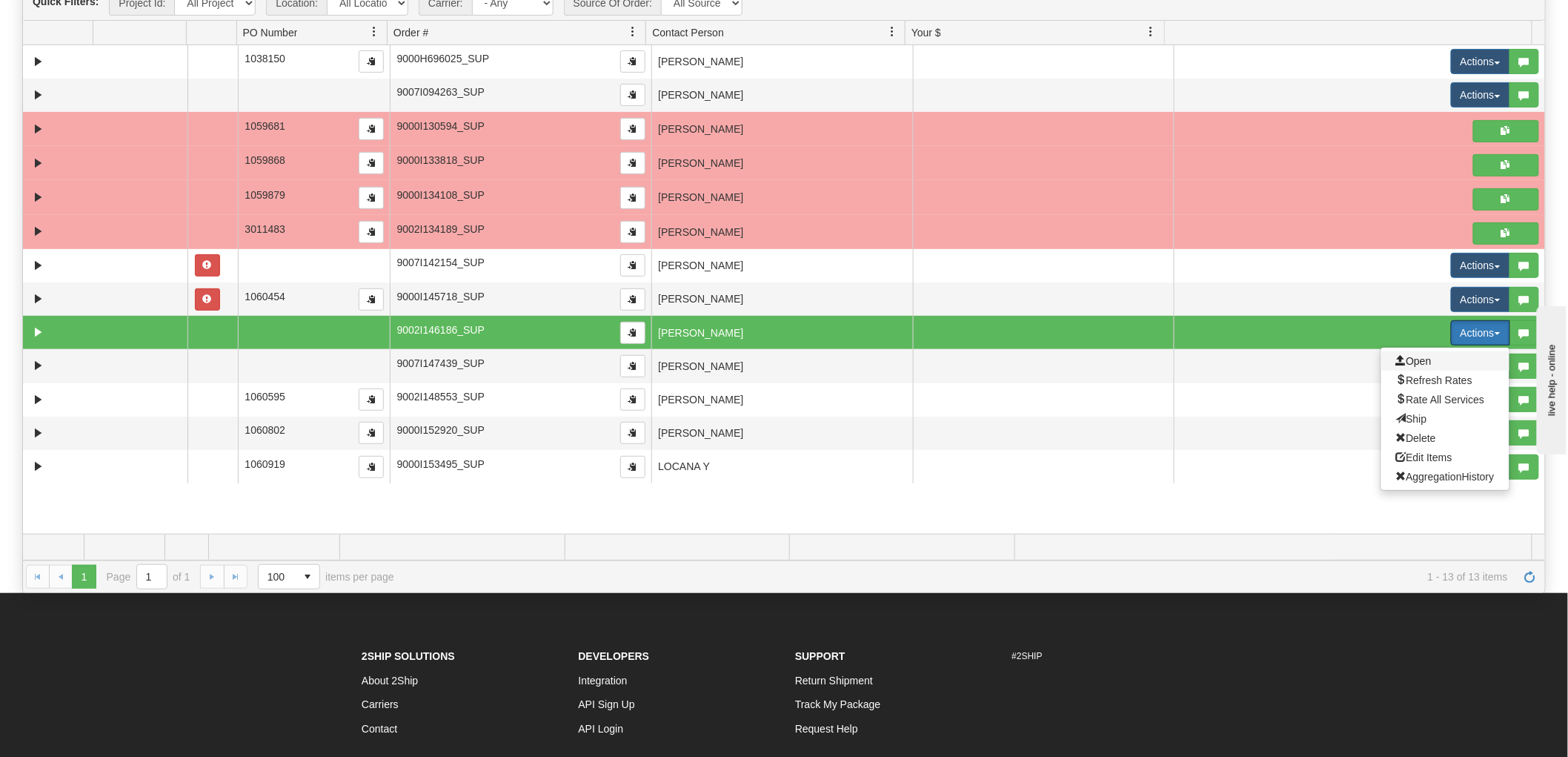
click at [1413, 359] on span "Open" at bounding box center [1413, 361] width 36 height 12
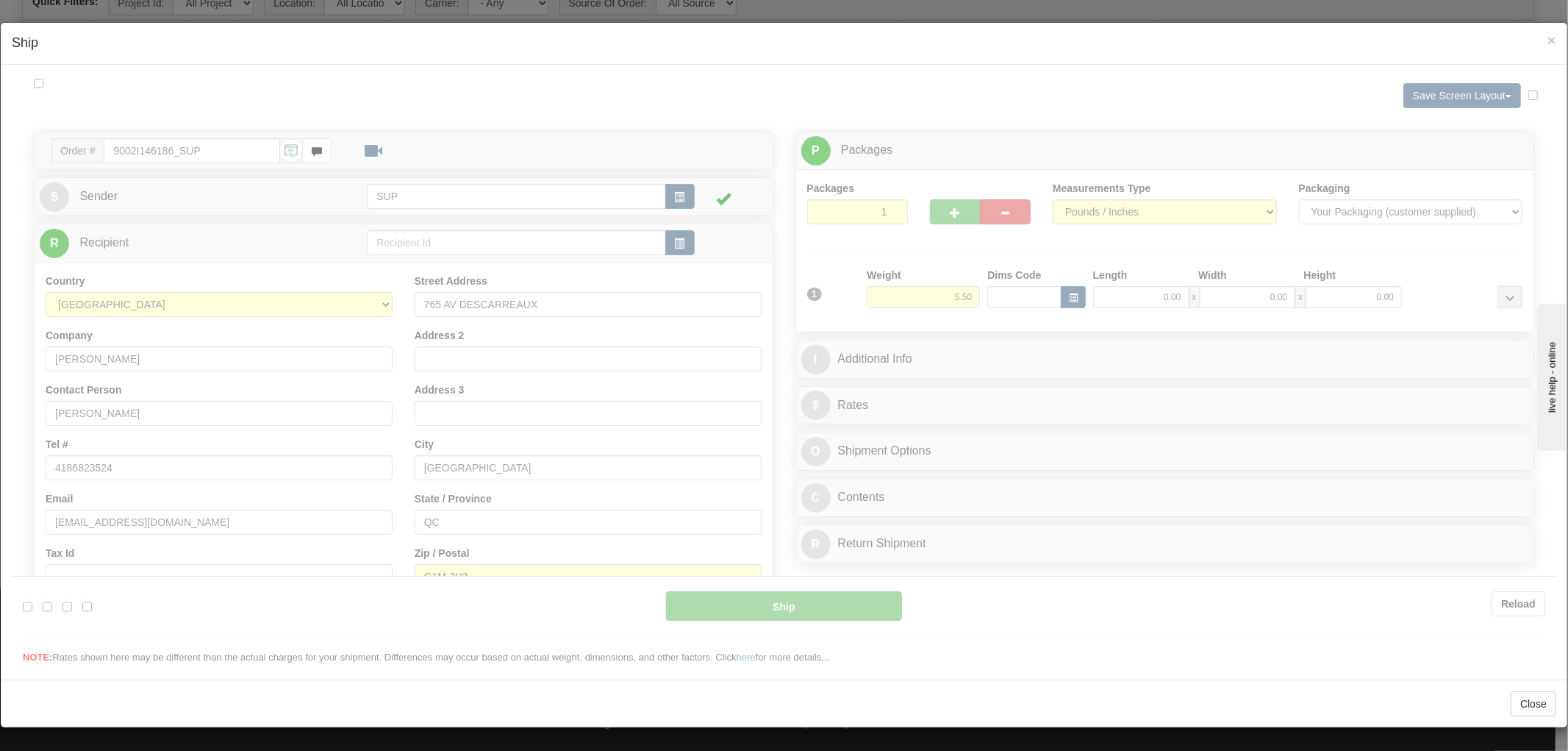
scroll to position [0, 0]
type input "07:58"
type input "16:00"
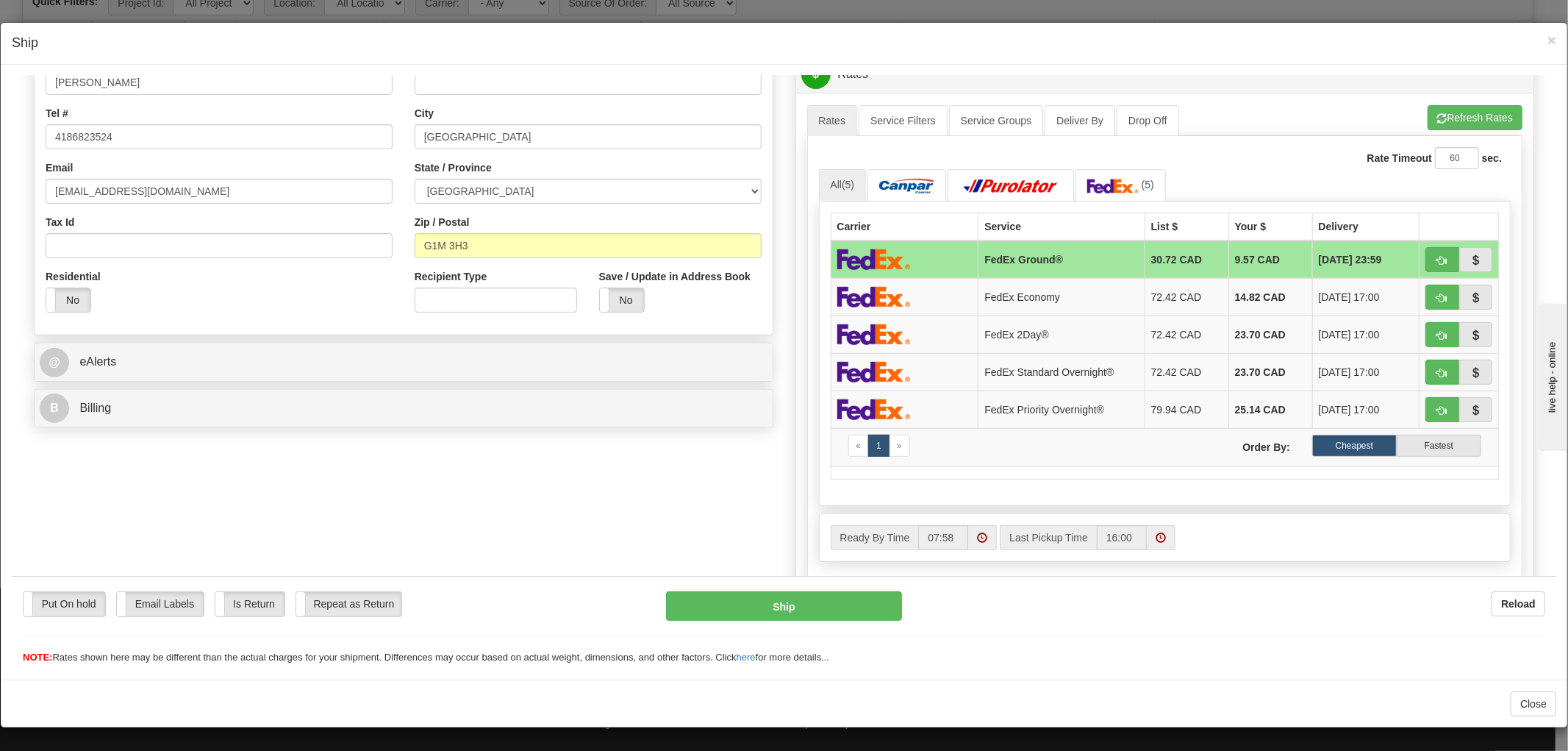
scroll to position [657, 0]
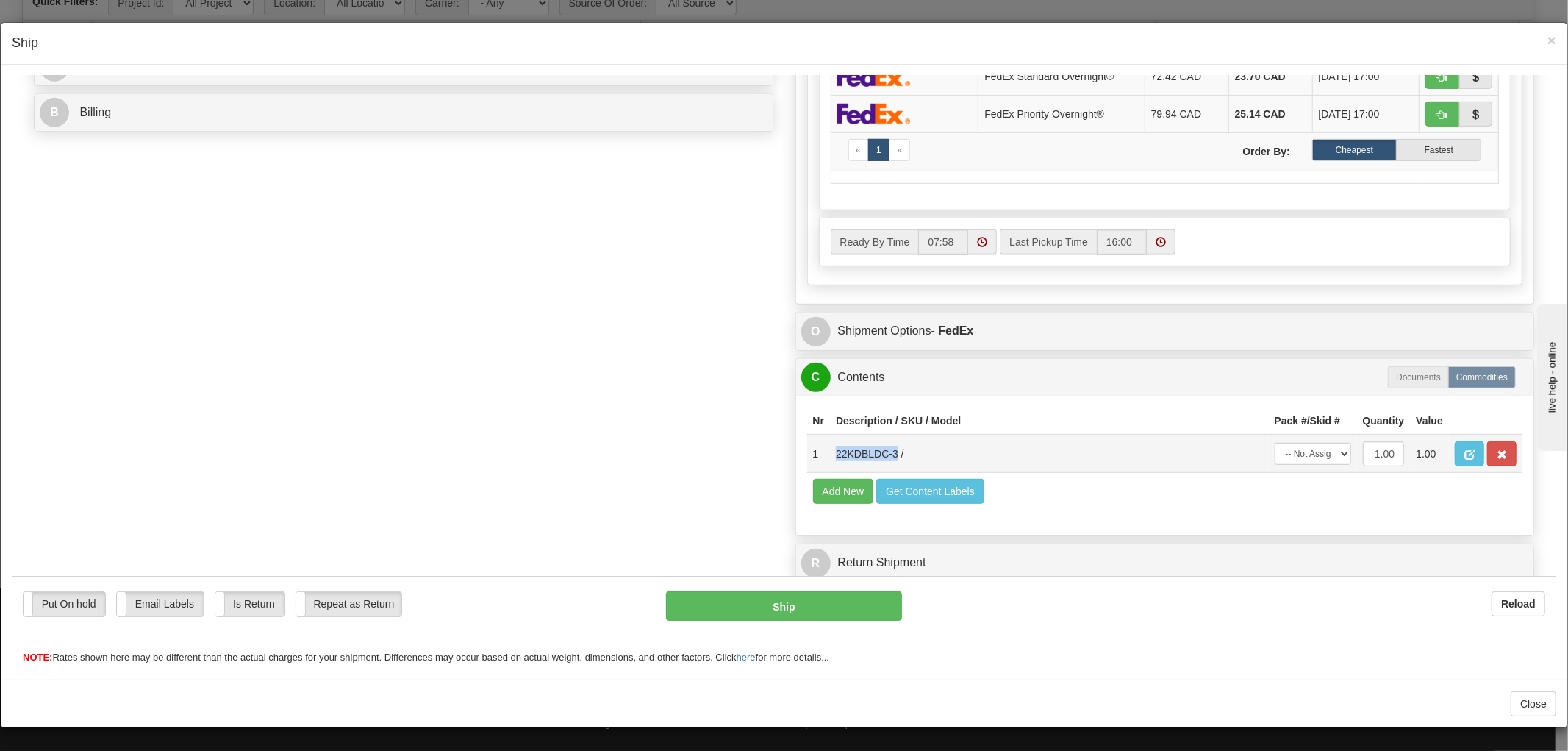
drag, startPoint x: 885, startPoint y: 436, endPoint x: 821, endPoint y: 436, distance: 64.0
click at [830, 436] on td "22KDBLDC-3 /" at bounding box center [1049, 453] width 439 height 38
copy td "22KDBLDC-3"
drag, startPoint x: 634, startPoint y: 292, endPoint x: 698, endPoint y: 283, distance: 64.6
click at [634, 292] on div "Order # 9002I146186_SUP S Sender" at bounding box center [784, 46] width 1522 height 1085
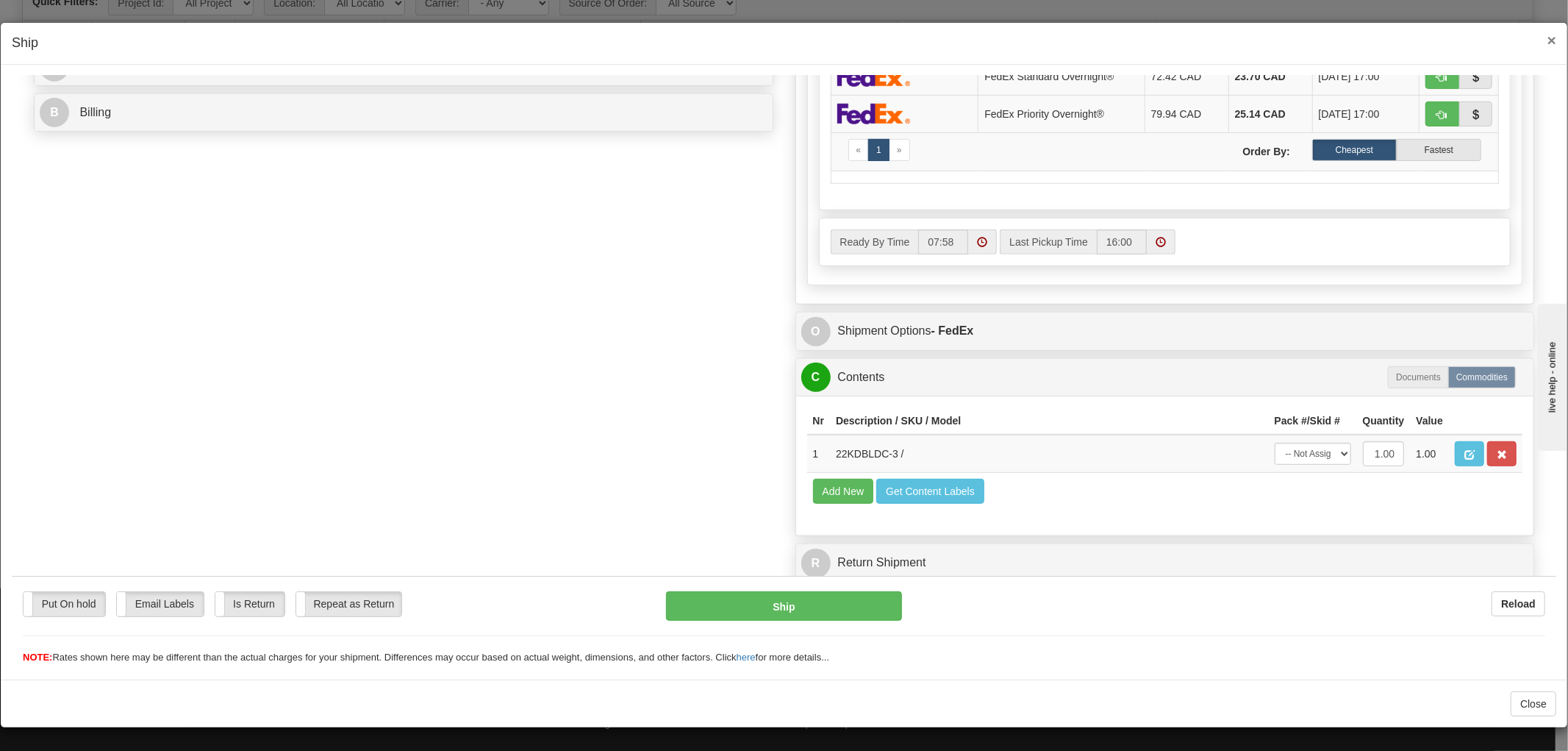
click at [1547, 39] on span "×" at bounding box center [1551, 40] width 8 height 17
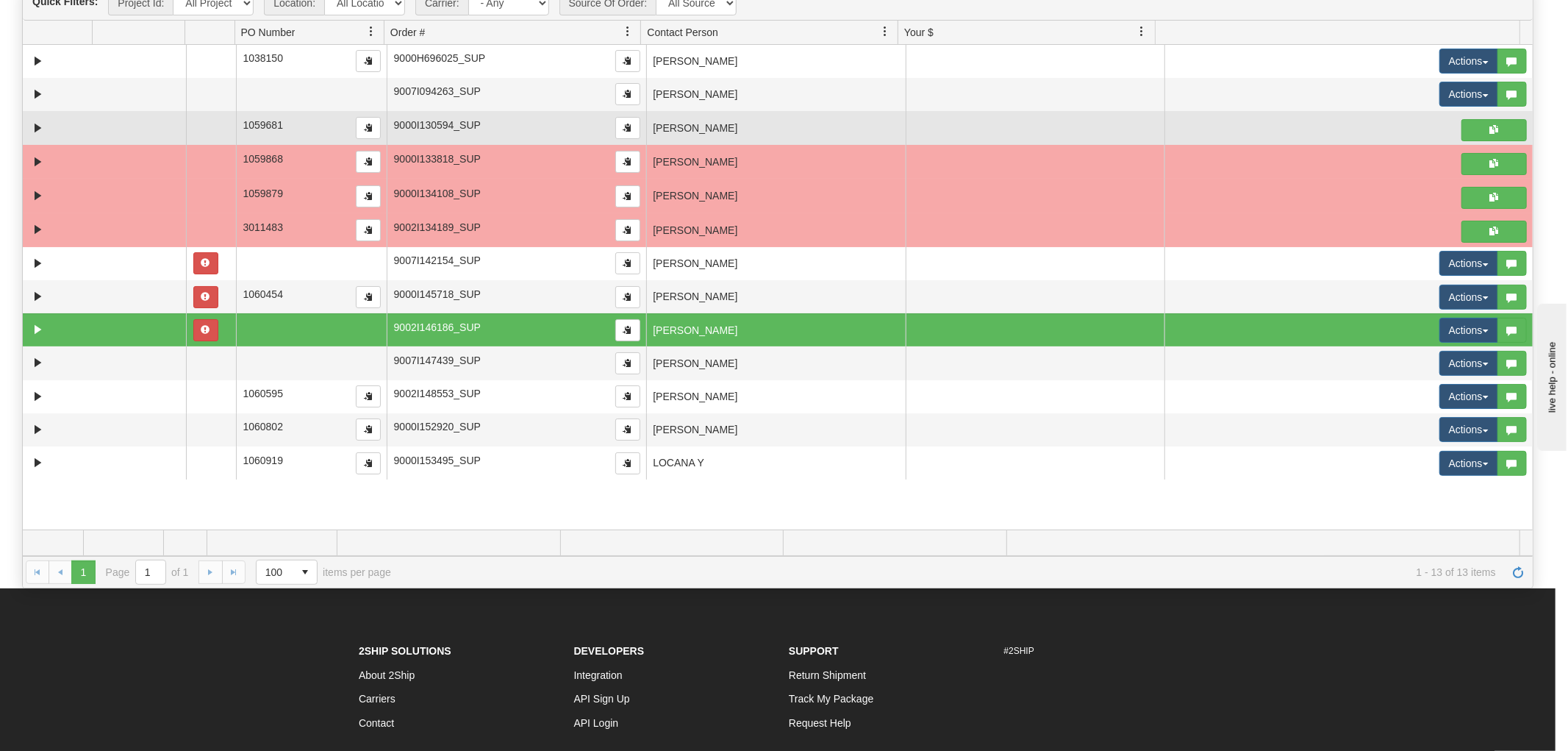
scroll to position [0, 0]
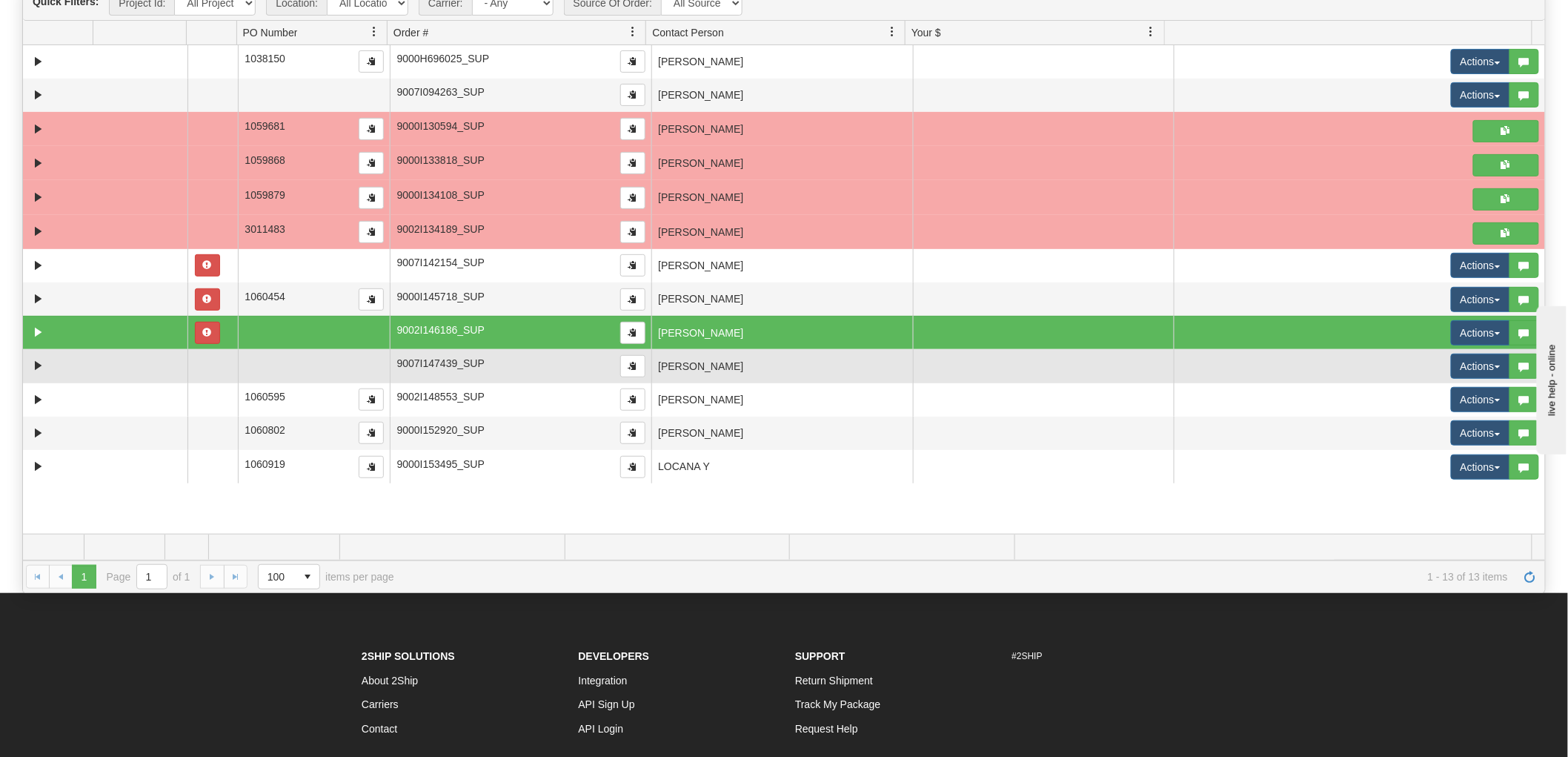
click at [825, 374] on td "[PERSON_NAME]" at bounding box center [782, 365] width 262 height 33
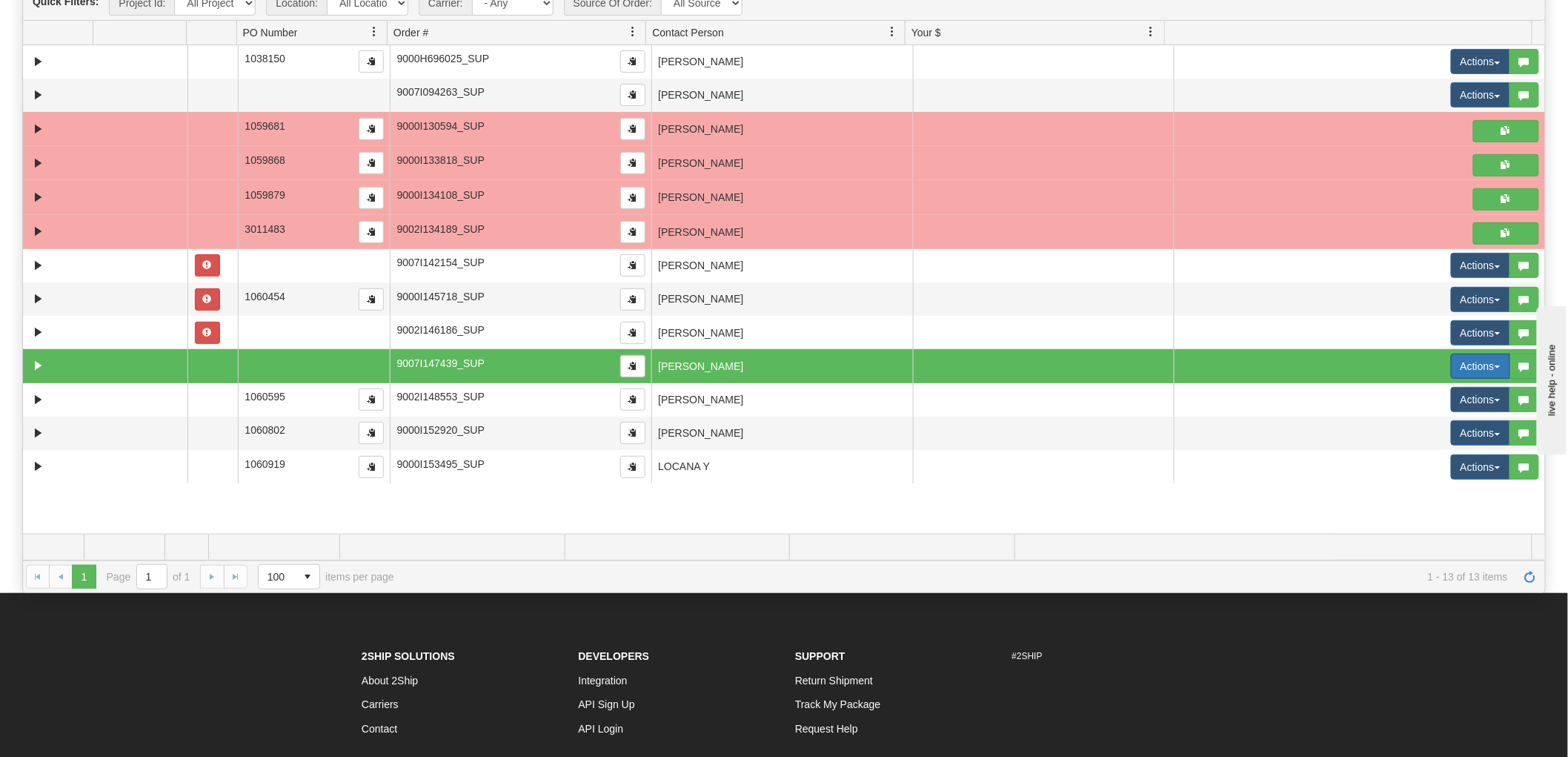
click at [1450, 361] on button "Actions" at bounding box center [1479, 366] width 59 height 25
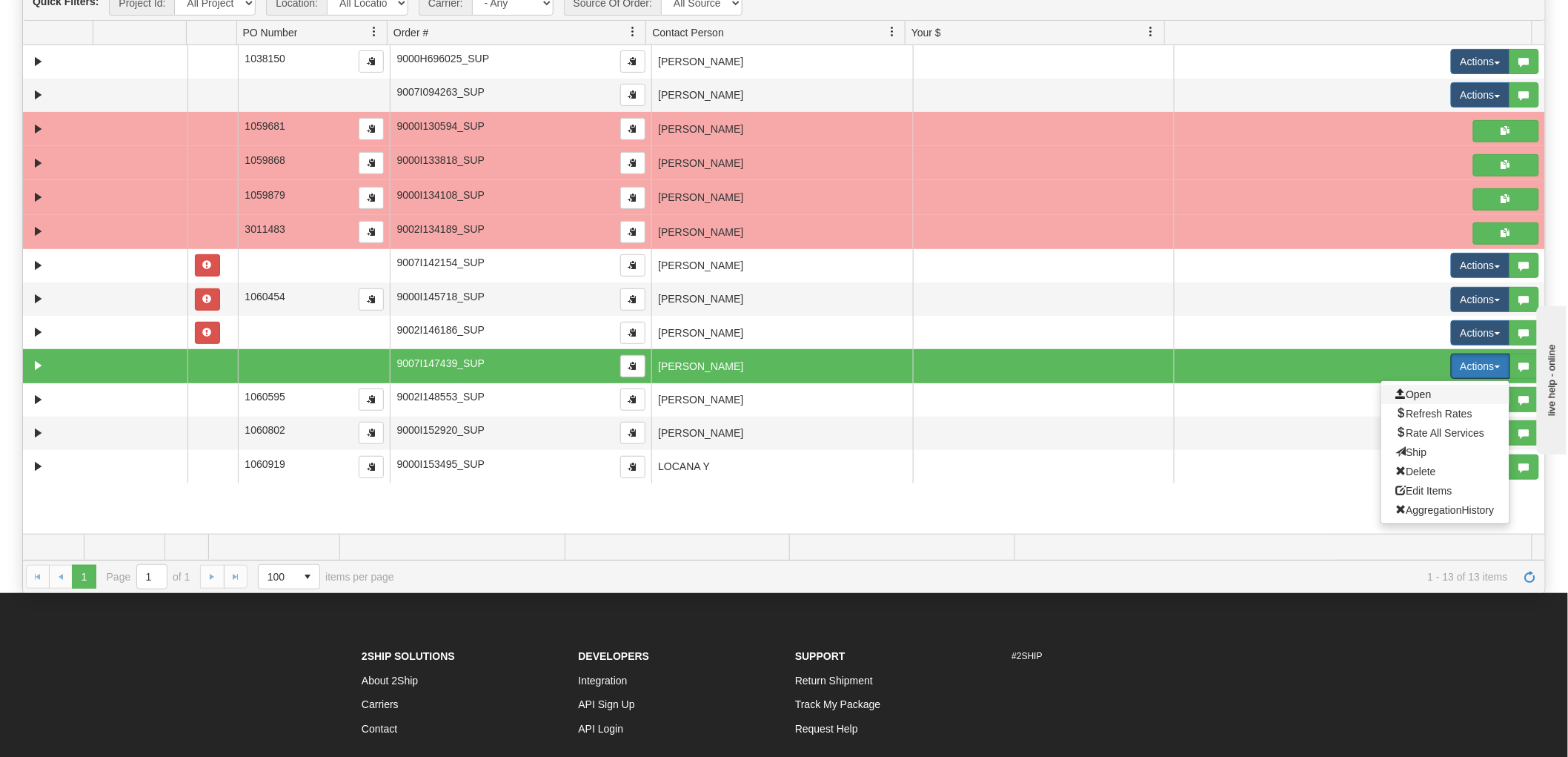
click at [1397, 390] on span "Open" at bounding box center [1413, 394] width 36 height 12
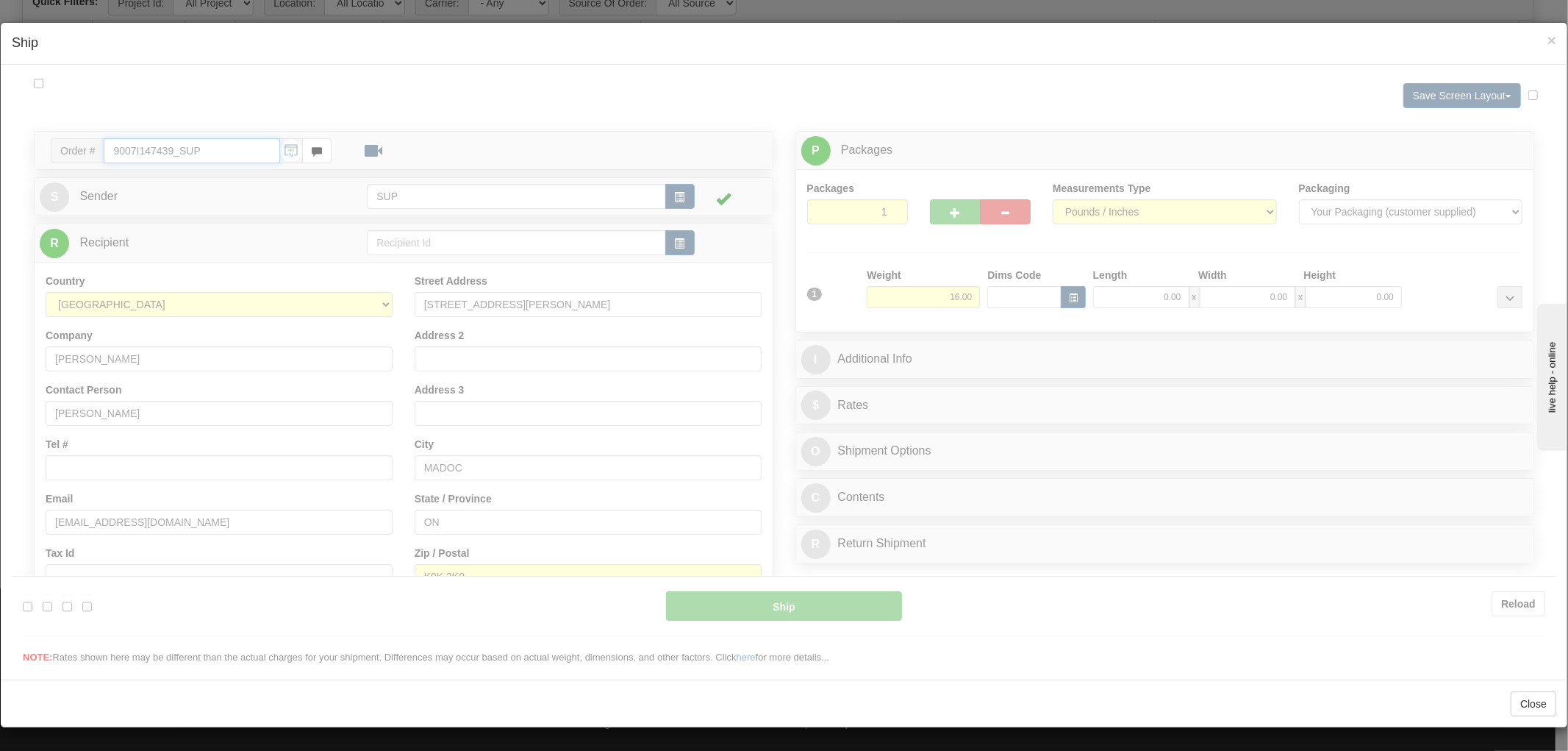
type input "07:58"
type input "16:00"
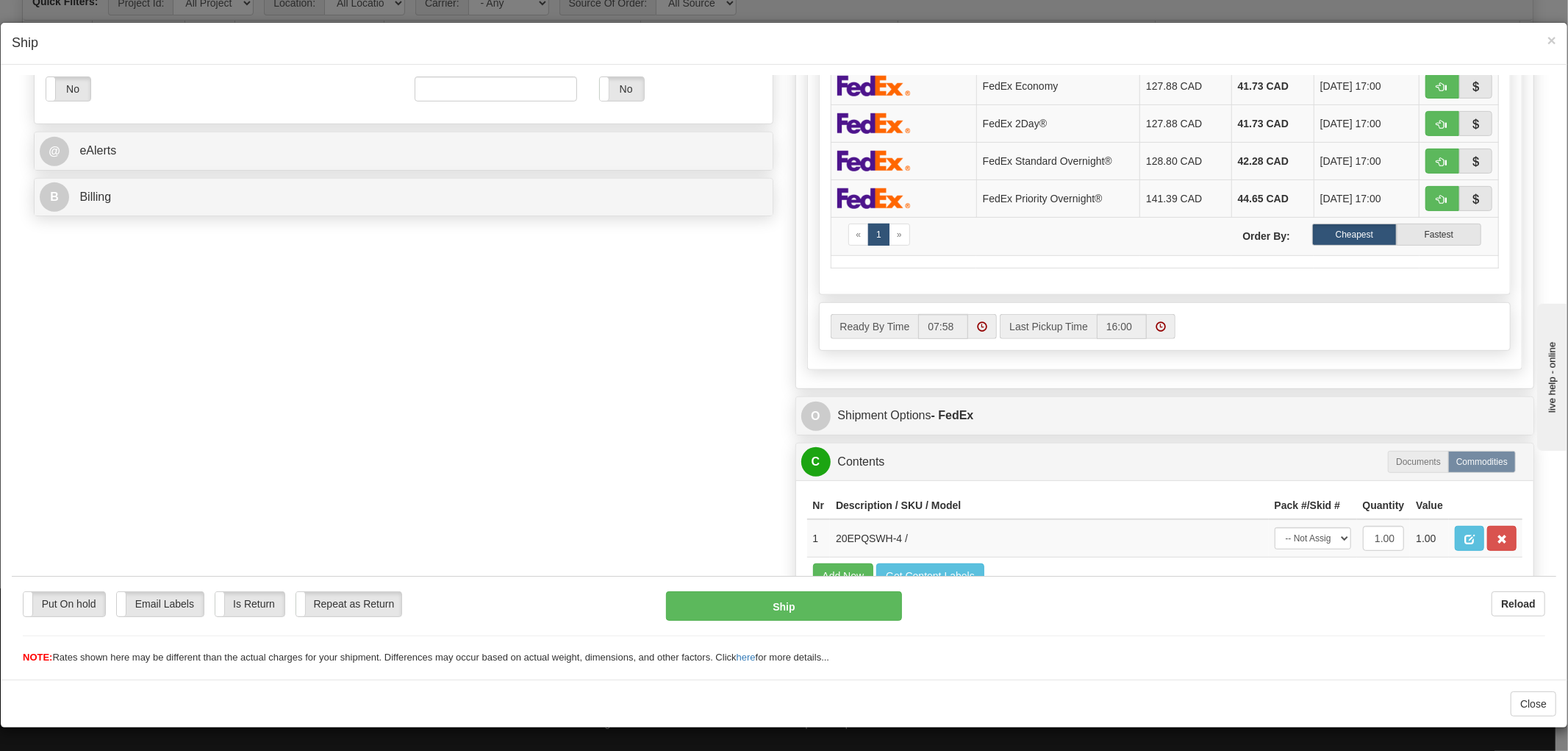
scroll to position [657, 0]
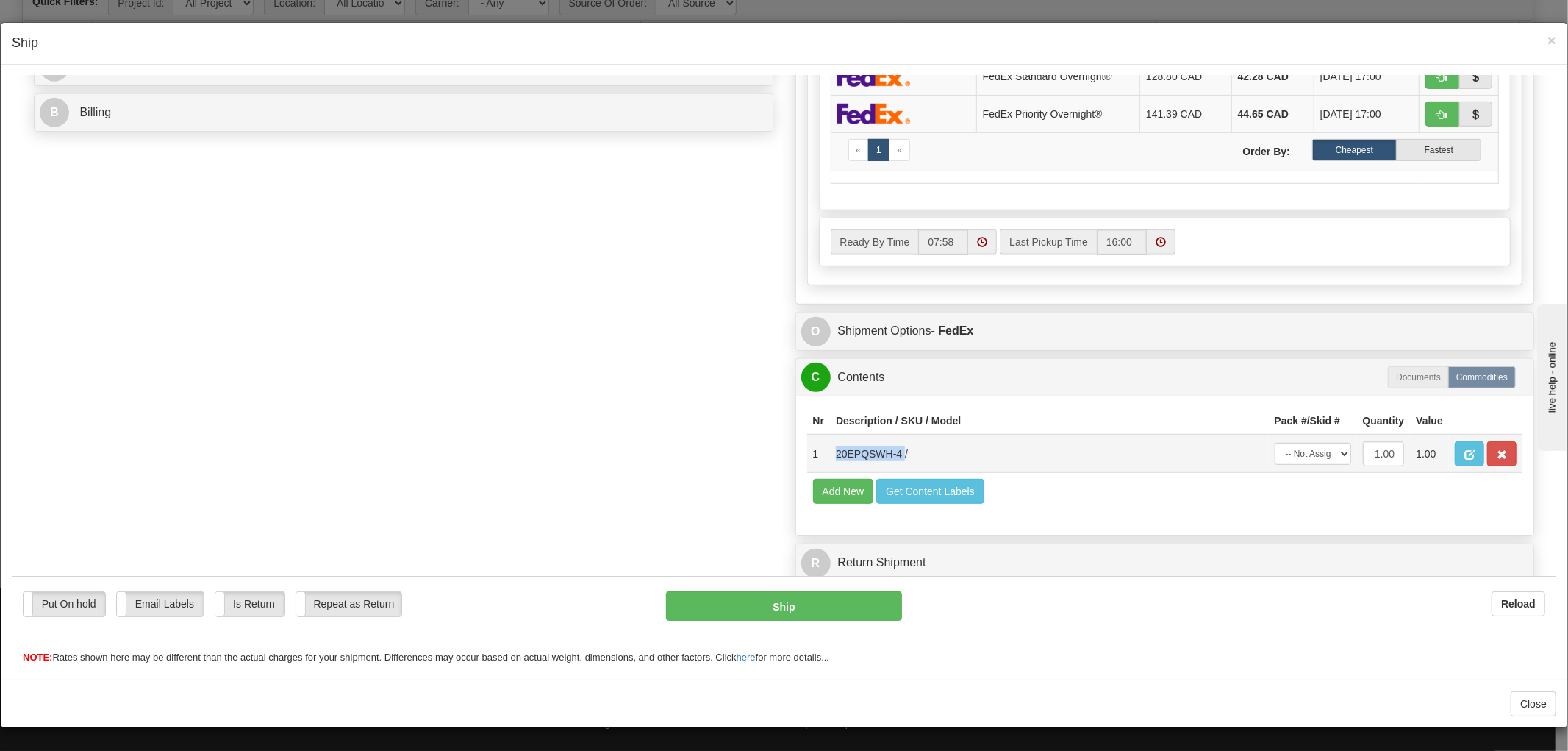
drag, startPoint x: 892, startPoint y: 439, endPoint x: 820, endPoint y: 442, distance: 72.1
click at [830, 442] on td "20EPQSWH-4 /" at bounding box center [1049, 453] width 439 height 38
copy td "20EPQSWH-4"
drag, startPoint x: 634, startPoint y: 334, endPoint x: 666, endPoint y: 331, distance: 32.1
click at [634, 334] on div "Order # 9007I147439_SUP S Sender" at bounding box center [784, 46] width 1522 height 1085
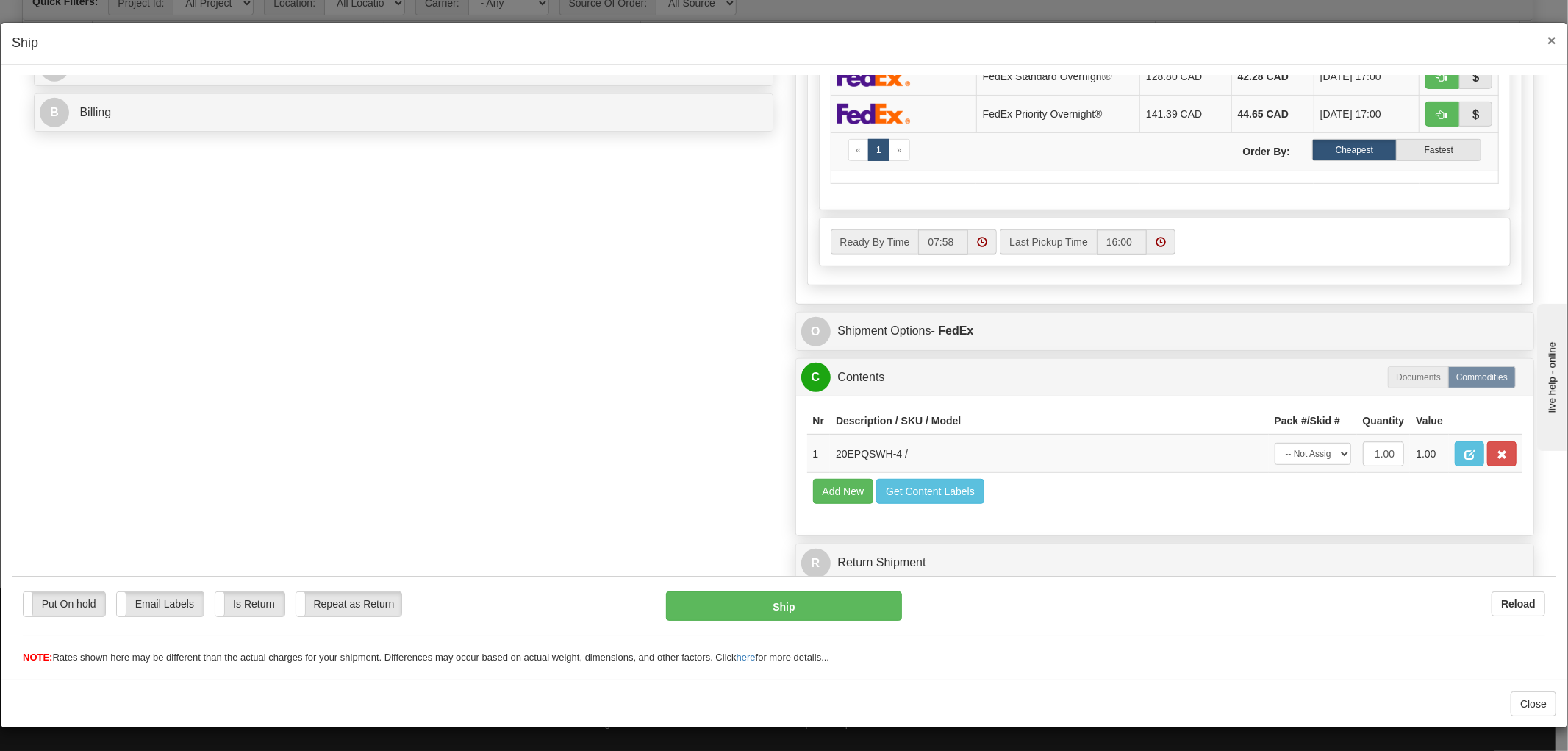
click at [1547, 46] on span "×" at bounding box center [1551, 40] width 8 height 17
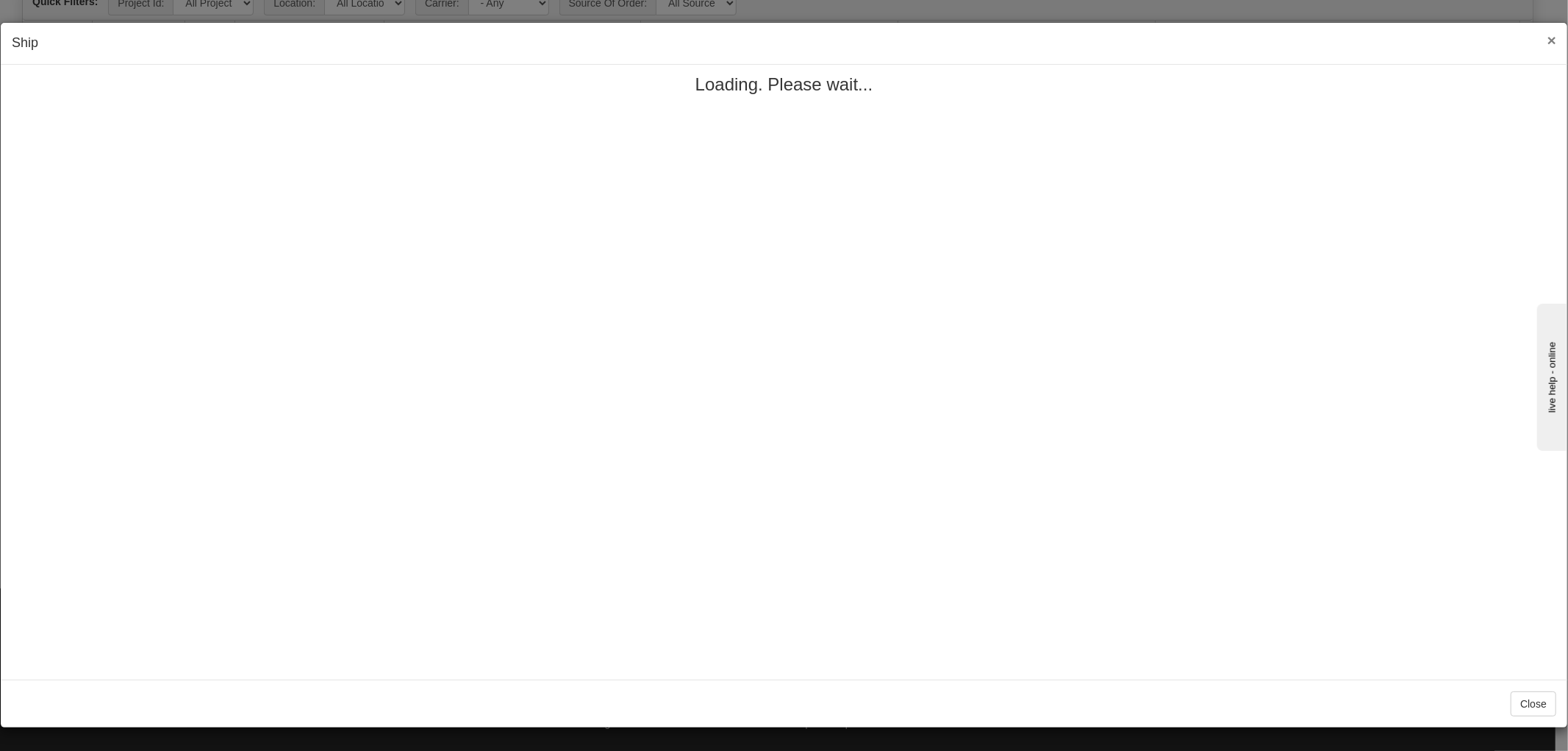
scroll to position [0, 0]
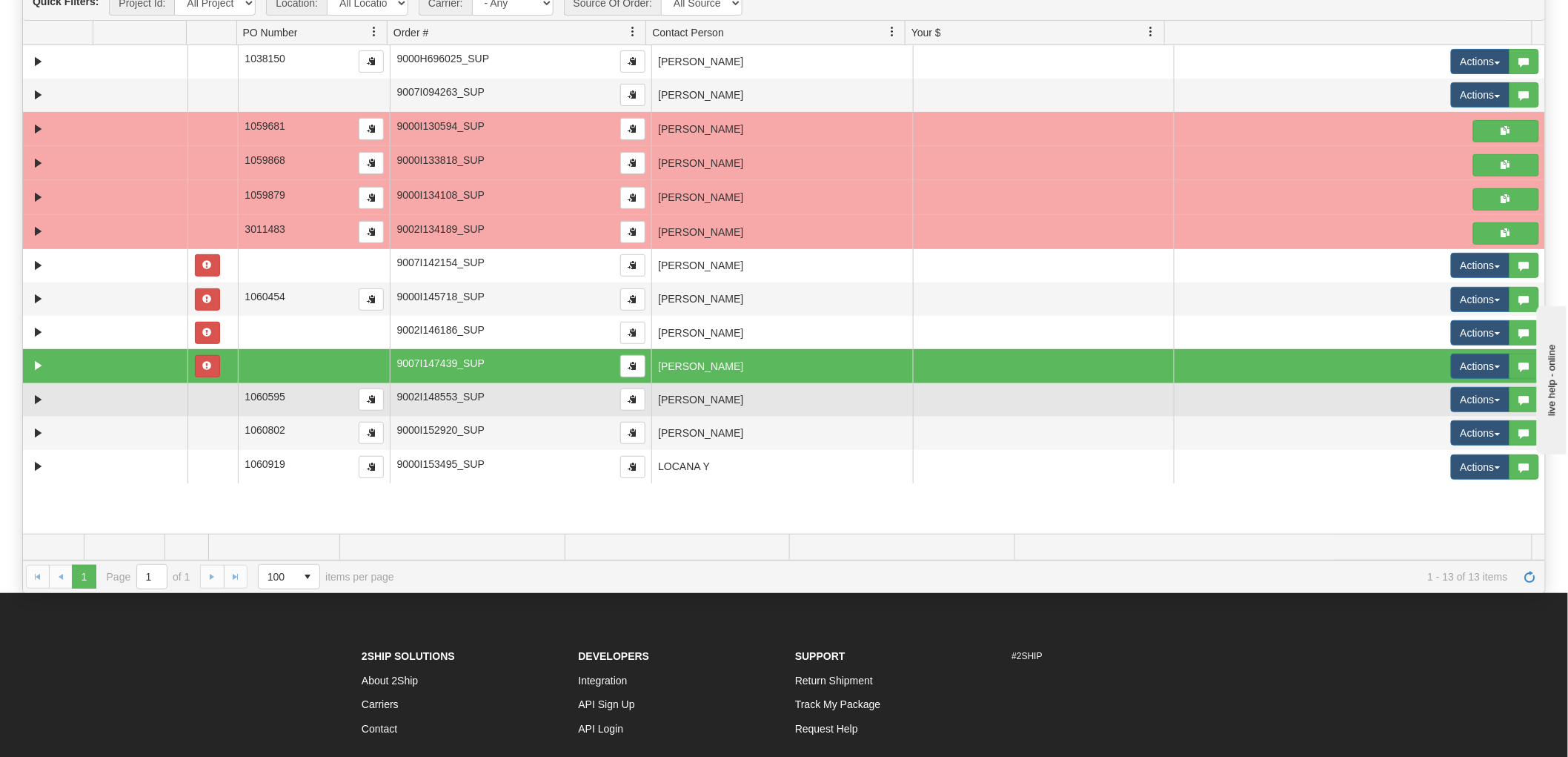
click at [853, 397] on td "[PERSON_NAME]" at bounding box center [782, 399] width 262 height 33
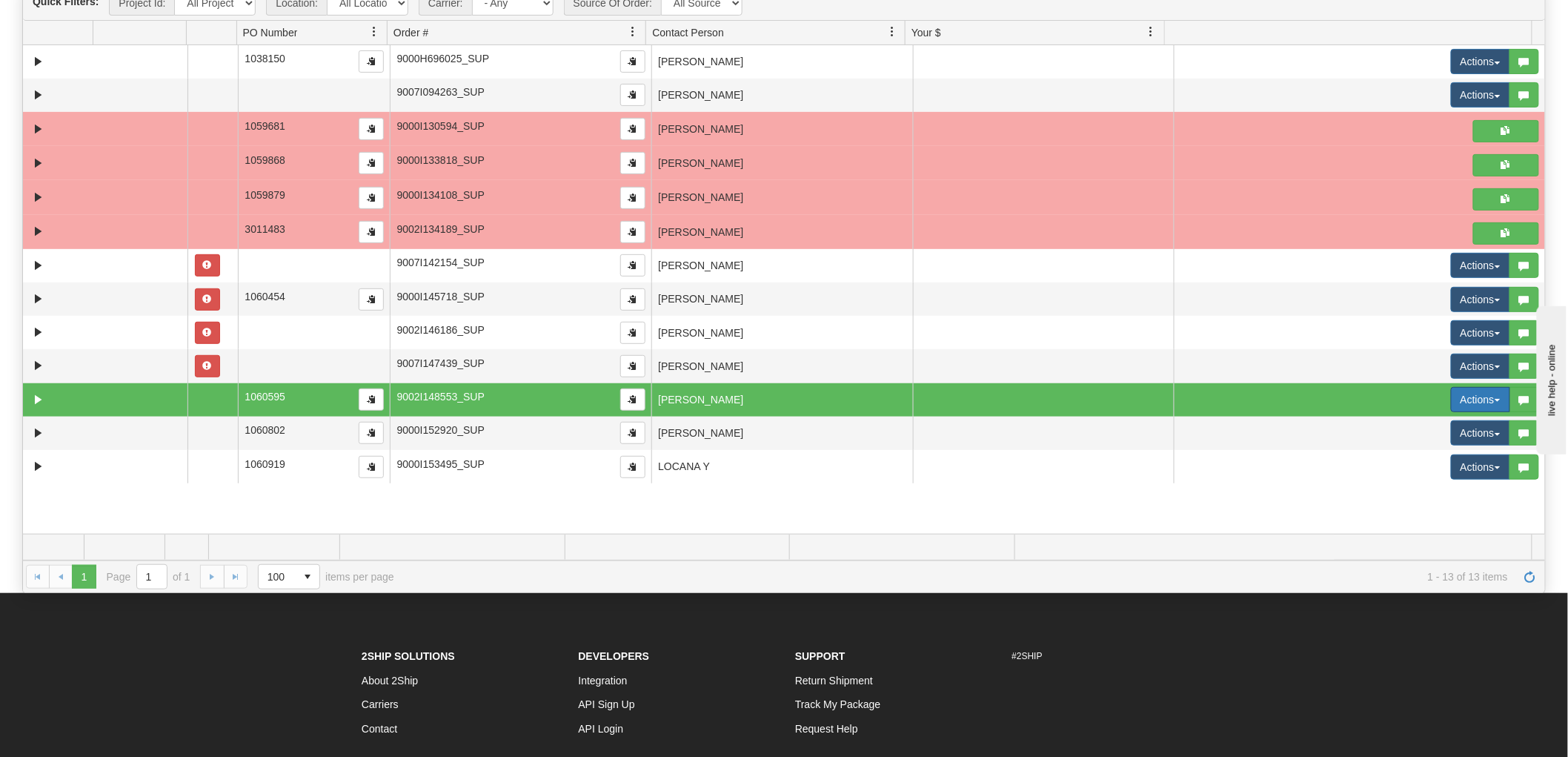
click at [1453, 403] on button "Actions" at bounding box center [1479, 399] width 59 height 25
click at [1409, 425] on span "Open" at bounding box center [1413, 427] width 36 height 12
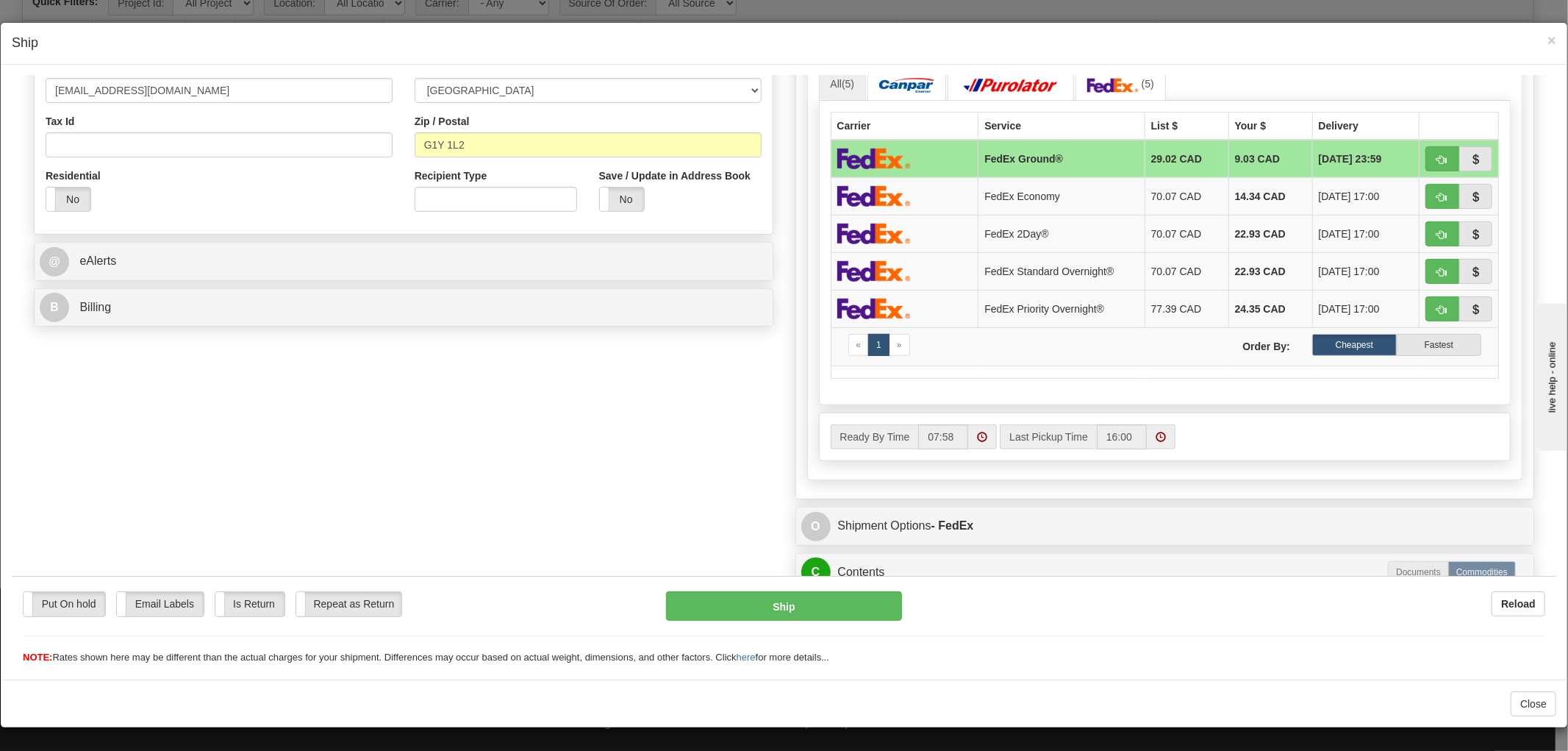
scroll to position [657, 0]
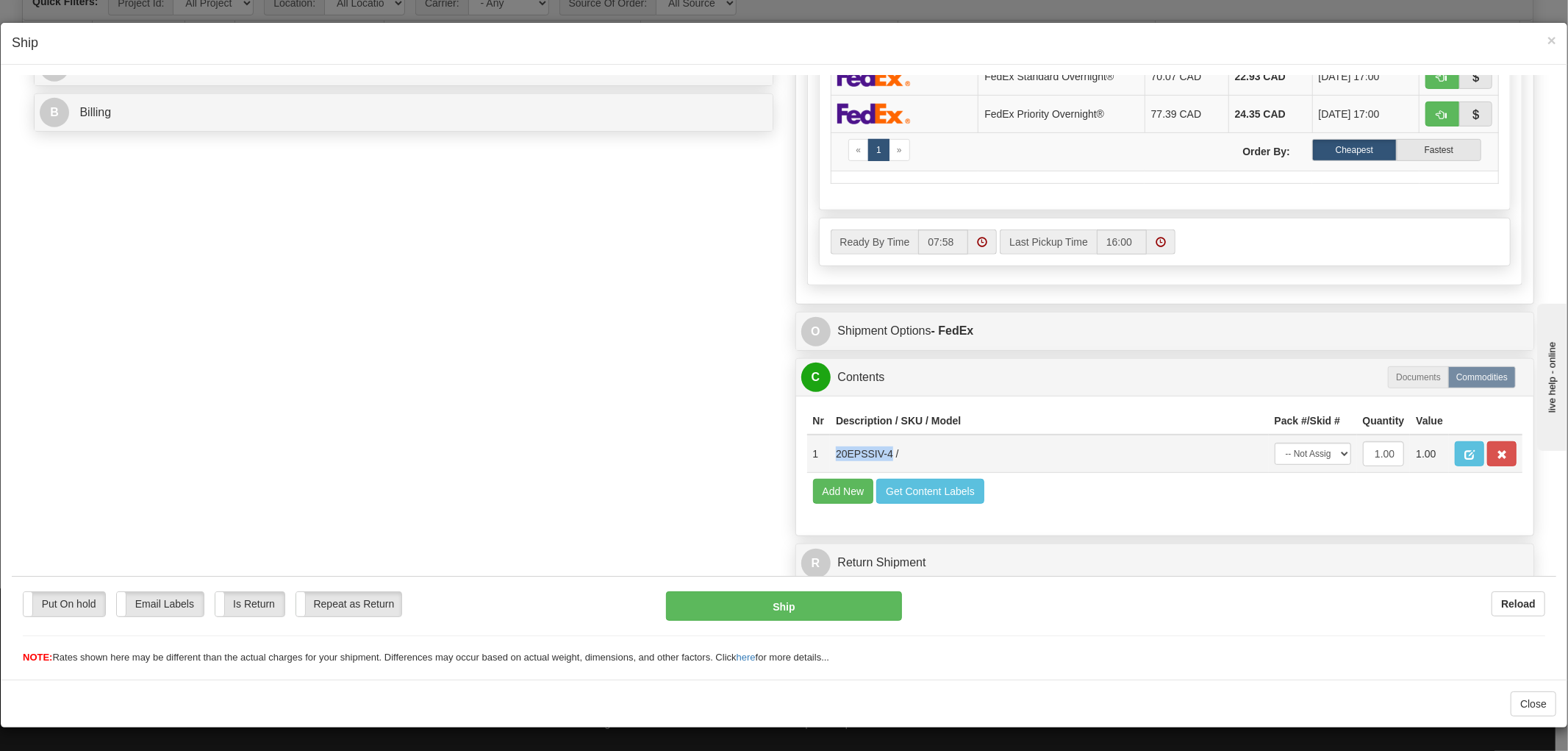
drag, startPoint x: 879, startPoint y: 440, endPoint x: 811, endPoint y: 443, distance: 68.1
click at [811, 443] on tr "1 20EPSSIV-4 / -- Not Assigned -- Package 1 1.00 1.00" at bounding box center [1165, 453] width 716 height 38
copy tr "20EPSSIV-4"
click at [651, 315] on div "Order # 9002I148553_SUP S Sender" at bounding box center [784, 46] width 1522 height 1085
click at [1547, 43] on span "×" at bounding box center [1551, 40] width 8 height 17
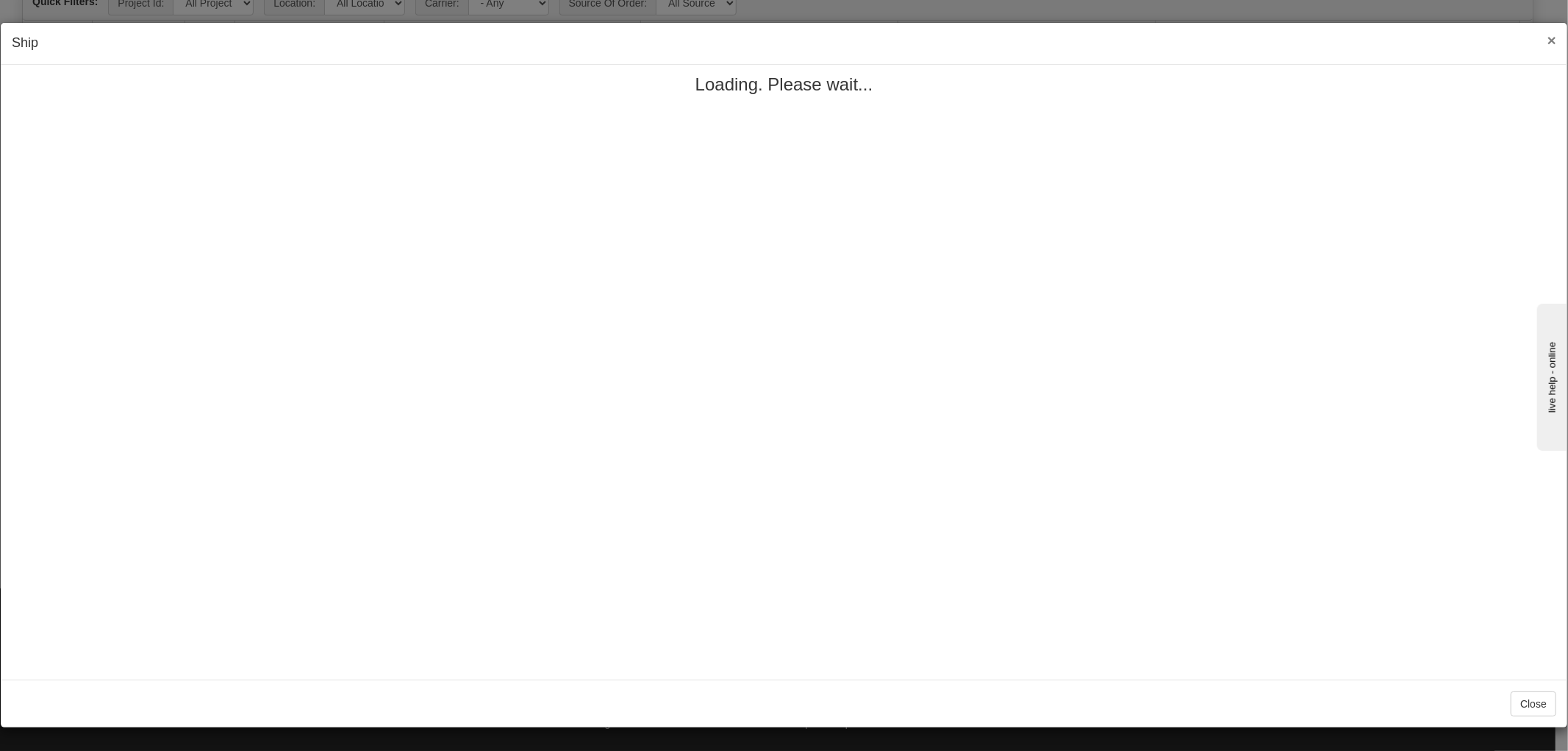
scroll to position [0, 0]
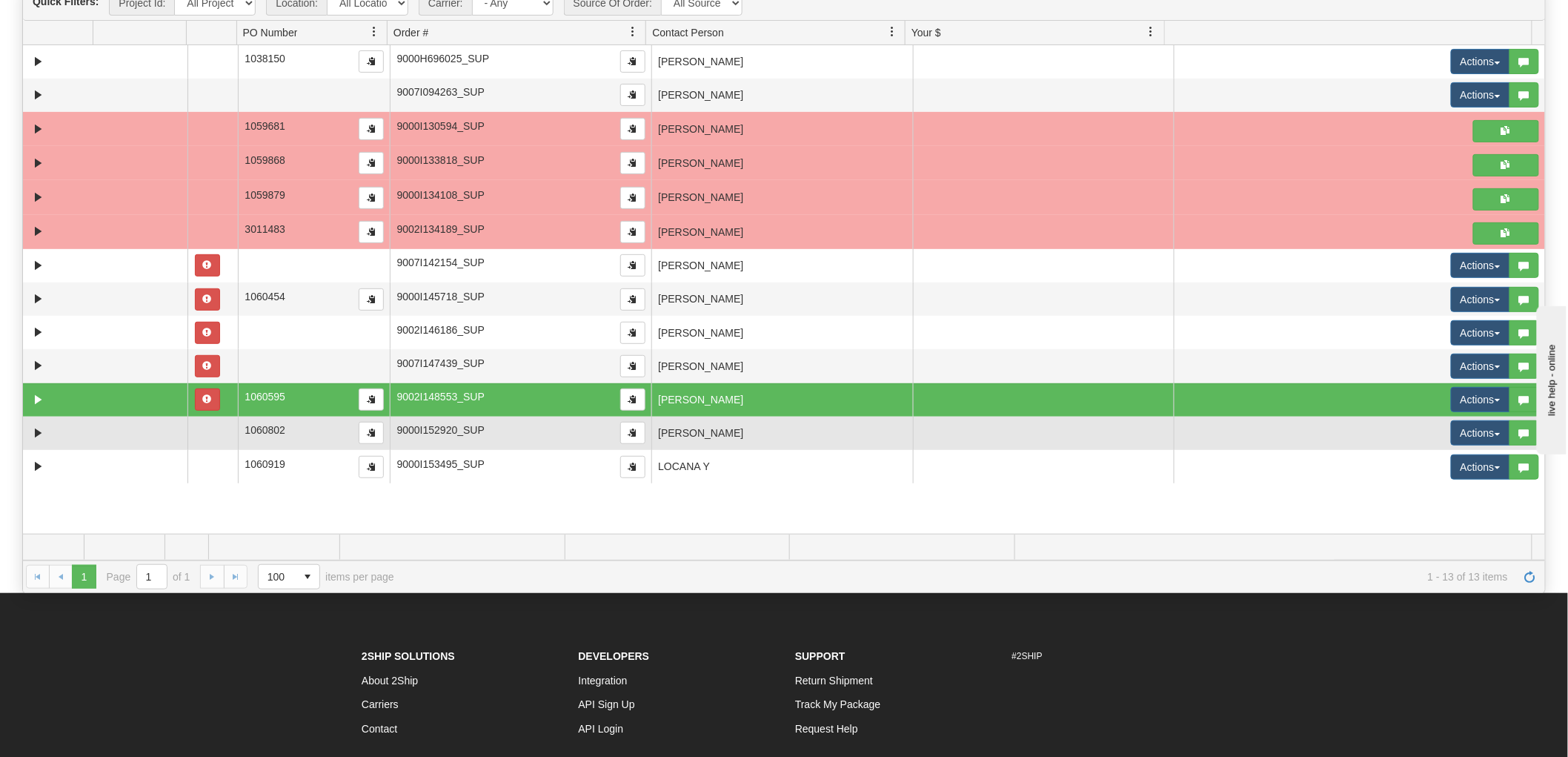
click at [841, 428] on td "[PERSON_NAME]" at bounding box center [782, 433] width 262 height 33
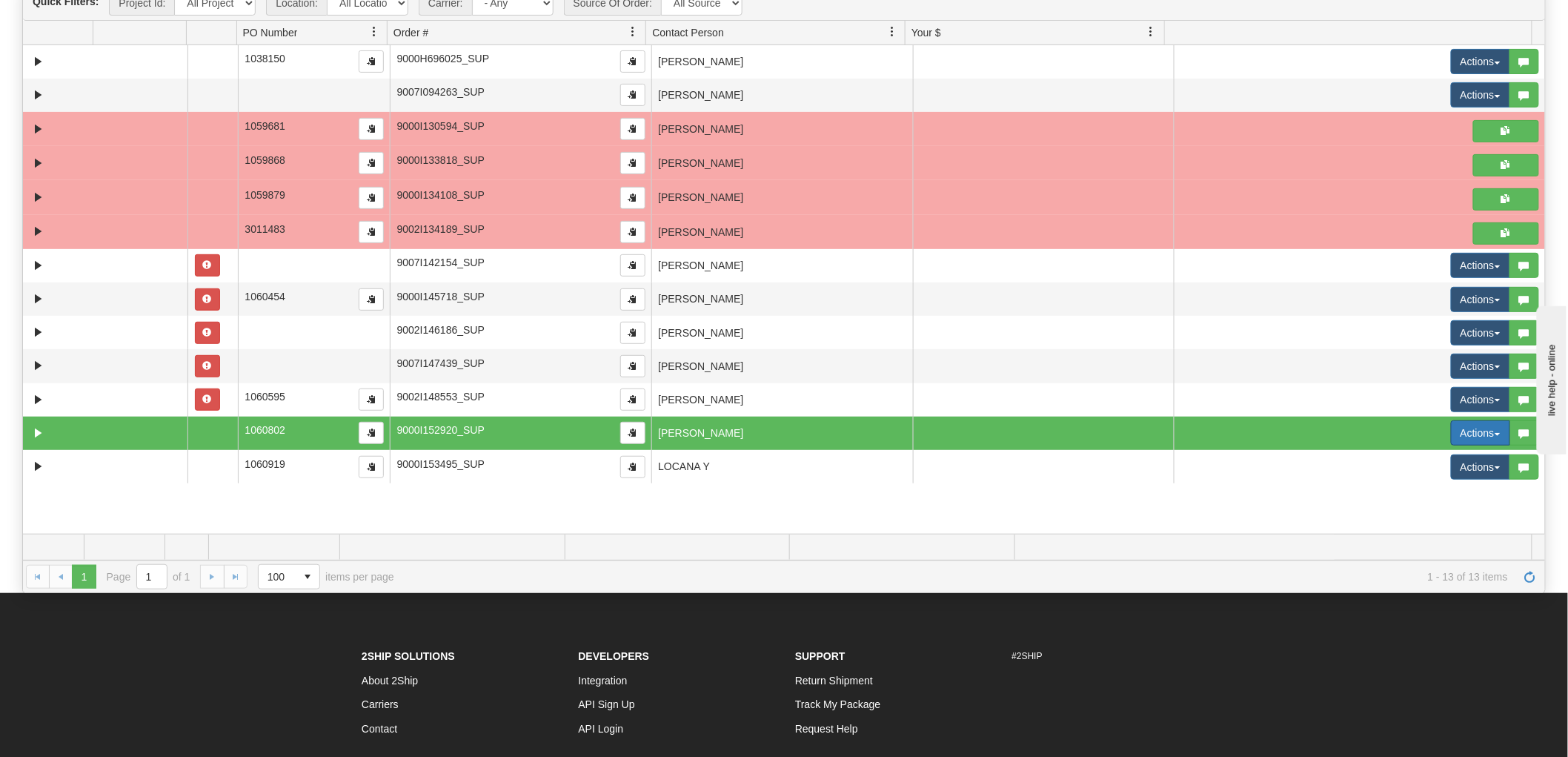
click at [1450, 422] on button "Actions" at bounding box center [1479, 433] width 59 height 25
click at [1408, 458] on span "Open" at bounding box center [1413, 461] width 36 height 12
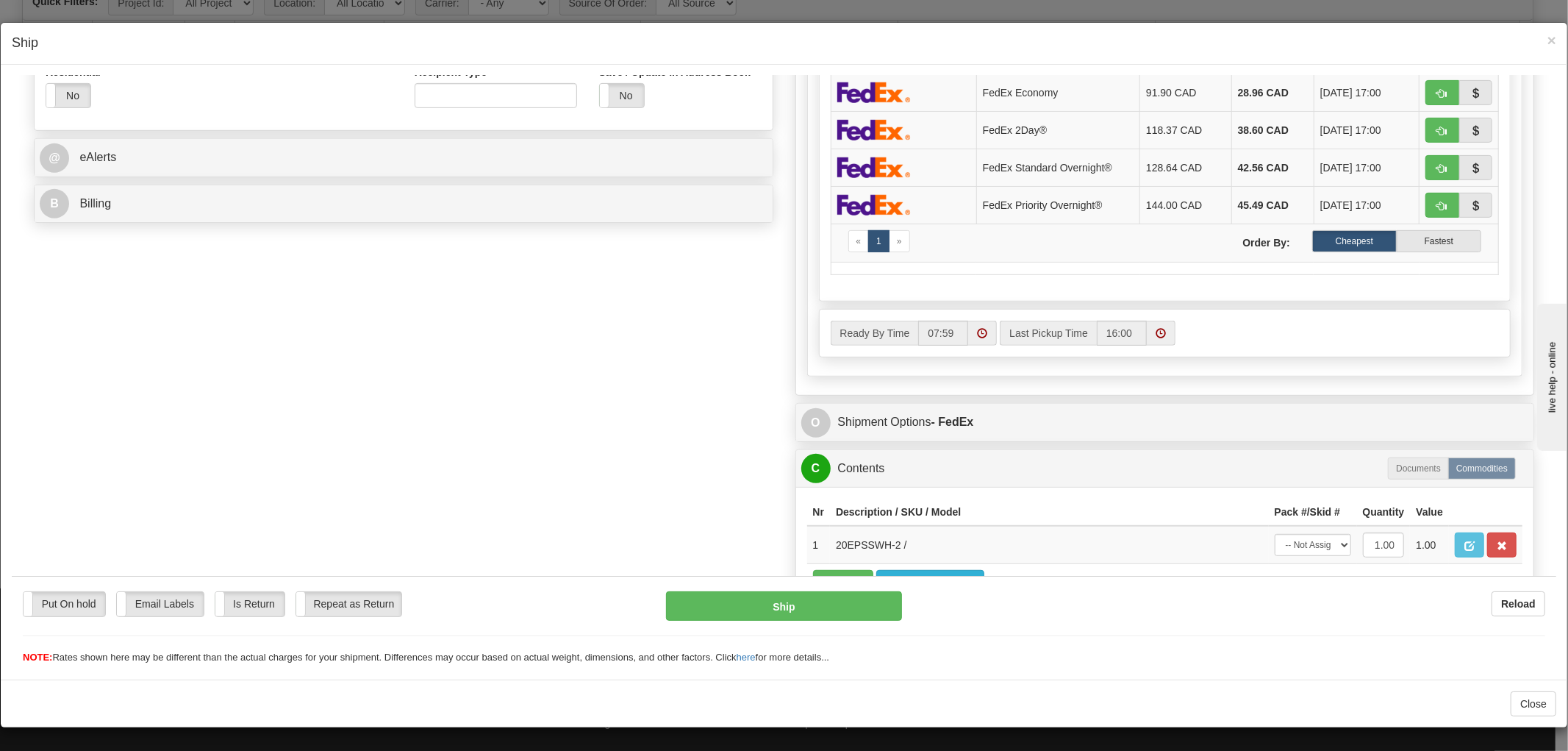
scroll to position [657, 0]
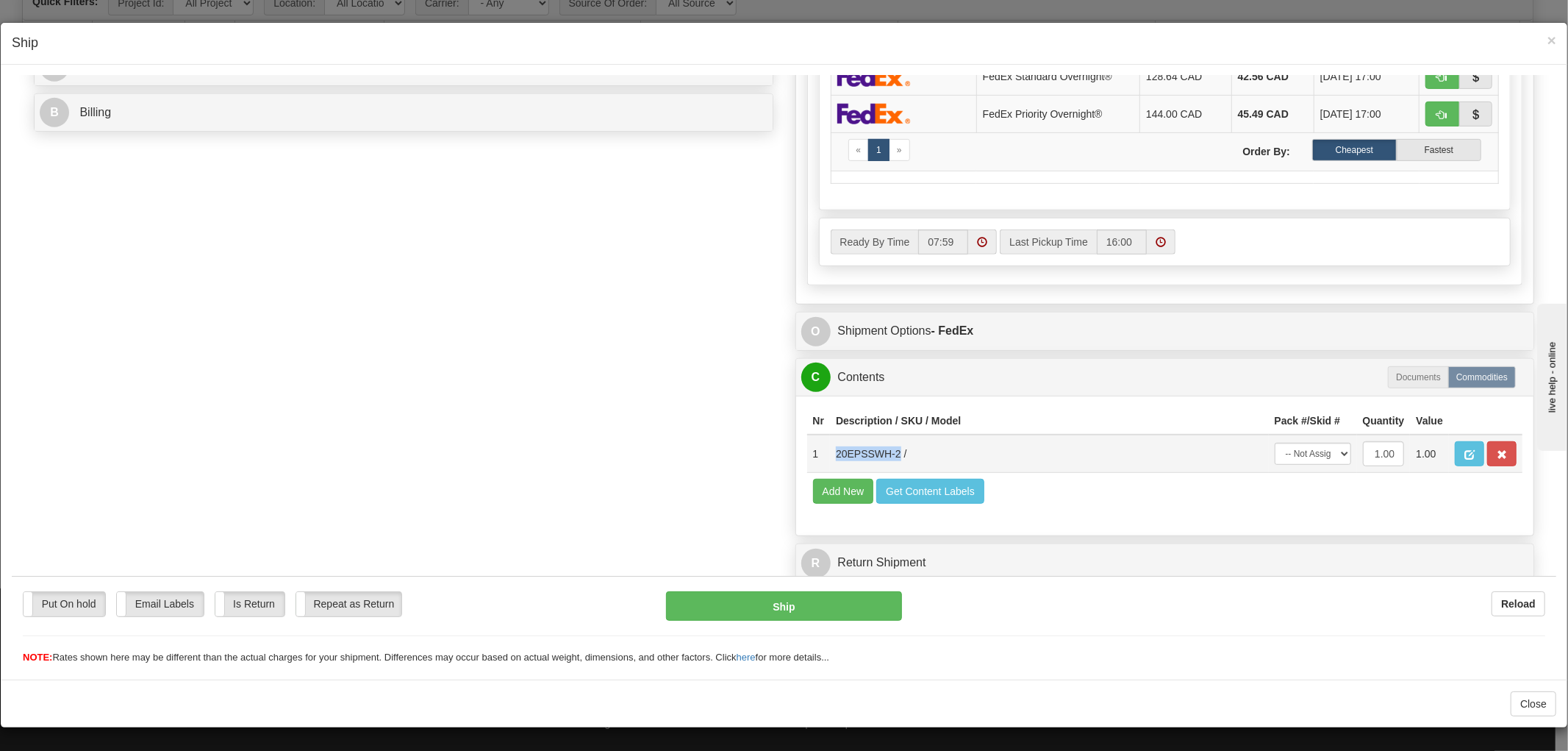
drag, startPoint x: 887, startPoint y: 439, endPoint x: 825, endPoint y: 442, distance: 62.1
click at [830, 442] on td "20EPSSWH-2 /" at bounding box center [1049, 453] width 439 height 38
copy td "20EPSSWH-2"
drag, startPoint x: 677, startPoint y: 339, endPoint x: 684, endPoint y: 338, distance: 7.1
click at [677, 339] on div "Order # 9000I152920_SUP S Sender" at bounding box center [784, 46] width 1522 height 1085
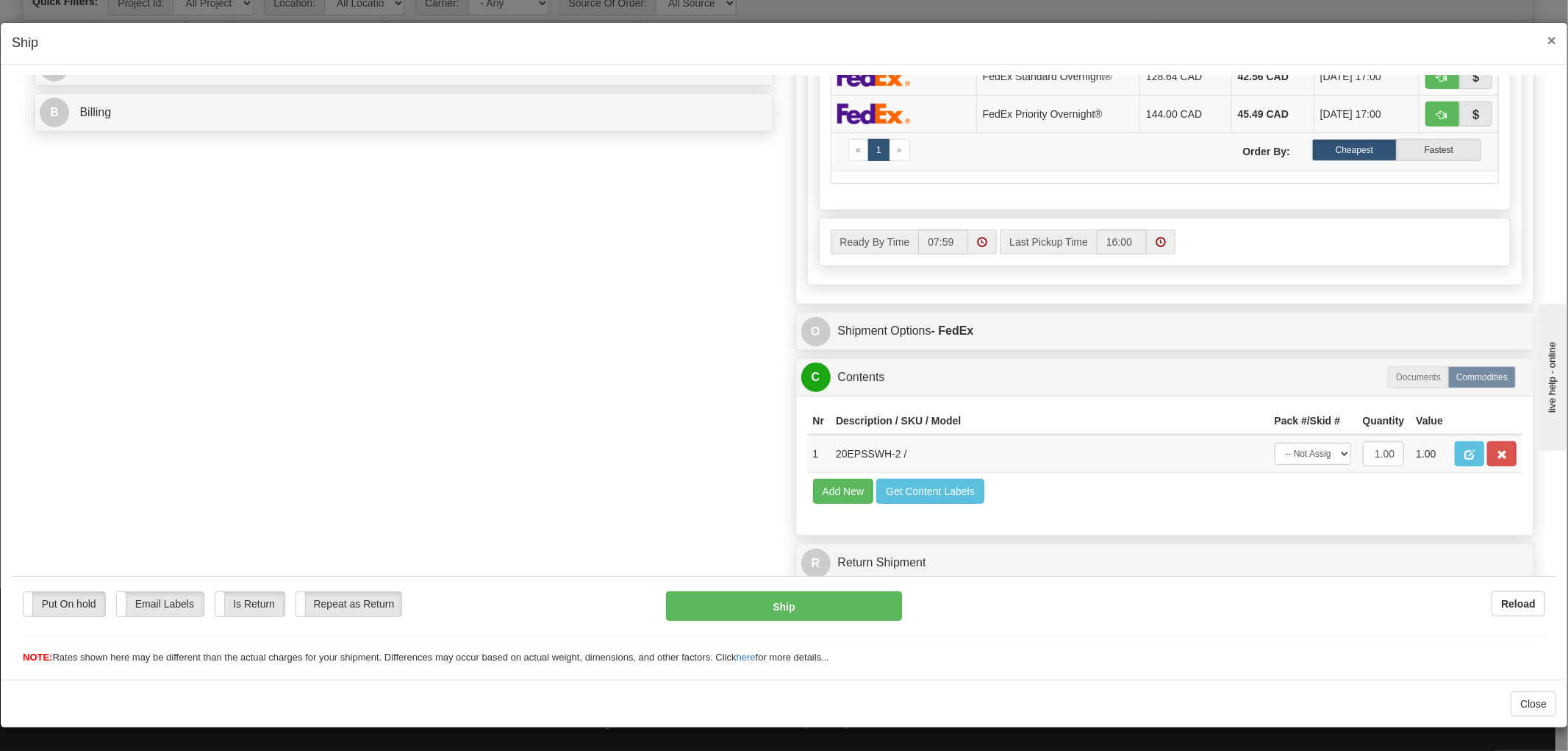
click at [1547, 36] on span "×" at bounding box center [1551, 40] width 8 height 17
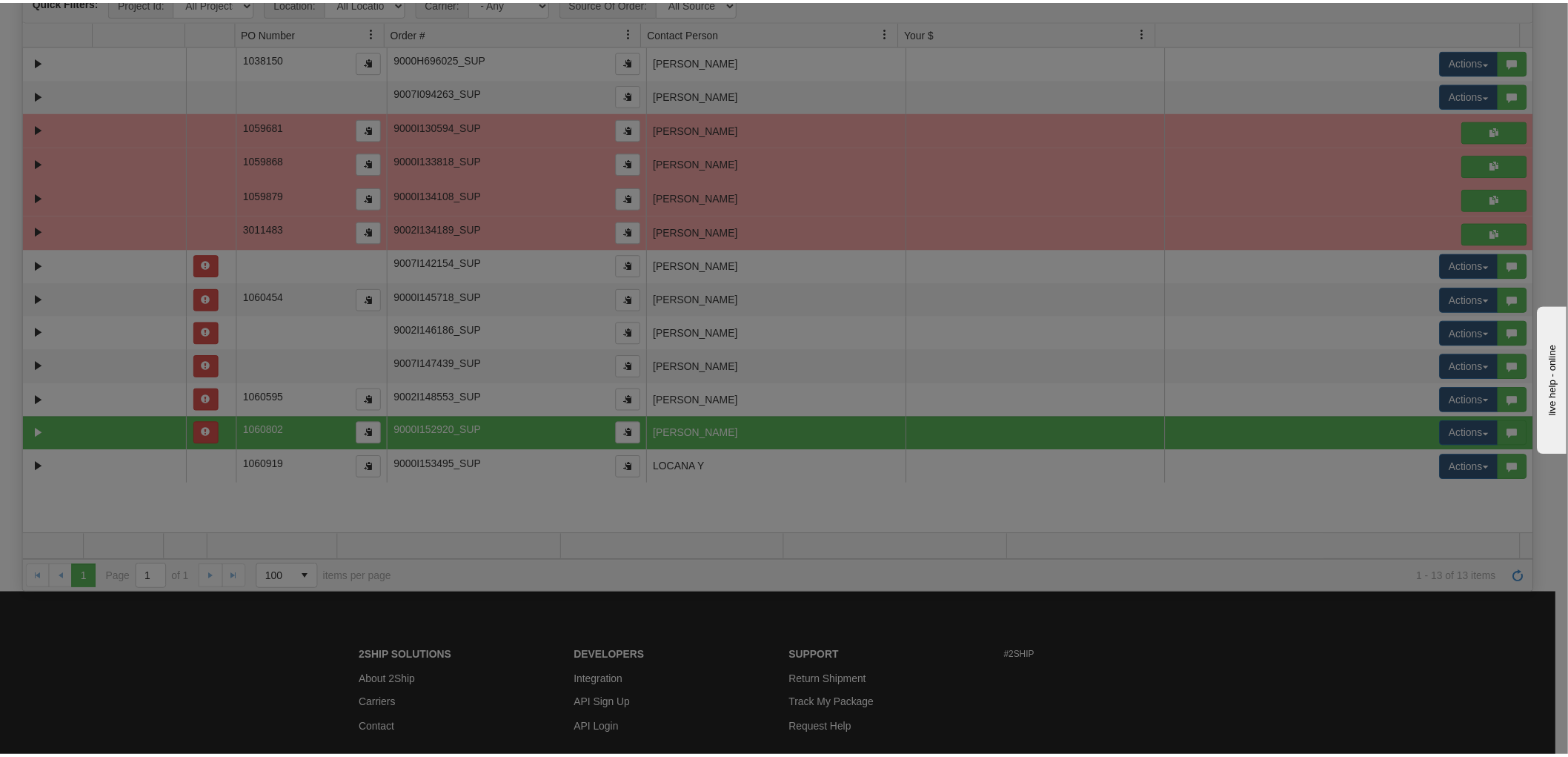
scroll to position [0, 0]
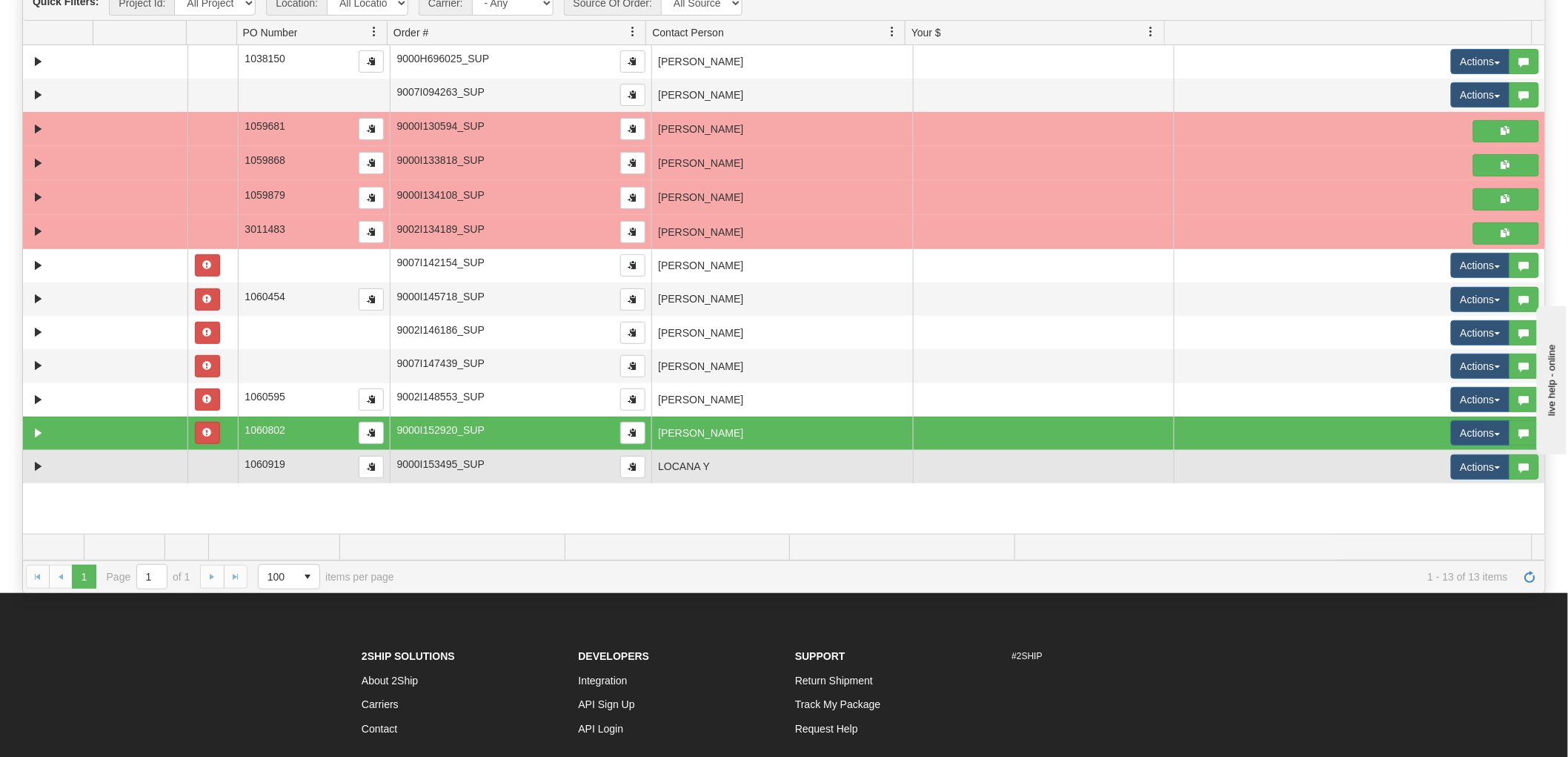
click at [839, 463] on td "LOCANA Y" at bounding box center [782, 466] width 262 height 33
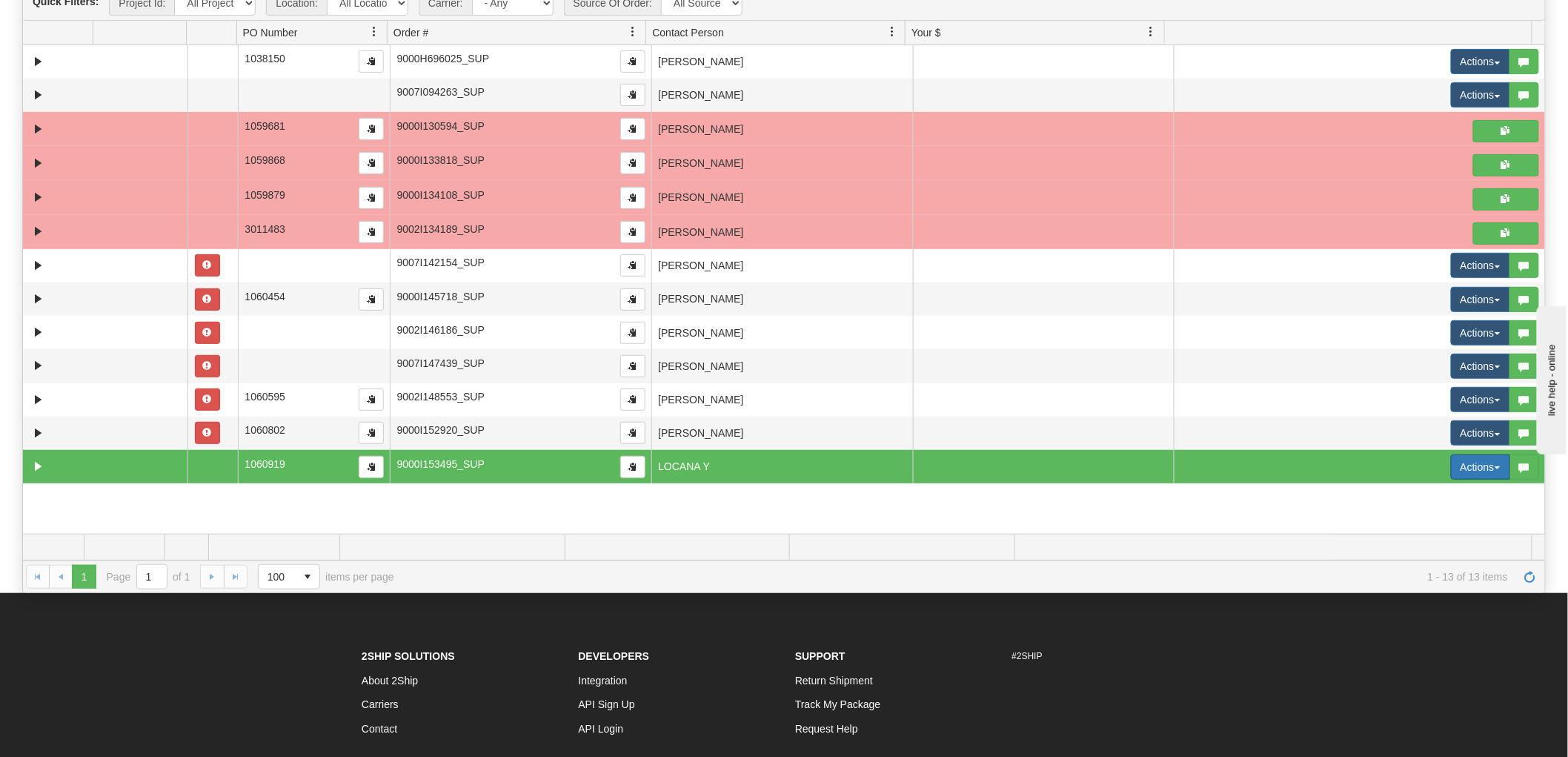
click at [1452, 463] on button "Actions" at bounding box center [1479, 467] width 59 height 25
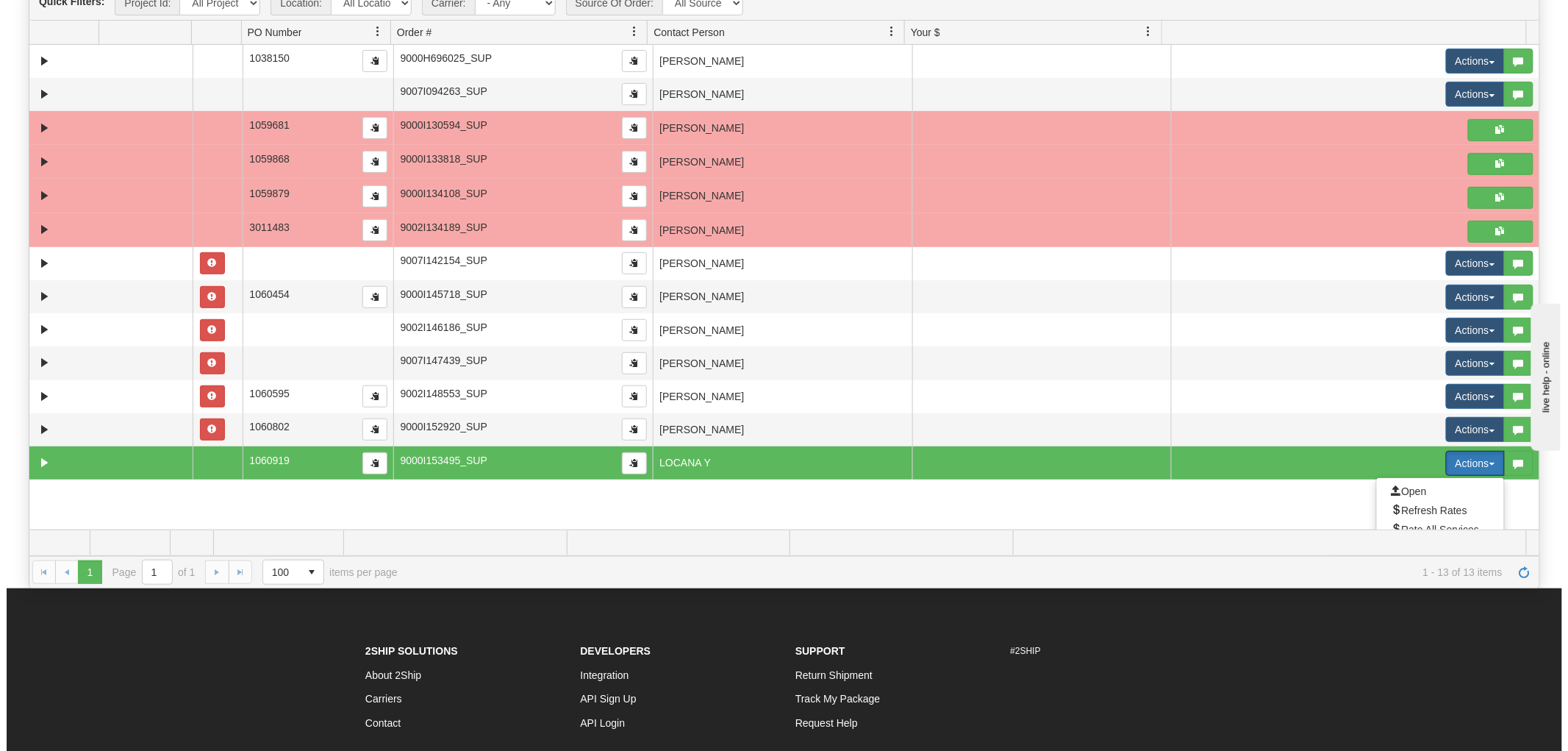
scroll to position [91, 0]
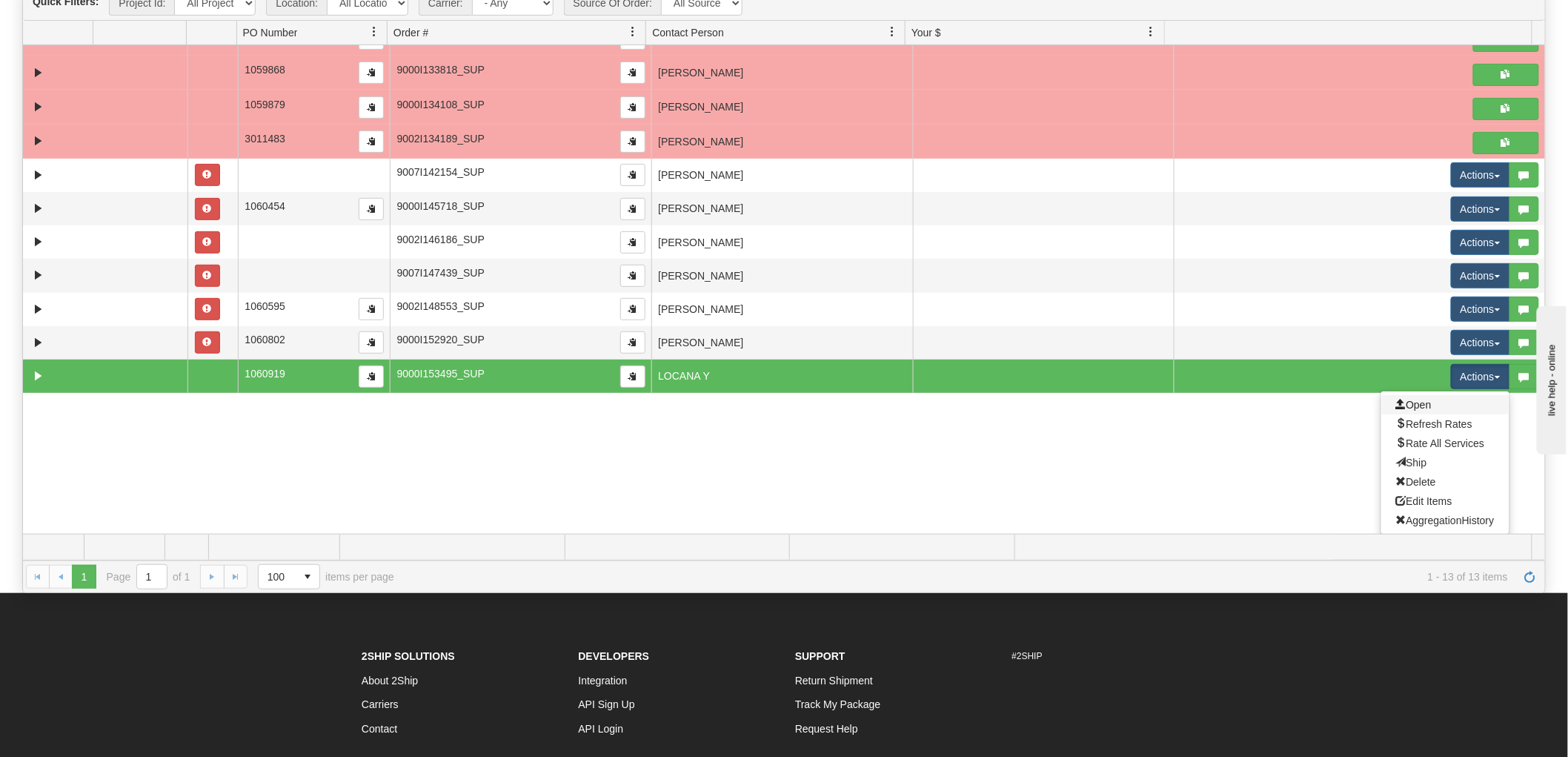
click at [1409, 397] on link "Open" at bounding box center [1445, 404] width 128 height 19
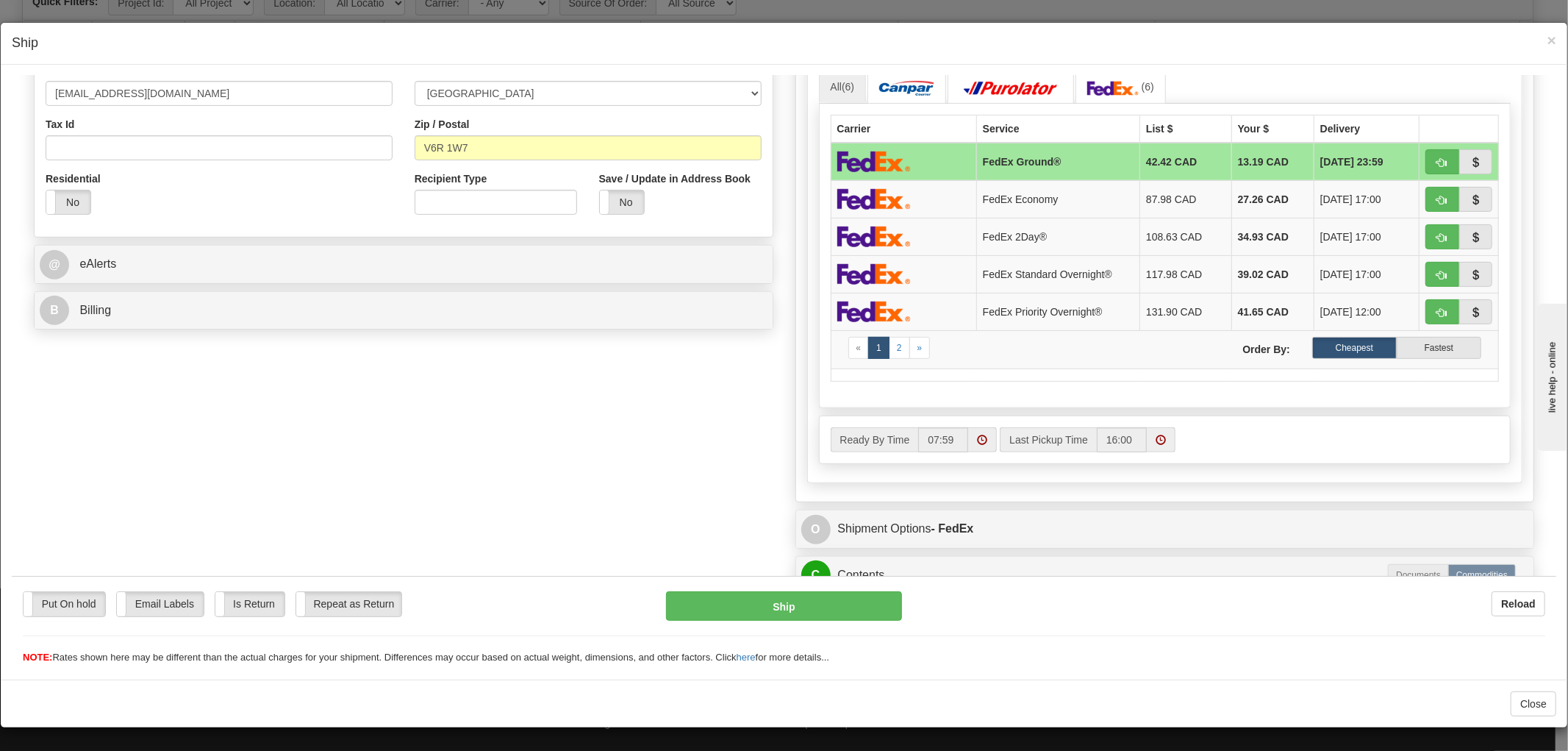
scroll to position [657, 0]
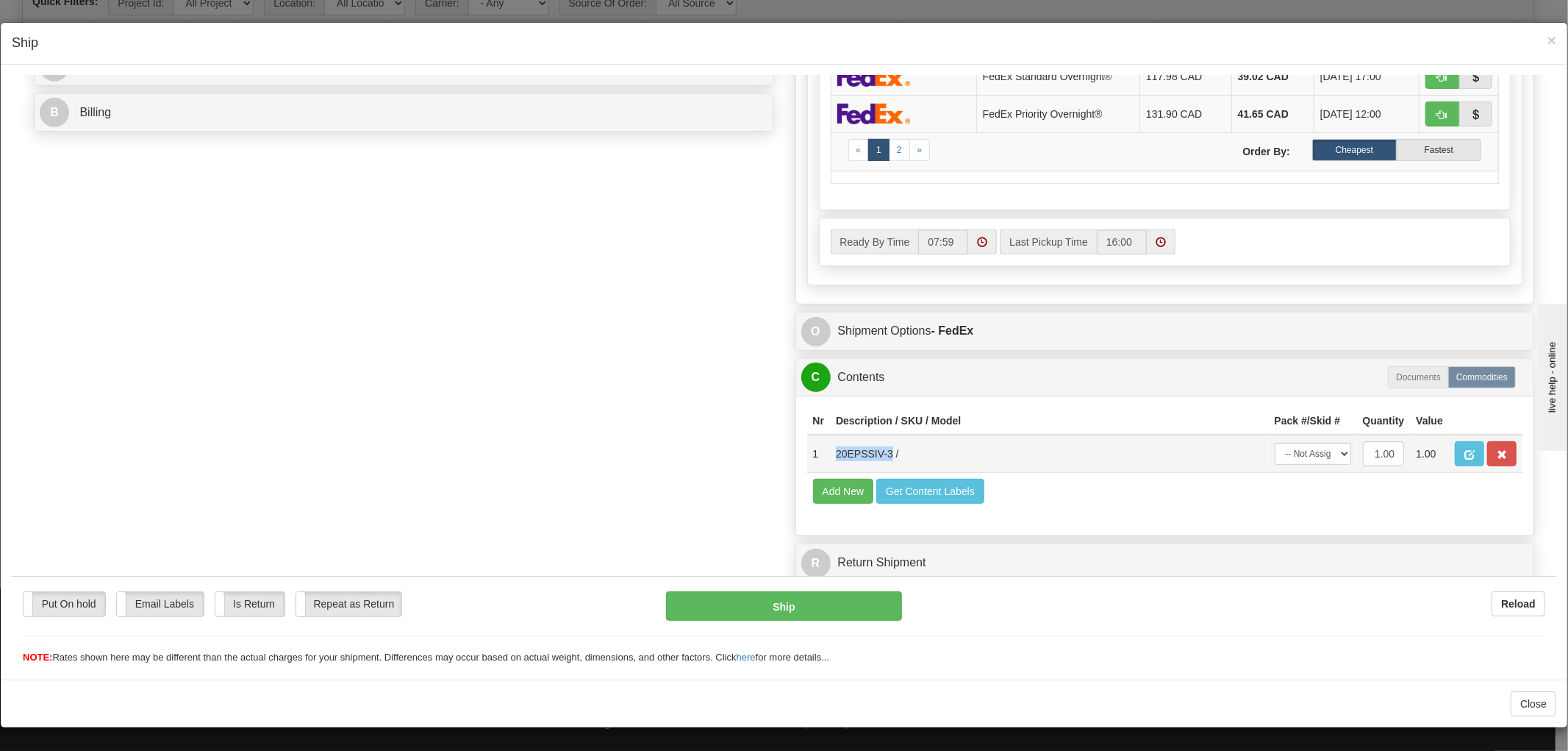
drag, startPoint x: 879, startPoint y: 439, endPoint x: 826, endPoint y: 442, distance: 53.1
click at [830, 442] on td "20EPSSIV-3 /" at bounding box center [1049, 453] width 439 height 38
copy td "20EPSSIV-3"
click at [593, 407] on div "Order # 9000I153495_SUP S Sender" at bounding box center [784, 46] width 1522 height 1085
click at [1547, 44] on span "×" at bounding box center [1551, 40] width 8 height 17
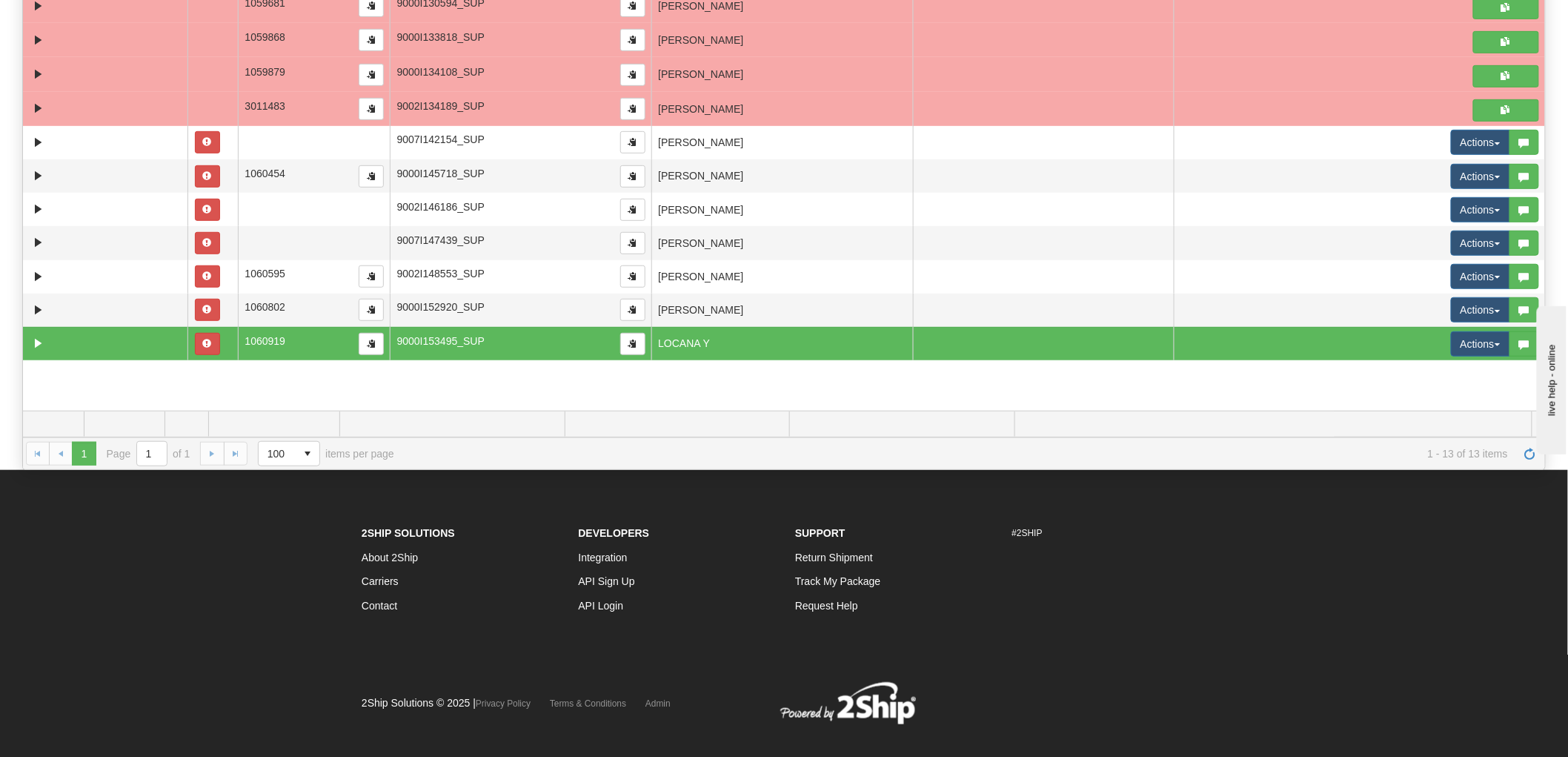
scroll to position [307, 0]
